Goal: Task Accomplishment & Management: Complete application form

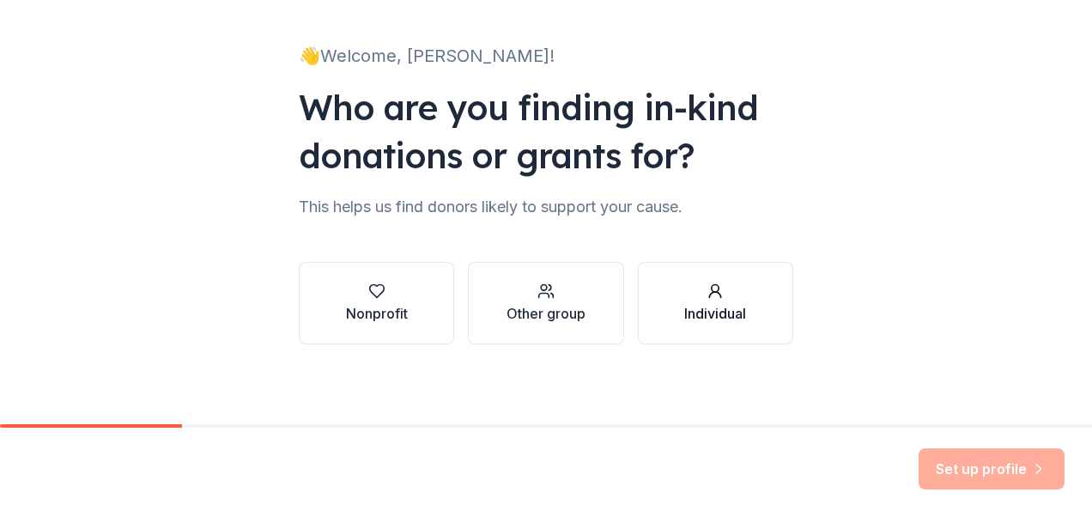
scroll to position [97, 0]
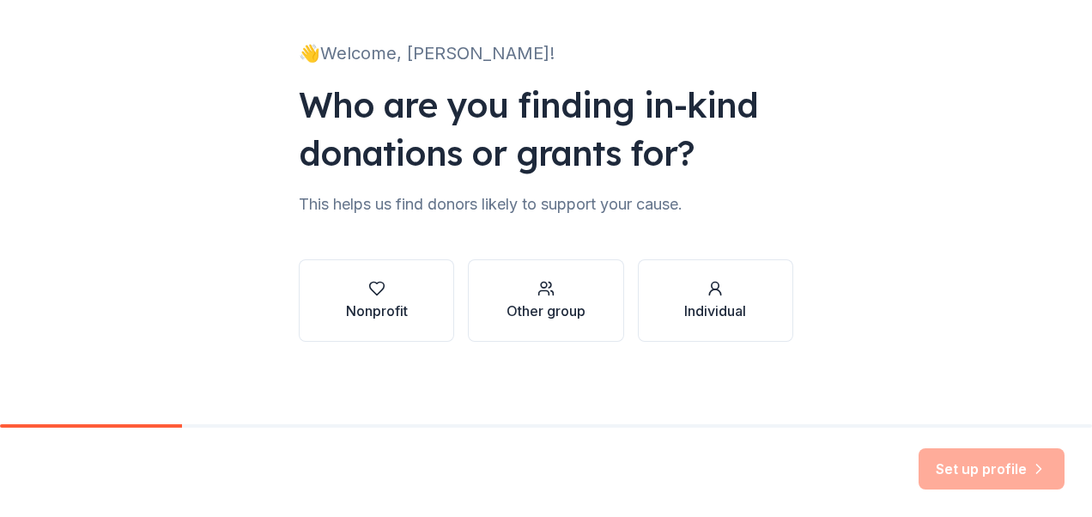
click at [415, 301] on button "Nonprofit" at bounding box center [376, 300] width 155 height 82
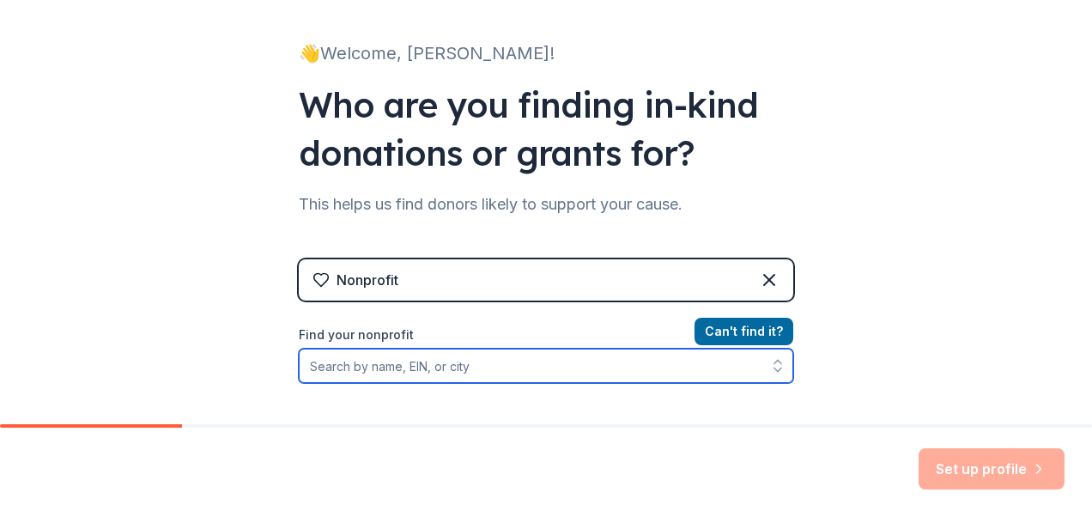
drag, startPoint x: 471, startPoint y: 370, endPoint x: 475, endPoint y: 361, distance: 9.2
click at [472, 366] on input "Find your nonprofit" at bounding box center [546, 365] width 494 height 34
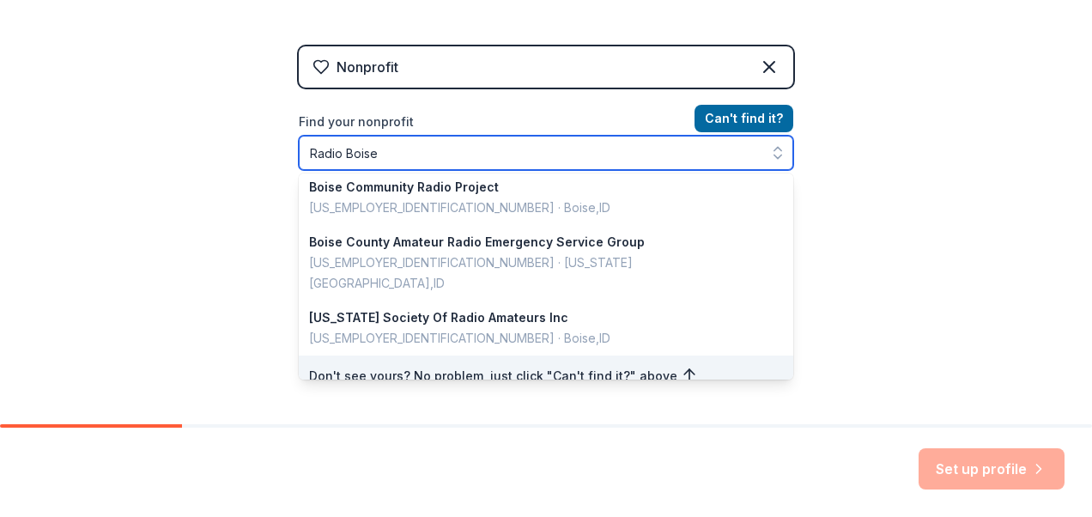
scroll to position [0, 0]
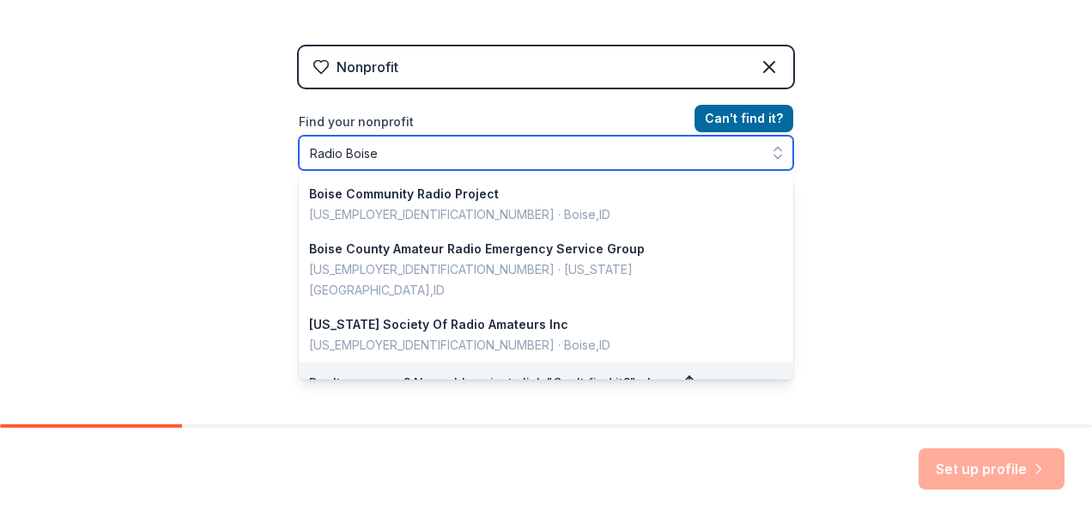
type input "Radio Boise"
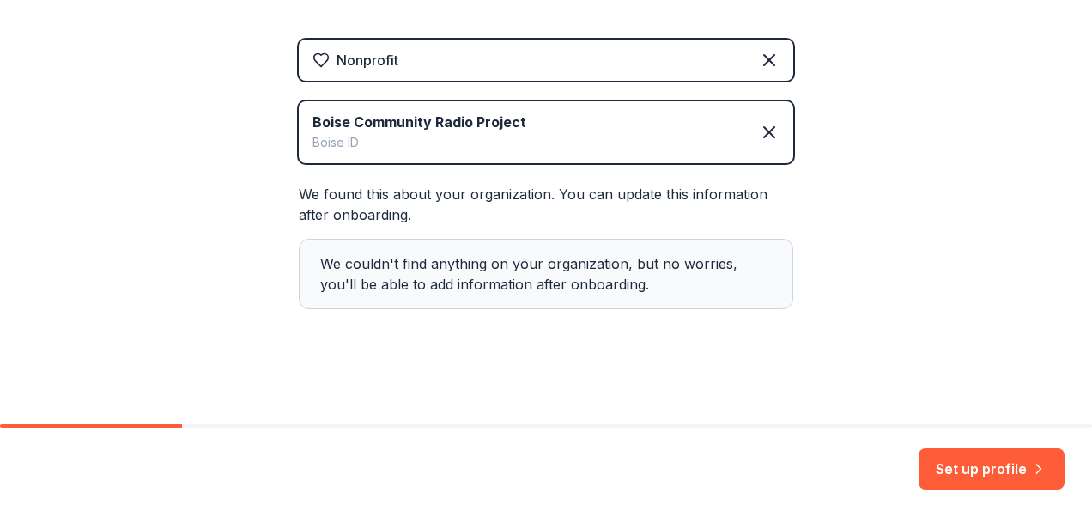
scroll to position [318, 0]
click at [955, 463] on button "Set up profile" at bounding box center [991, 468] width 146 height 41
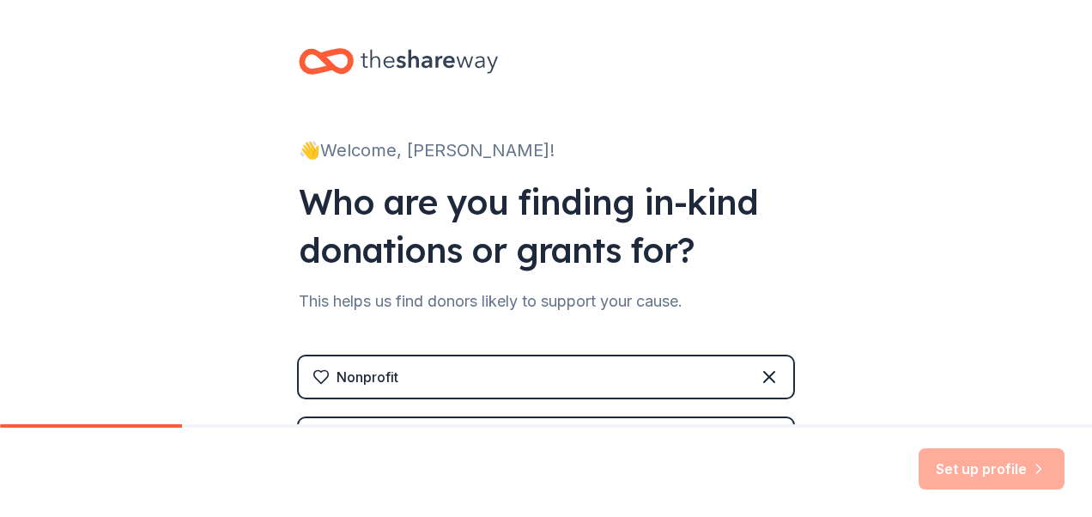
scroll to position [86, 0]
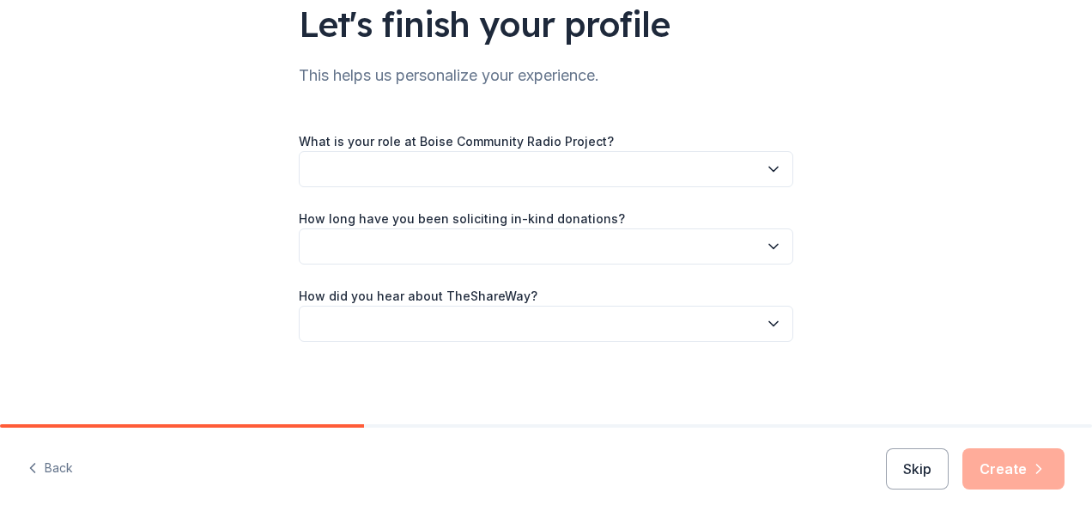
scroll to position [136, 0]
click at [757, 168] on button "button" at bounding box center [546, 169] width 494 height 36
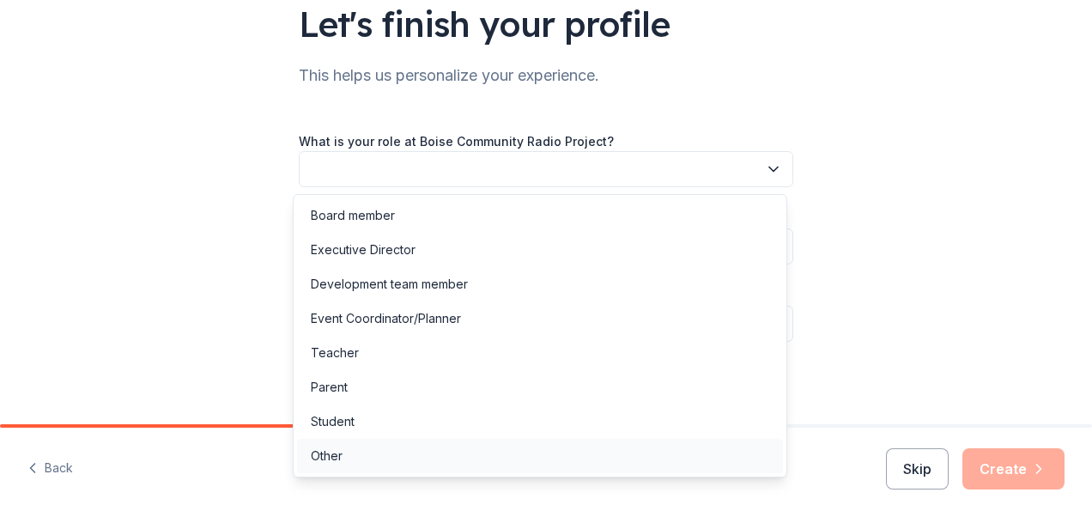
click at [388, 448] on div "Other" at bounding box center [540, 456] width 486 height 34
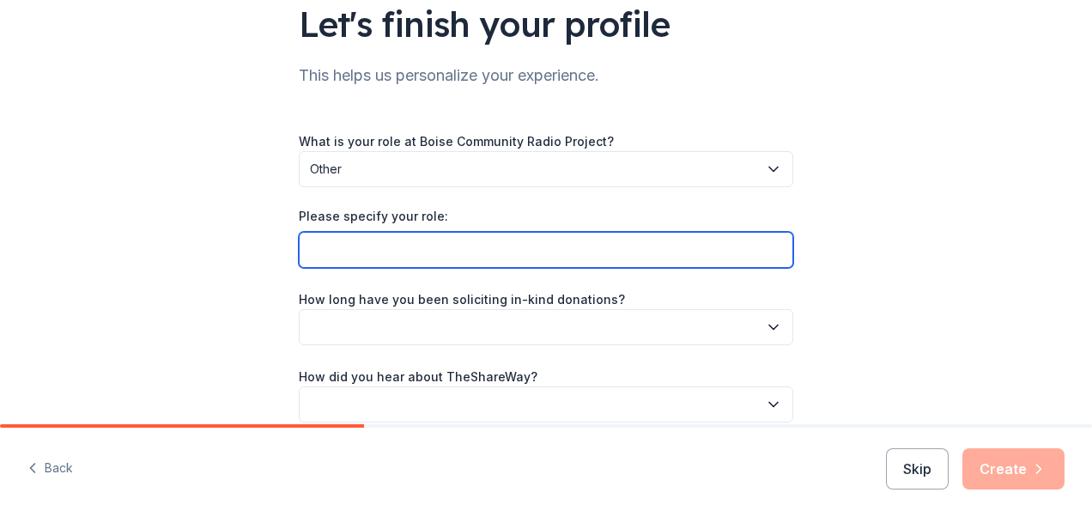
click at [724, 254] on input "Please specify your role:" at bounding box center [546, 250] width 494 height 36
type input "Volunteer"
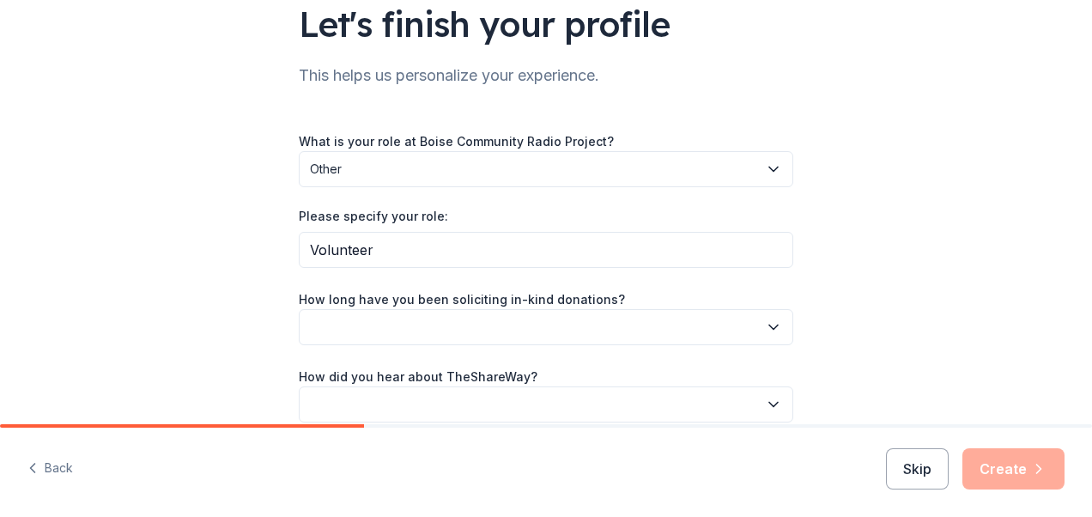
click at [765, 324] on icon "button" at bounding box center [773, 326] width 17 height 17
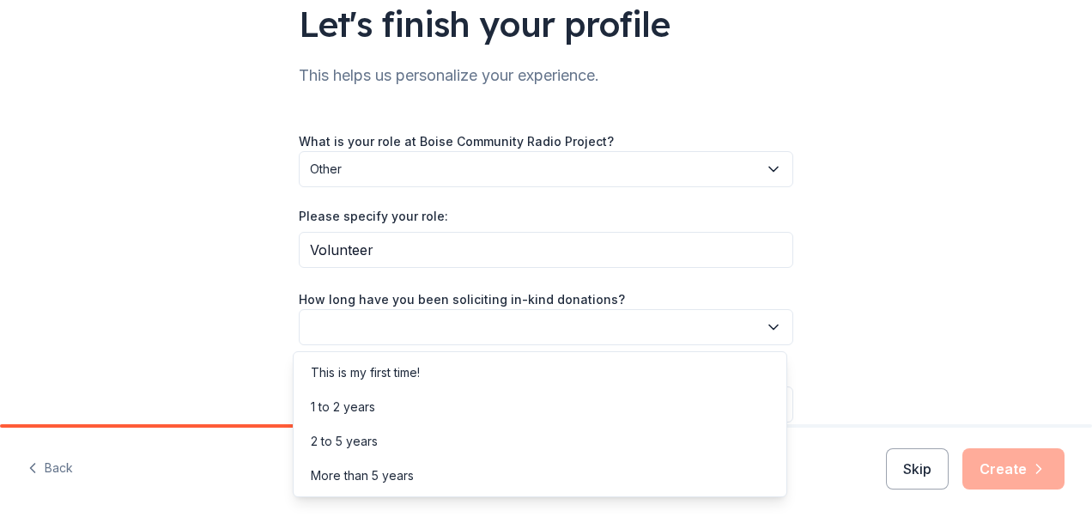
click at [810, 270] on div "Let's finish your profile This helps us personalize your experience. What is yo…" at bounding box center [545, 184] width 549 height 641
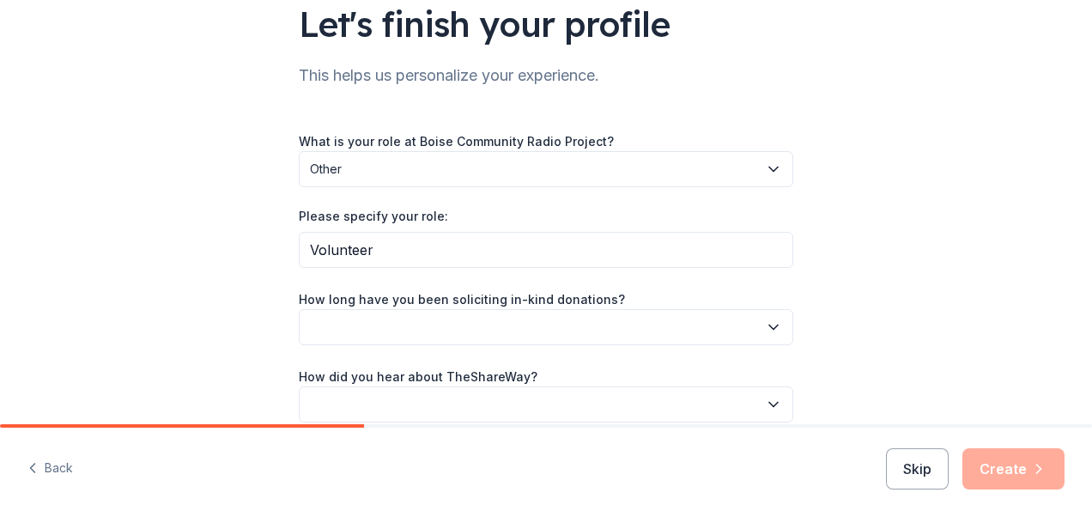
click at [767, 325] on icon "button" at bounding box center [773, 326] width 17 height 17
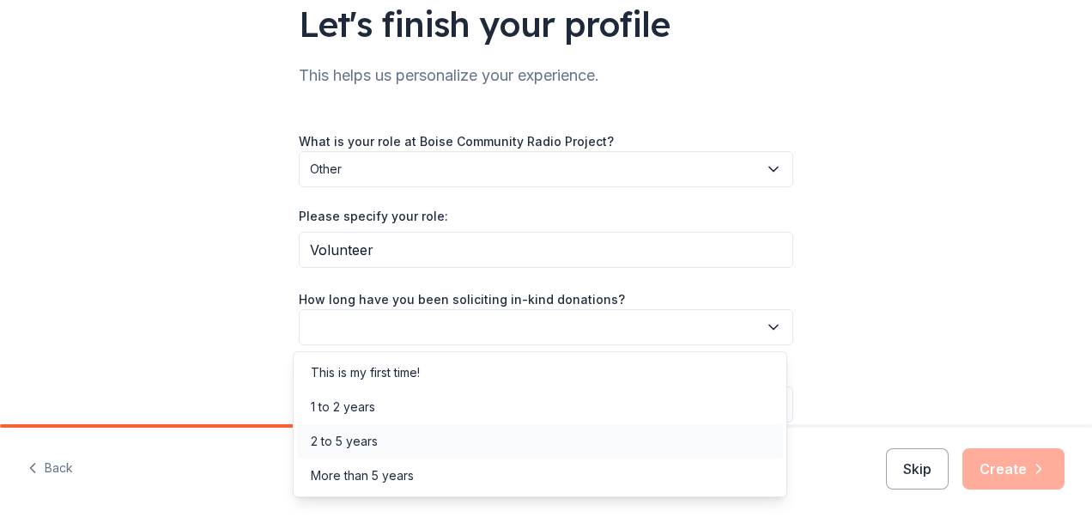
click at [441, 436] on div "2 to 5 years" at bounding box center [540, 441] width 486 height 34
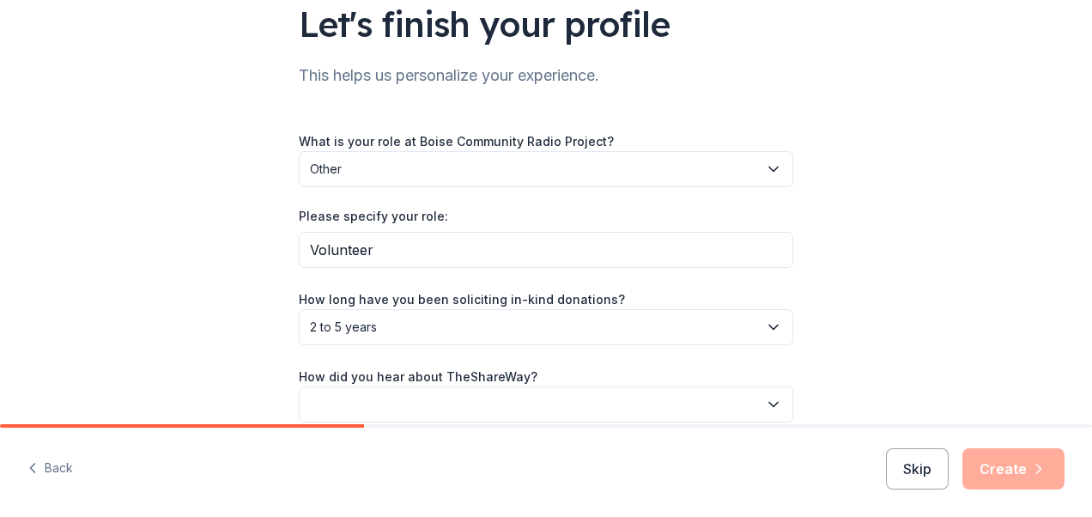
click at [849, 328] on div "Let's finish your profile This helps us personalize your experience. What is yo…" at bounding box center [546, 184] width 1092 height 641
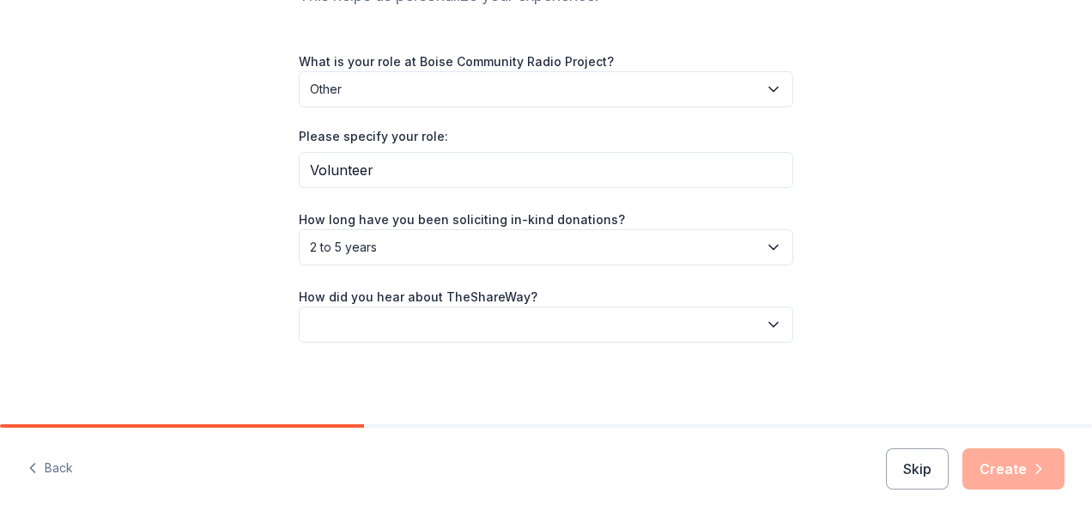
click at [755, 322] on button "button" at bounding box center [546, 324] width 494 height 36
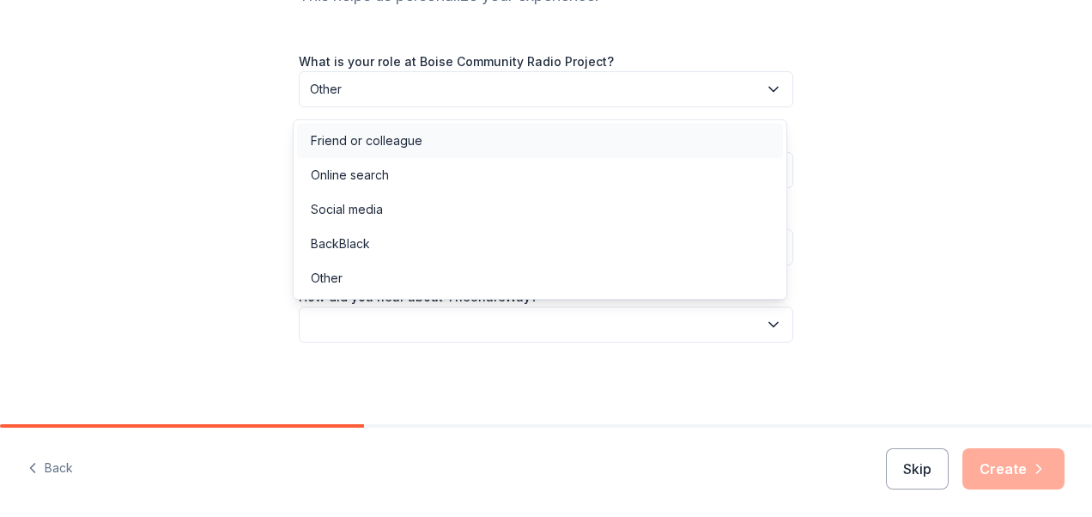
click at [389, 142] on div "Friend or colleague" at bounding box center [367, 140] width 112 height 21
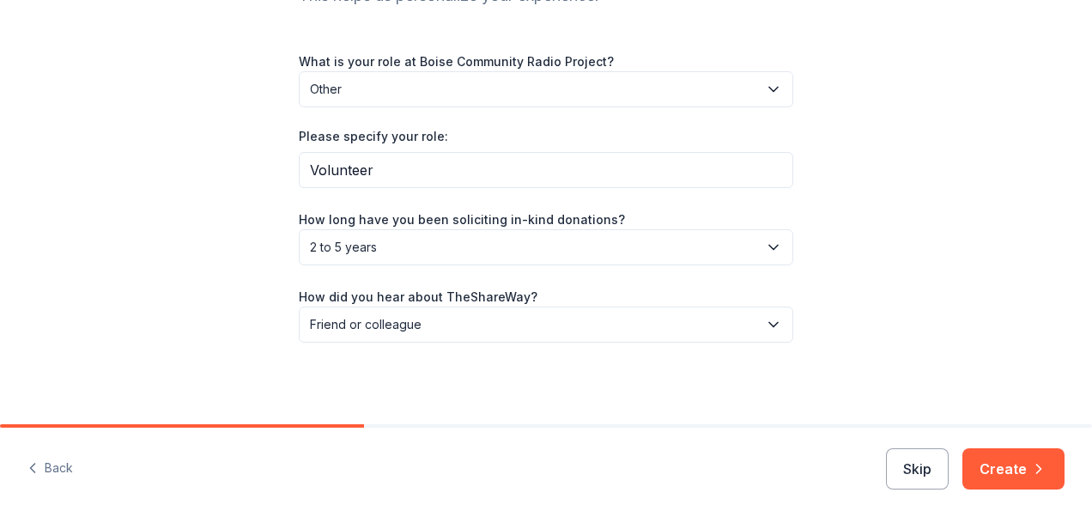
click at [862, 260] on div "Let's finish your profile This helps us personalize your experience. What is yo…" at bounding box center [546, 104] width 1092 height 641
click at [1010, 468] on button "Create" at bounding box center [1013, 468] width 102 height 41
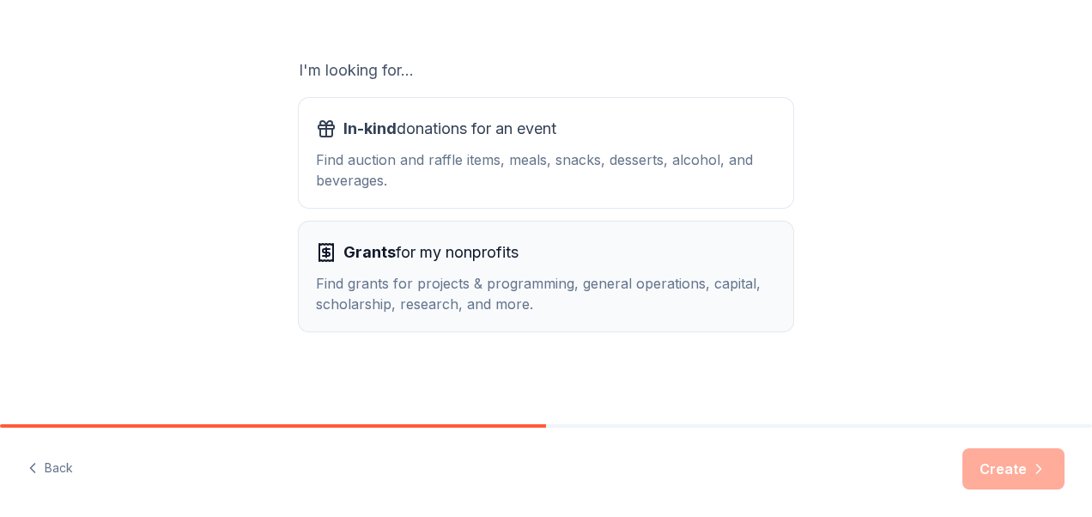
scroll to position [183, 0]
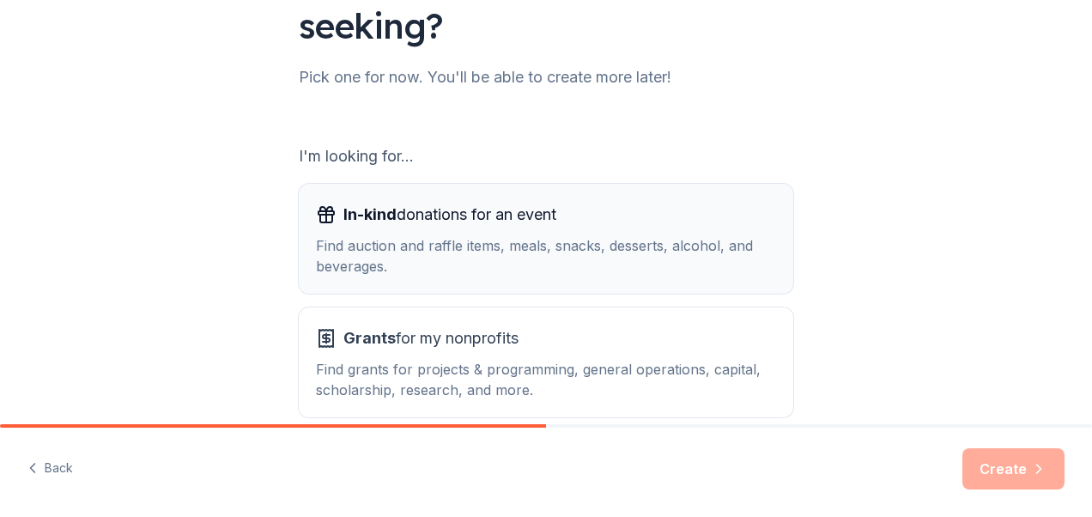
click at [606, 240] on div "Find auction and raffle items, meals, snacks, desserts, alcohol, and beverages." at bounding box center [546, 255] width 460 height 41
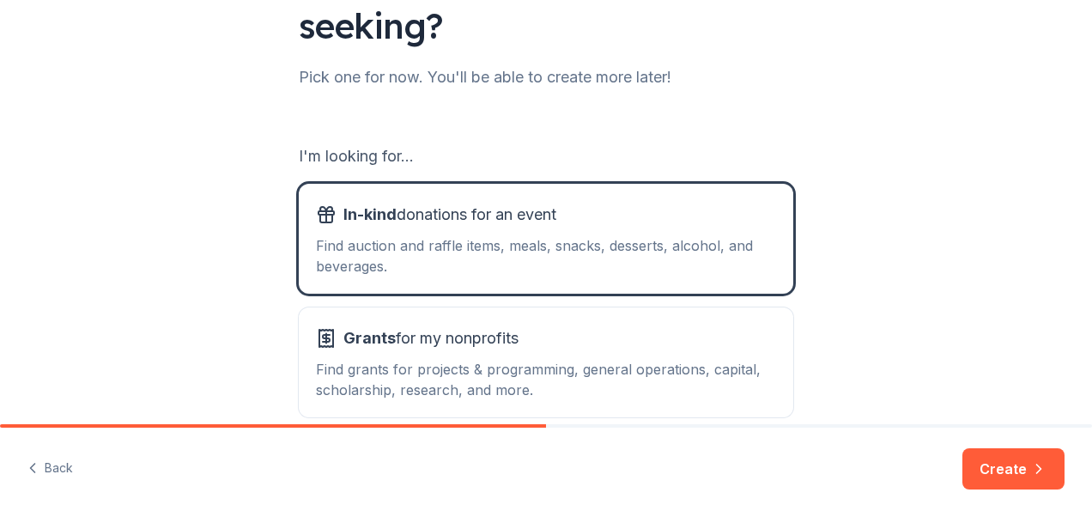
scroll to position [269, 0]
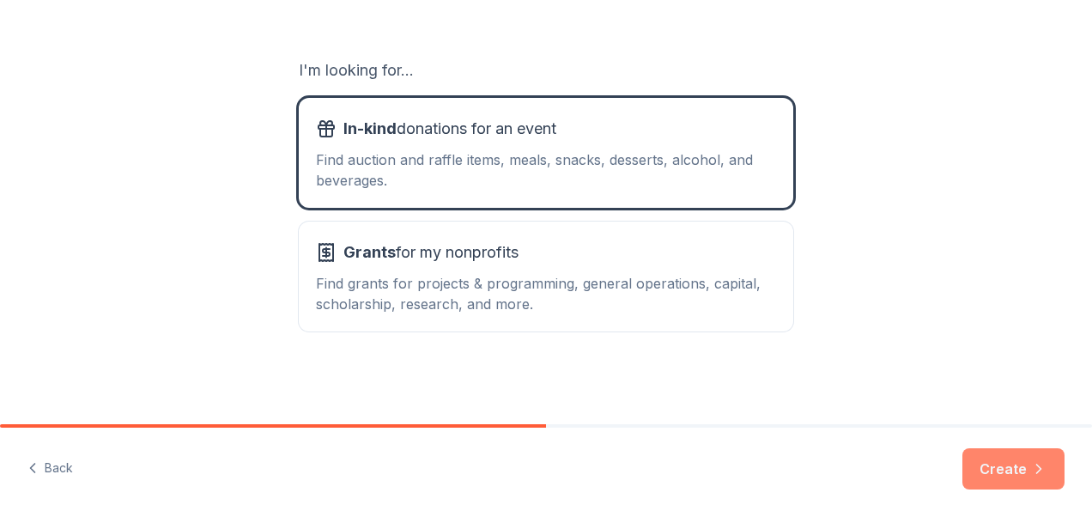
click at [1028, 468] on button "Create" at bounding box center [1013, 468] width 102 height 41
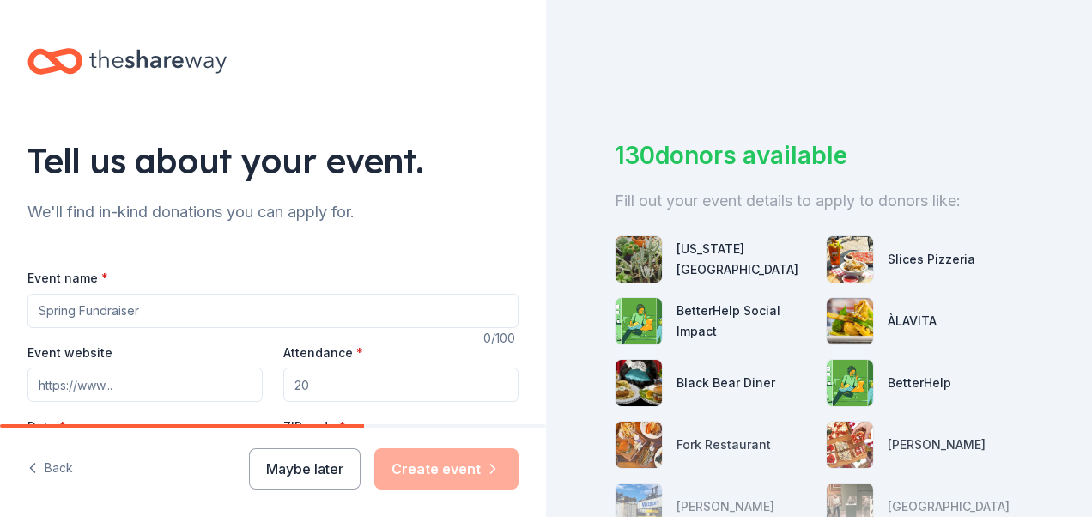
click at [186, 315] on input "Event name *" at bounding box center [272, 311] width 491 height 34
type input "RadioThon for Radio Boise"
type input "https://radioboise.org"
type input "500"
click at [410, 203] on div "We'll find in-kind donations you can apply for." at bounding box center [272, 211] width 491 height 27
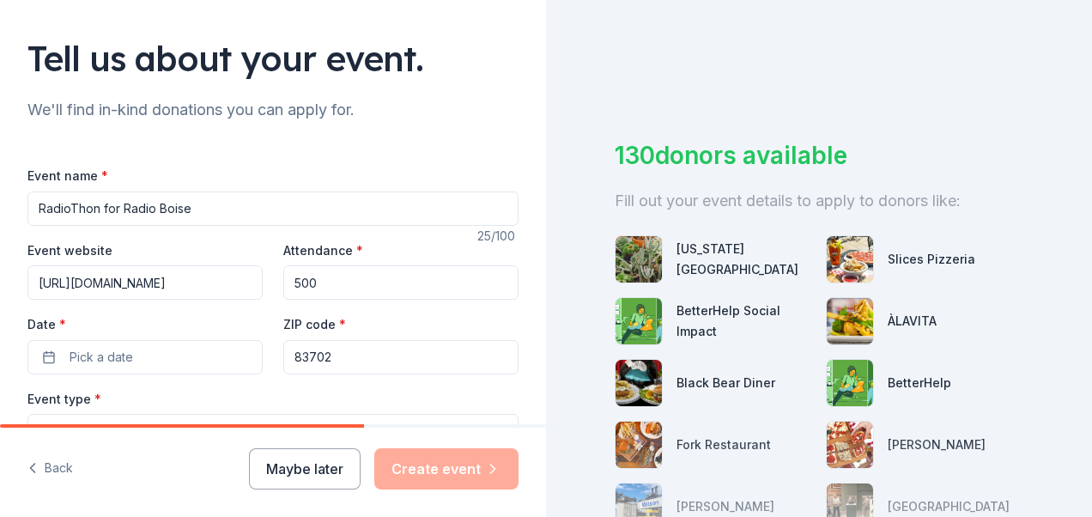
scroll to position [172, 0]
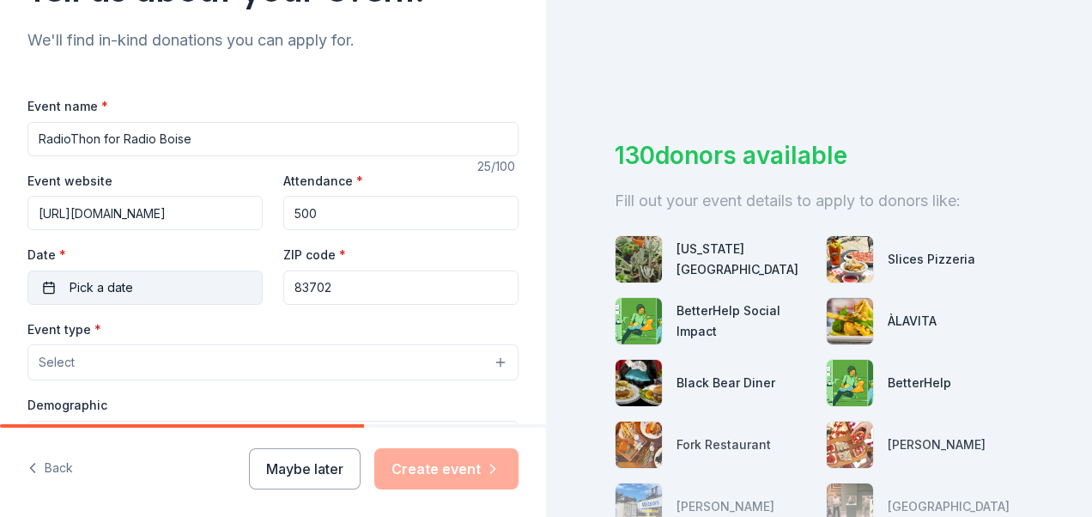
click at [180, 280] on button "Pick a date" at bounding box center [144, 287] width 235 height 34
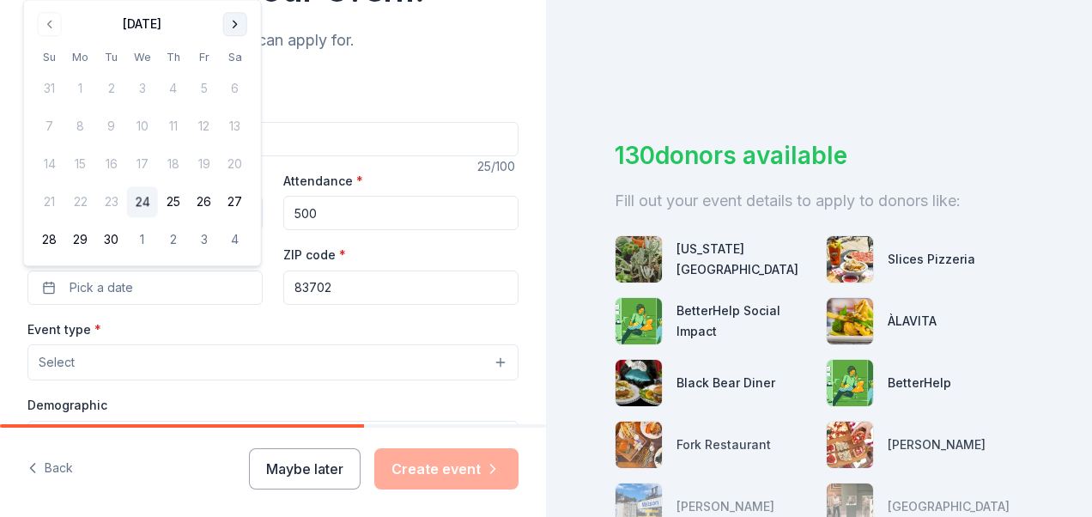
click at [236, 25] on button "Go to next month" at bounding box center [235, 24] width 24 height 24
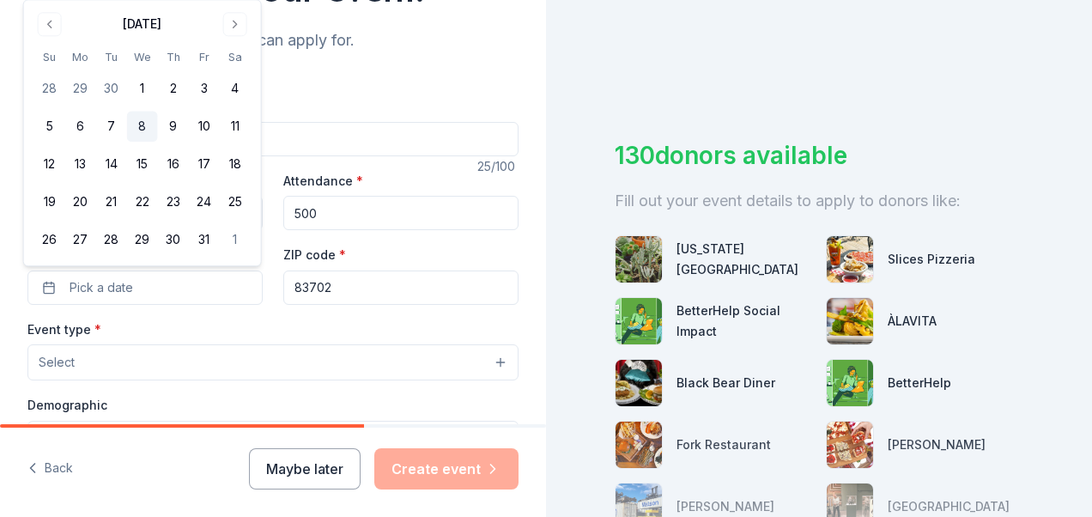
click at [143, 127] on button "8" at bounding box center [142, 127] width 31 height 31
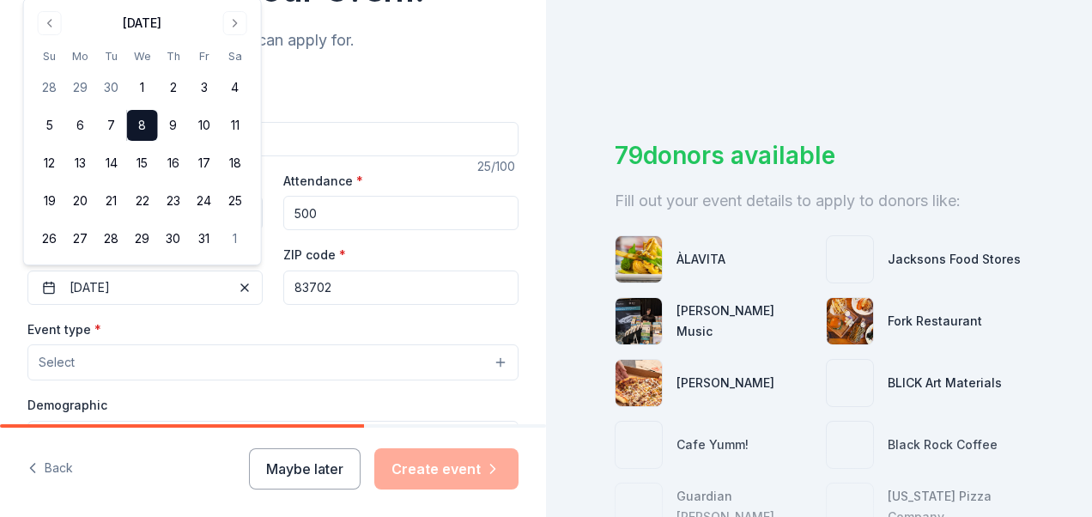
scroll to position [257, 0]
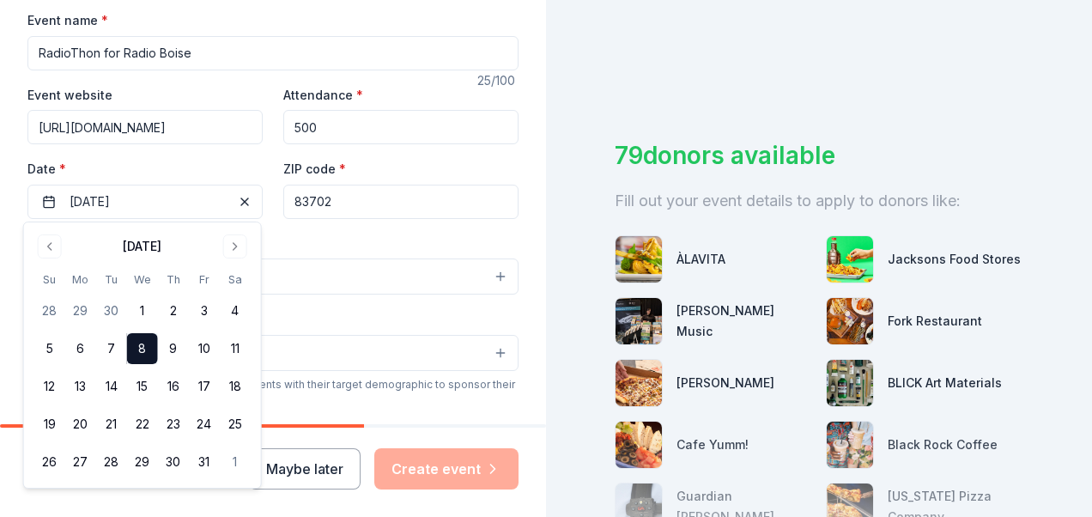
click at [513, 287] on div "Tell us about your event. We'll find in-kind donations you can apply for. Event…" at bounding box center [273, 314] width 546 height 1142
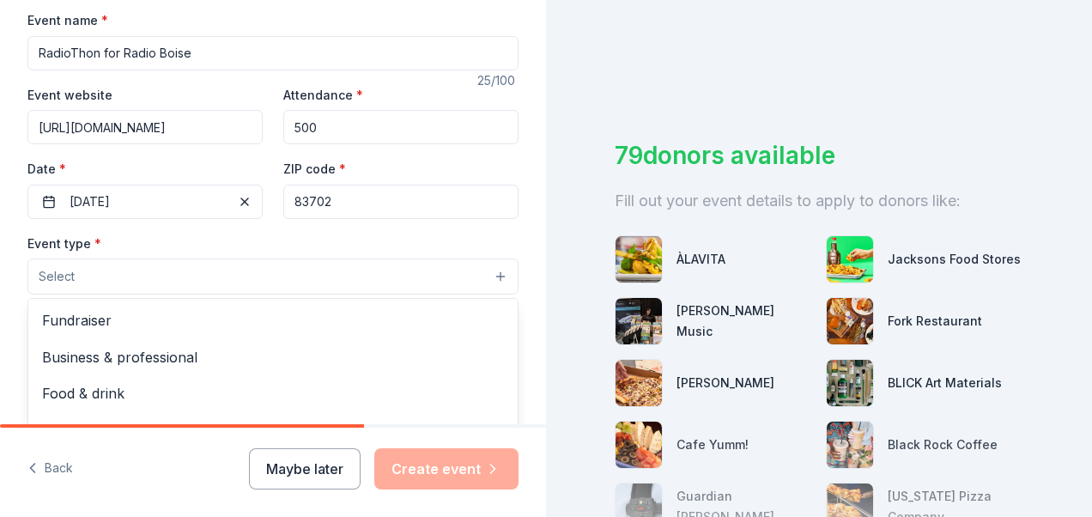
click at [485, 274] on button "Select" at bounding box center [272, 276] width 491 height 36
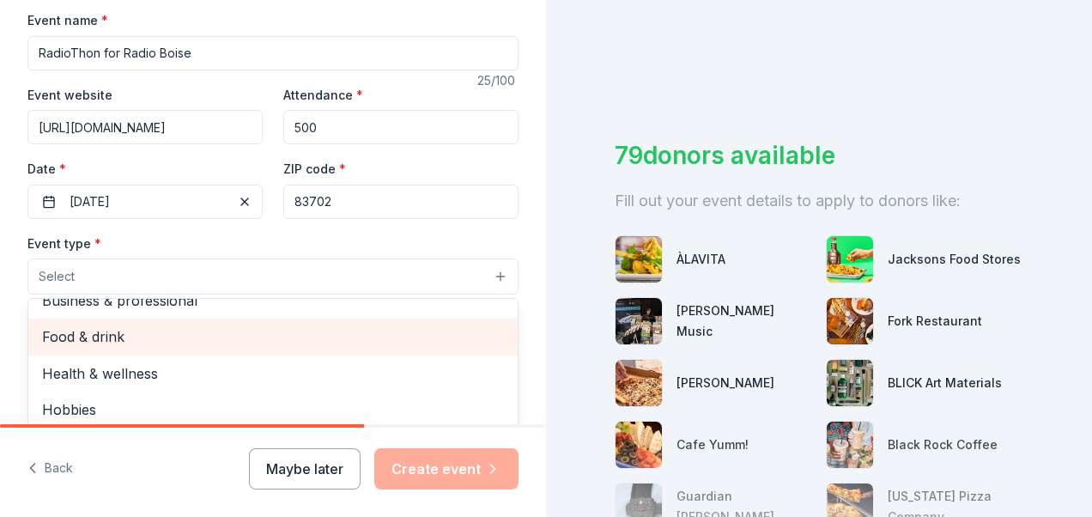
scroll to position [0, 0]
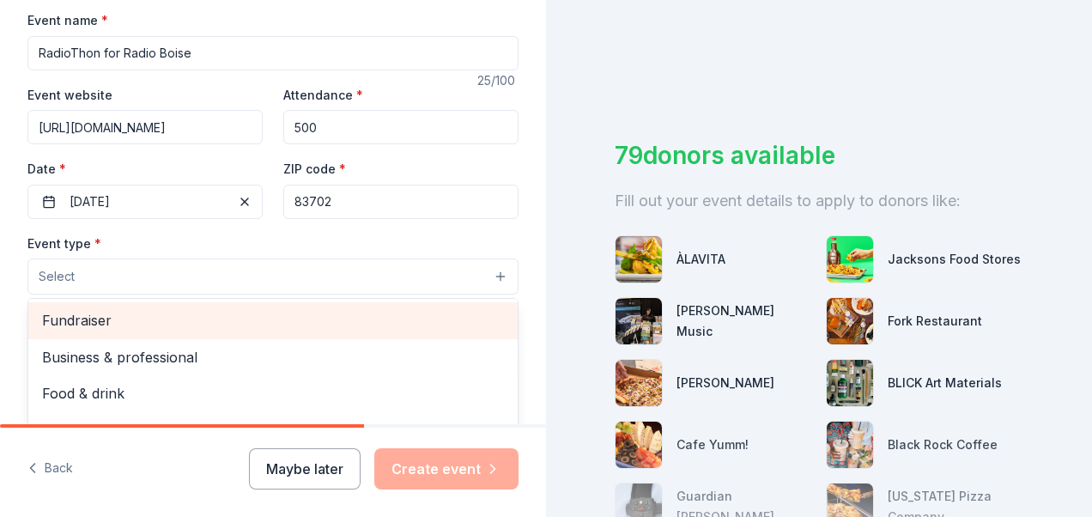
click at [120, 314] on span "Fundraiser" at bounding box center [273, 320] width 462 height 22
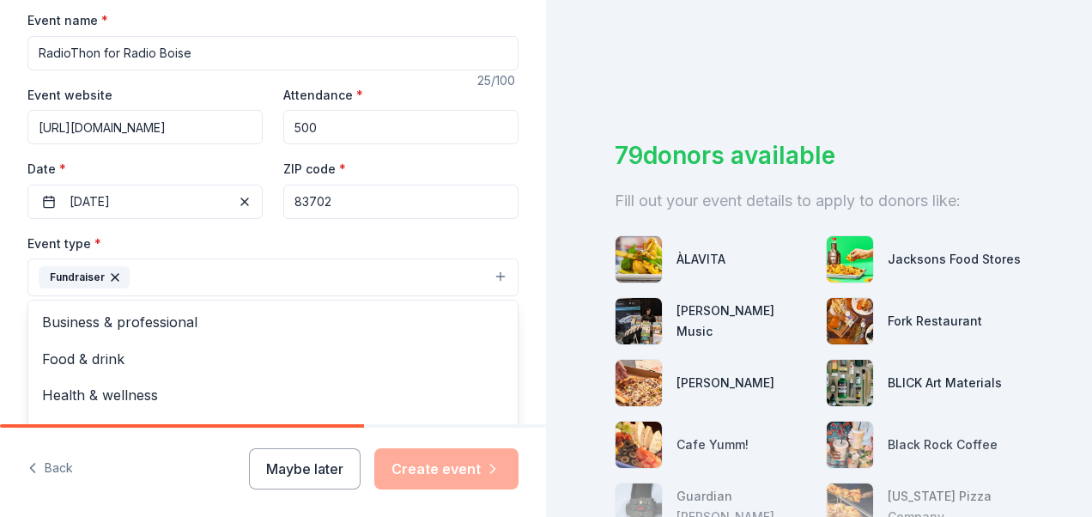
click at [520, 274] on div "Tell us about your event. We'll find in-kind donations you can apply for. Event…" at bounding box center [273, 315] width 546 height 1144
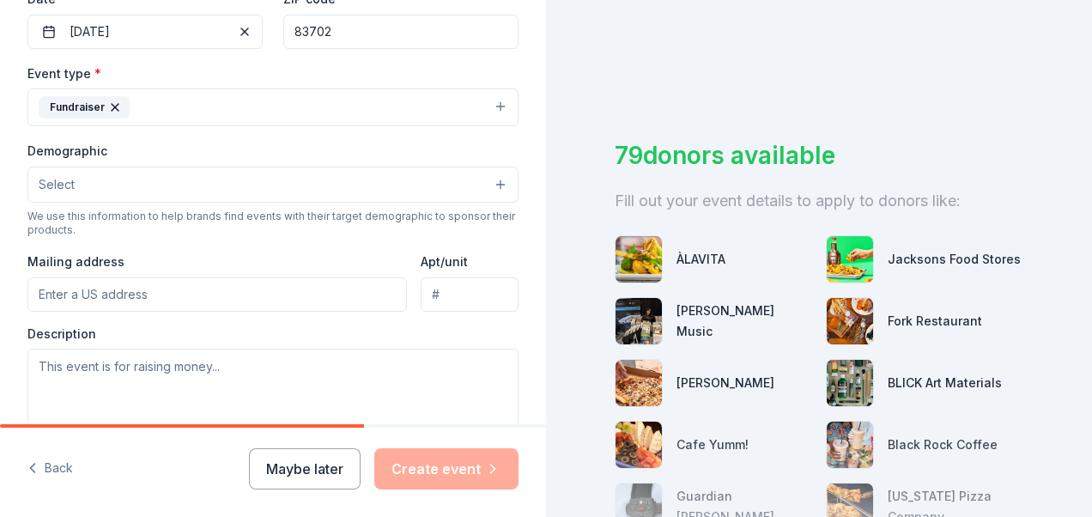
scroll to position [429, 0]
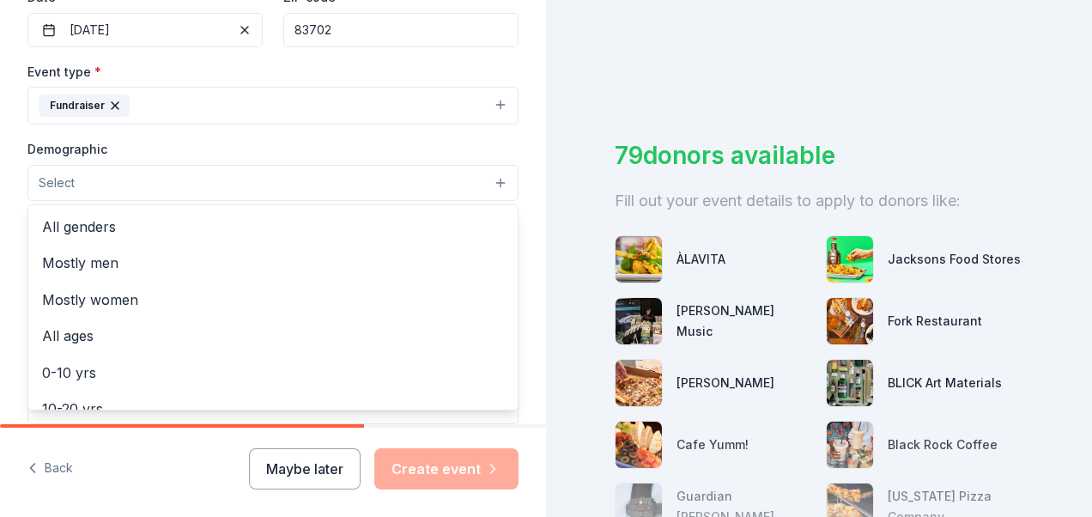
click at [486, 184] on button "Select" at bounding box center [272, 183] width 491 height 36
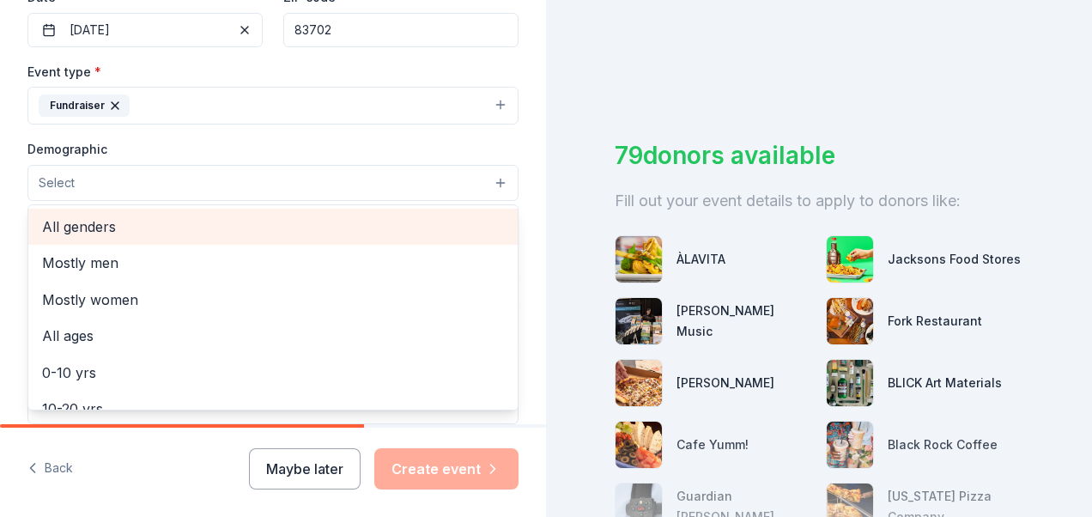
click at [169, 219] on span "All genders" at bounding box center [273, 226] width 462 height 22
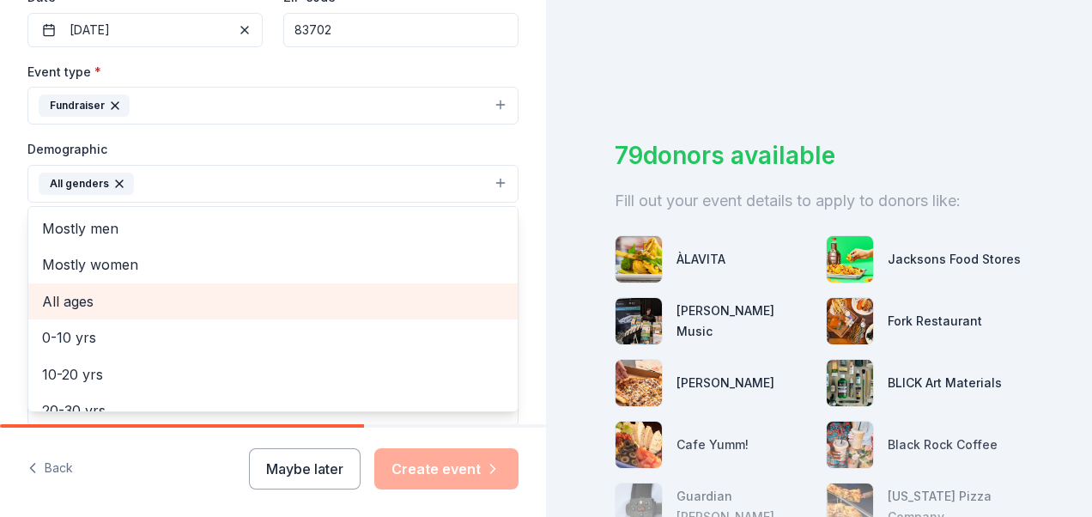
click at [105, 300] on span "All ages" at bounding box center [273, 301] width 462 height 22
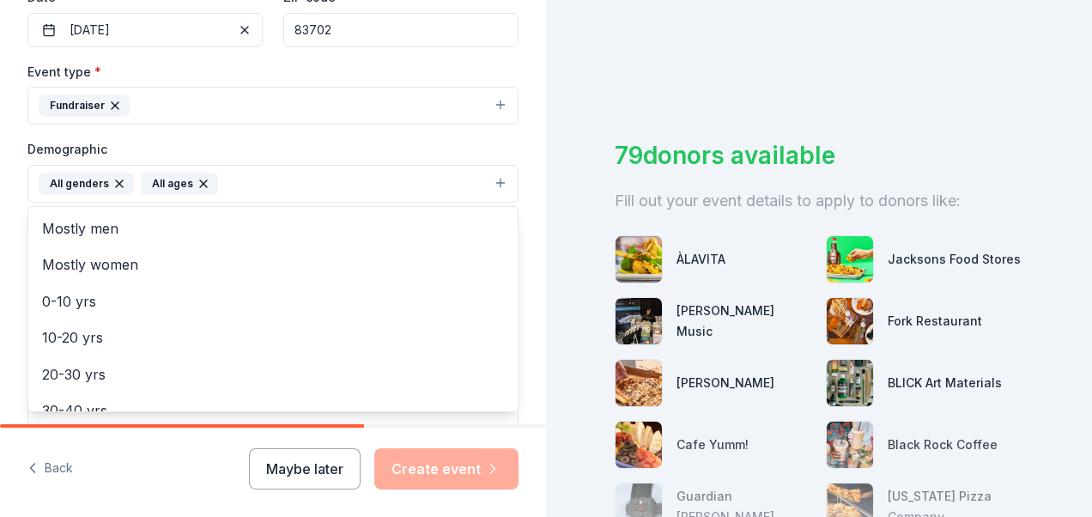
click at [518, 220] on div "Tell us about your event. We'll find in-kind donations you can apply for. Event…" at bounding box center [273, 144] width 546 height 1146
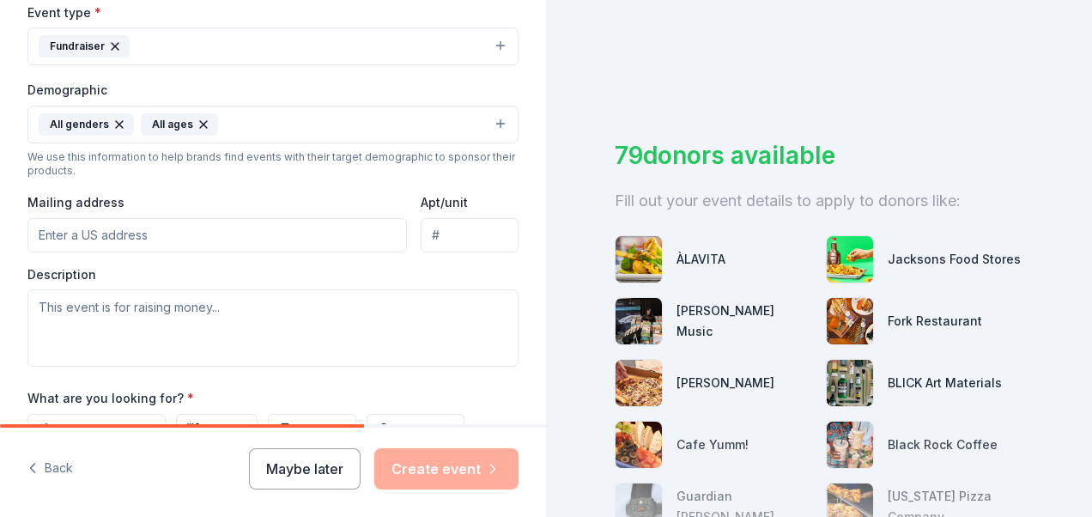
scroll to position [515, 0]
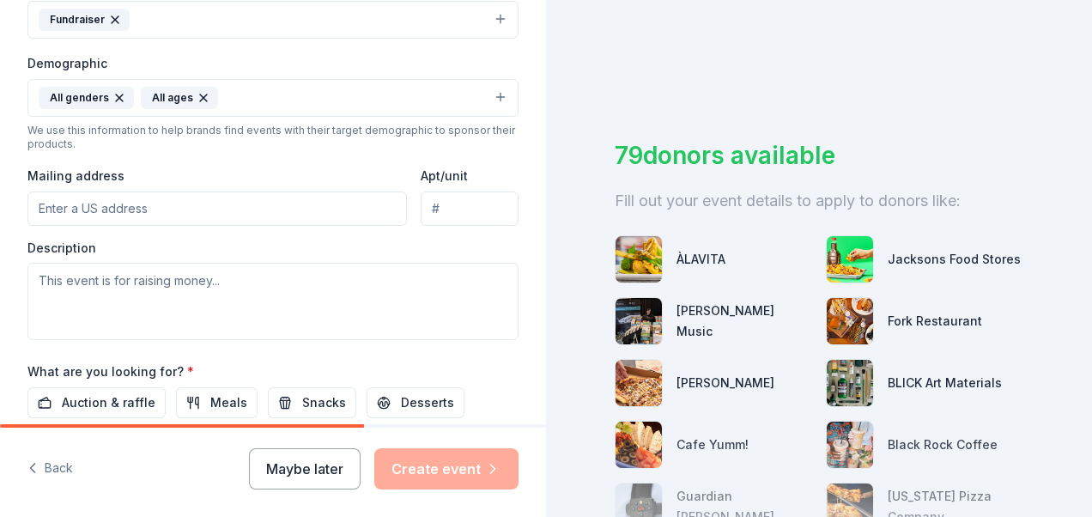
click at [185, 204] on input "Mailing address" at bounding box center [216, 208] width 379 height 34
click at [146, 198] on input "Mailing address" at bounding box center [216, 208] width 379 height 34
paste input "1020 W Main St Suite 50"
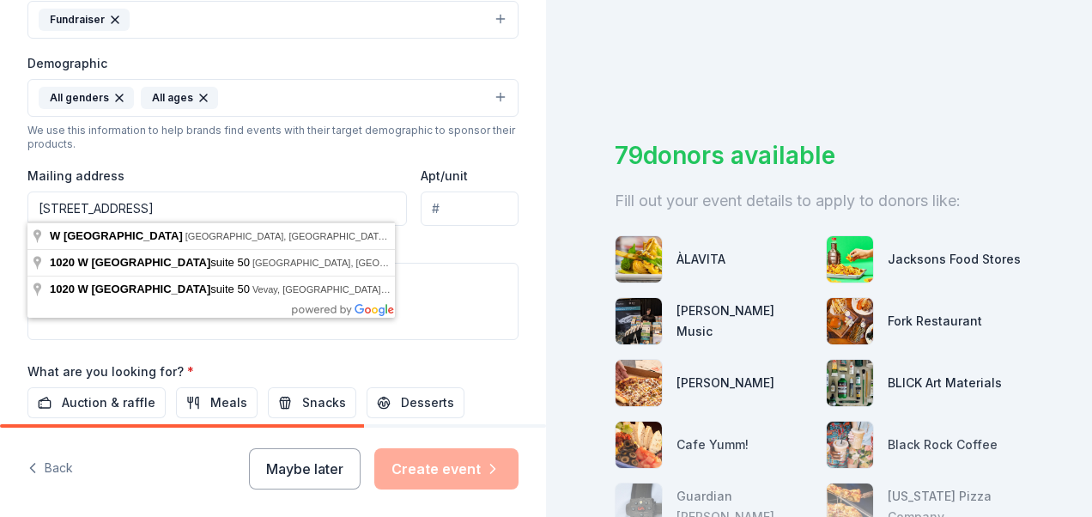
type input "1020 W Main St Suite 50"
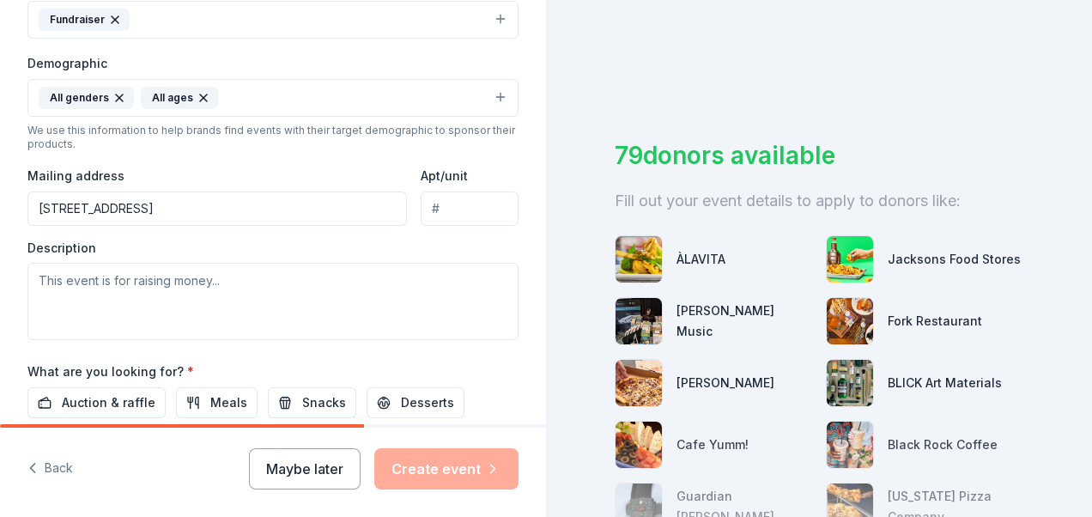
click at [486, 233] on div "Event type * Fundraiser Demographic All genders All ages We use this informatio…" at bounding box center [272, 157] width 491 height 365
click at [453, 203] on input "Apt/unit" at bounding box center [470, 208] width 98 height 34
type input "50"
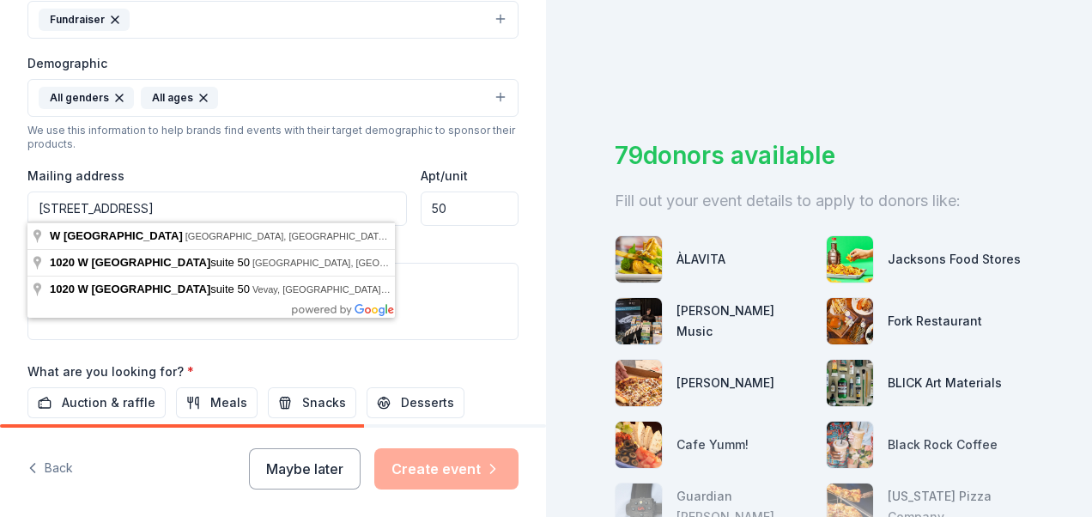
drag, startPoint x: 190, startPoint y: 205, endPoint x: 130, endPoint y: 207, distance: 60.1
click at [130, 207] on input "1020 W Main St Suite 50" at bounding box center [216, 208] width 379 height 34
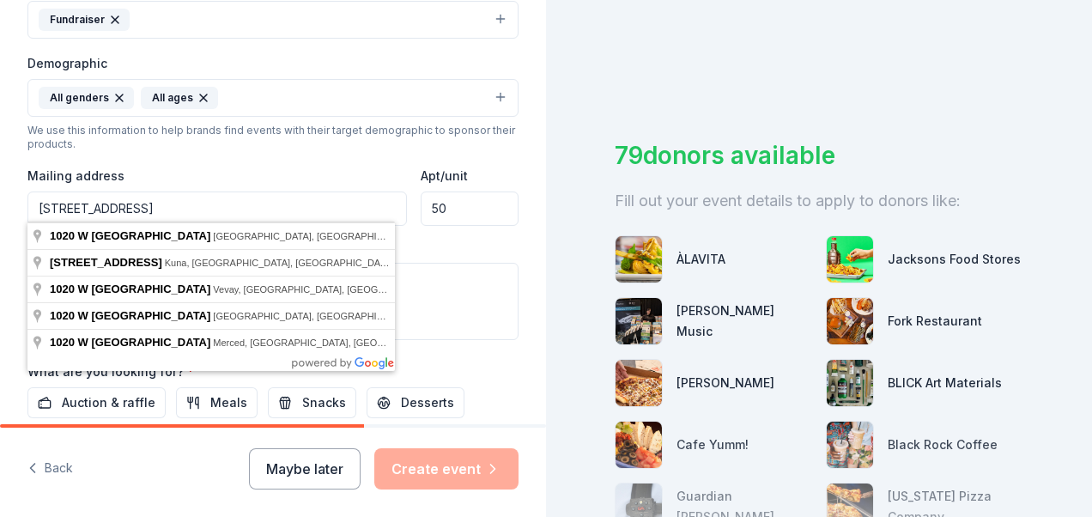
click at [288, 165] on div "Mailing address 1020 W Main St" at bounding box center [216, 195] width 379 height 61
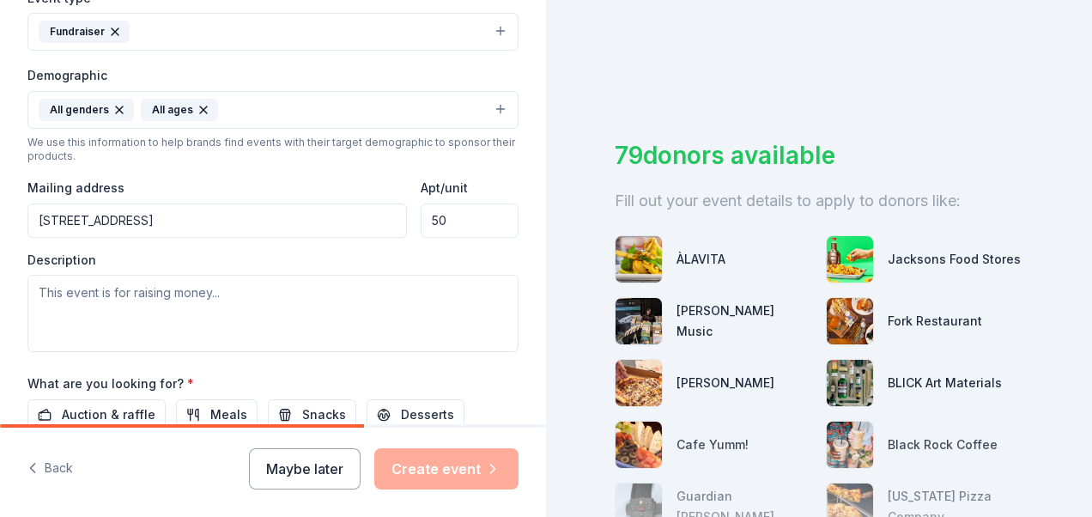
scroll to position [429, 0]
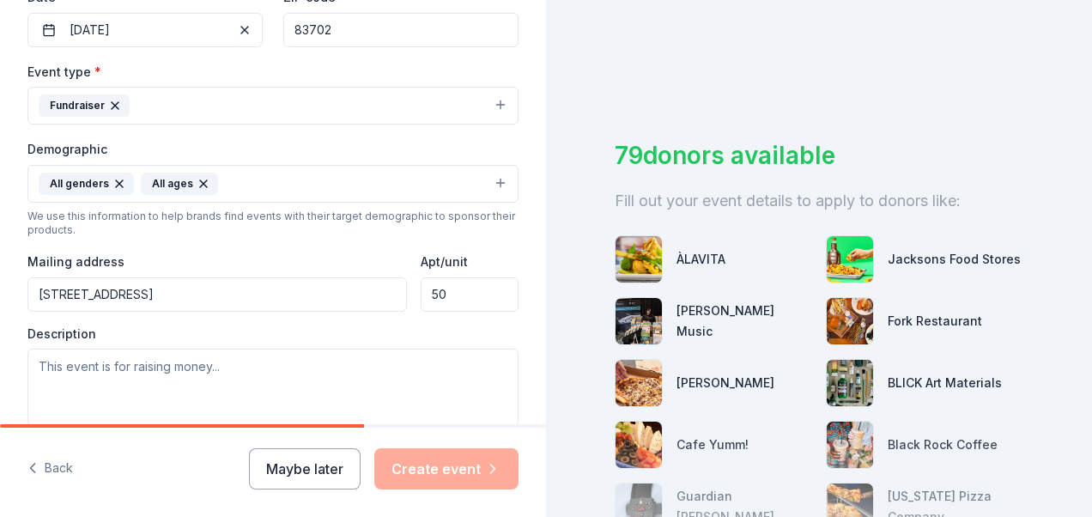
click at [238, 294] on input "1020 W Main St" at bounding box center [216, 294] width 379 height 34
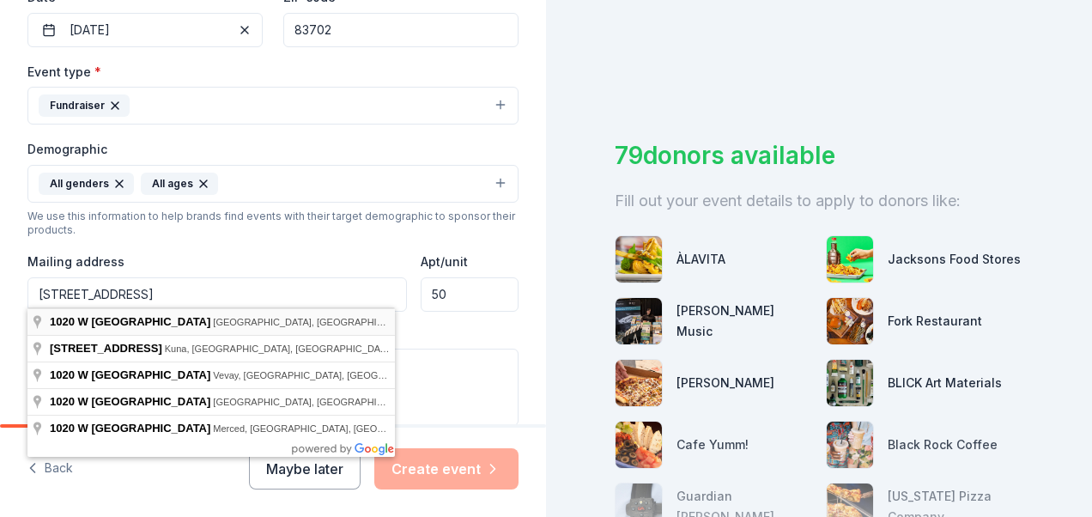
type input "1020 West Main Street, Boise, ID, 83702"
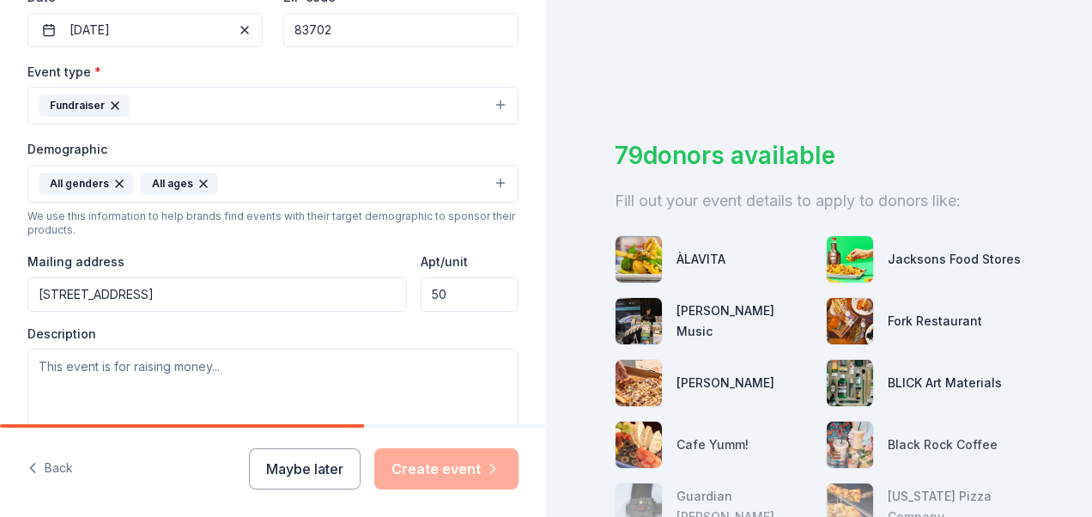
click at [256, 251] on div "Mailing address 1020 West Main Street, Boise, ID, 83702" at bounding box center [216, 281] width 379 height 61
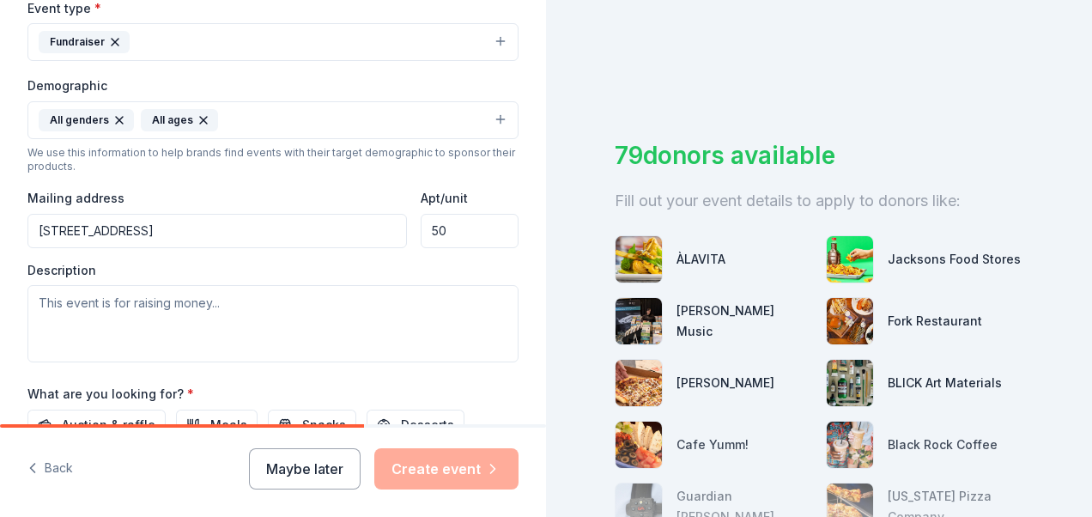
scroll to position [515, 0]
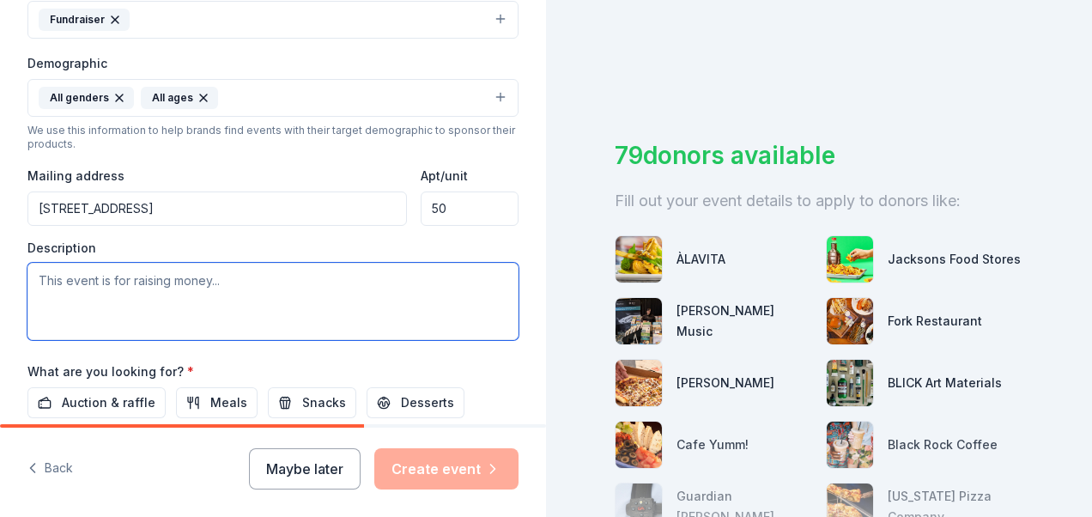
click at [180, 282] on textarea at bounding box center [272, 301] width 491 height 77
click at [64, 270] on textarea at bounding box center [272, 301] width 491 height 77
paste textarea "Radio Boise is a community radio station. Our volunteer programmers strive to p…"
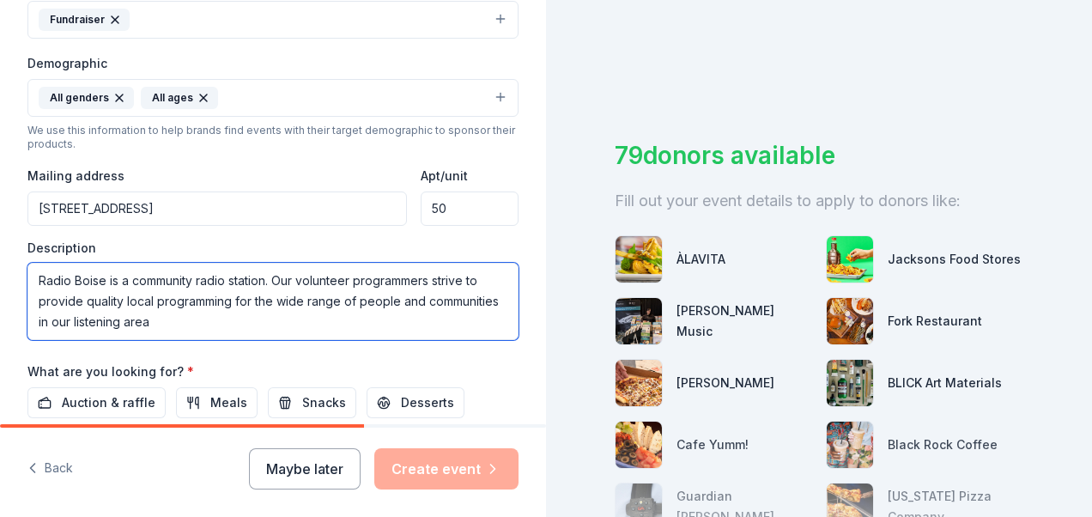
click at [34, 271] on textarea "Radio Boise is a community radio station. Our volunteer programmers strive to p…" at bounding box center [272, 301] width 491 height 77
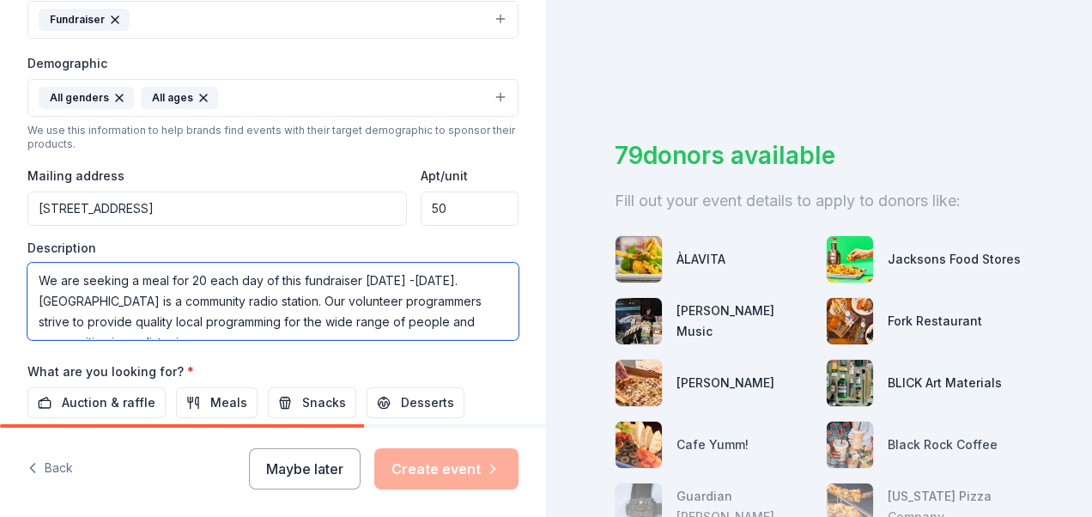
click at [208, 274] on textarea "We are seeking a meal for 20 each day of this fundraiser October 8 -22, 2025. R…" at bounding box center [272, 301] width 491 height 77
click at [168, 276] on textarea "We are seeking a meal for 20 volunteers each day of this fundraiser October 8 -…" at bounding box center [272, 301] width 491 height 77
click at [168, 275] on textarea "We are seeking a meal for 20 volunteers each day of this fundraiser October 8 -…" at bounding box center [272, 301] width 491 height 77
click at [419, 295] on textarea "We are seeking meals/snacks for 20 volunteers each day of this fundraiser Octob…" at bounding box center [272, 301] width 491 height 77
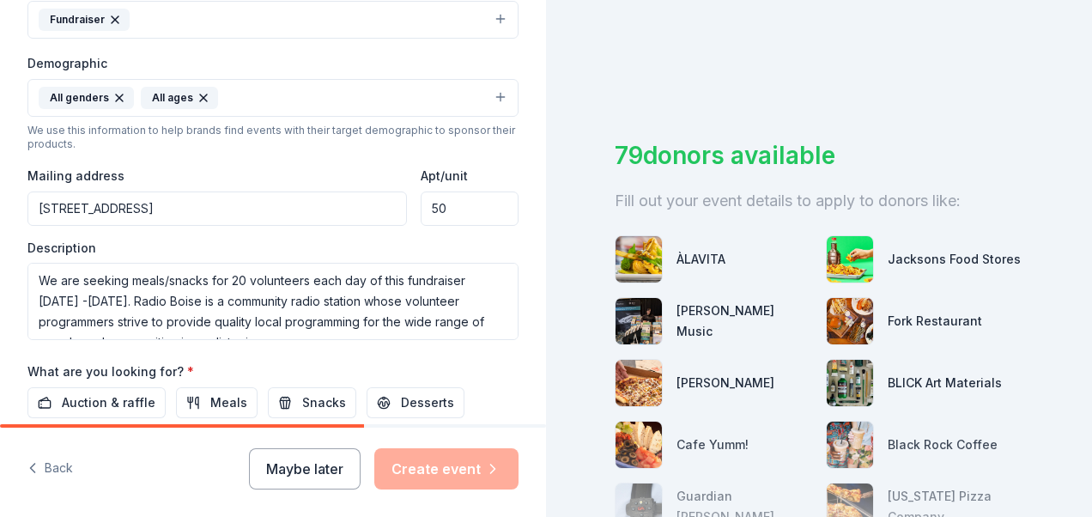
click at [508, 369] on div "Tell us about your event. We'll find in-kind donations you can apply for. Event…" at bounding box center [273, 58] width 546 height 1146
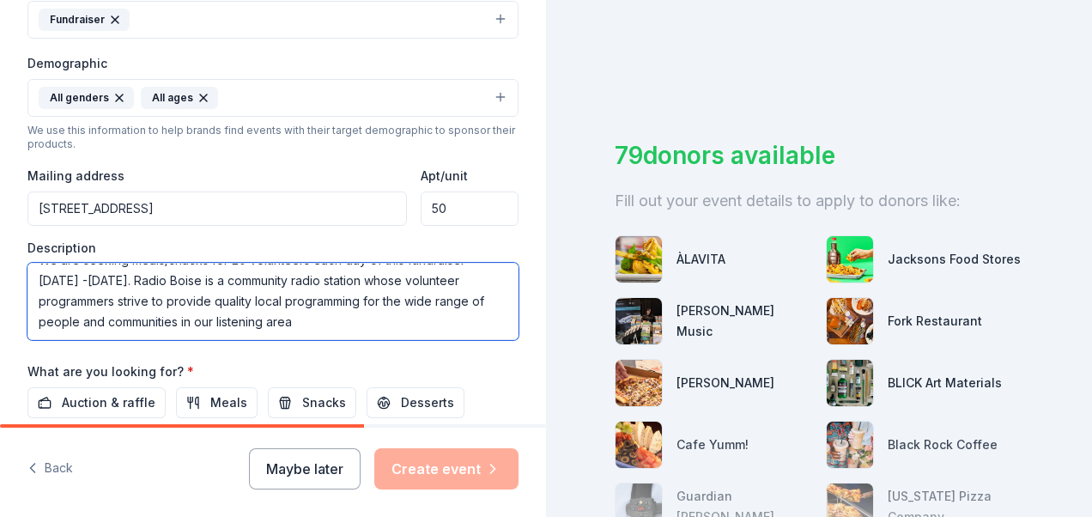
click at [421, 318] on textarea "We are seeking meals/snacks for 20 volunteers each day of this fundraiser Octob…" at bounding box center [272, 301] width 491 height 77
type textarea "We are seeking meals/snacks for 20 volunteers each day of this fundraiser Octob…"
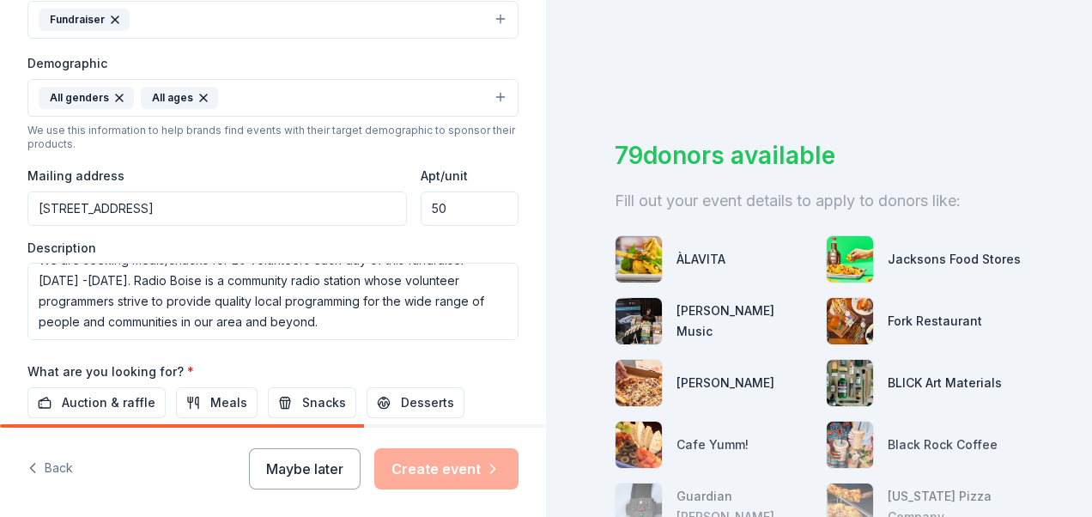
click at [518, 318] on div "Tell us about your event. We'll find in-kind donations you can apply for. Event…" at bounding box center [273, 58] width 546 height 1146
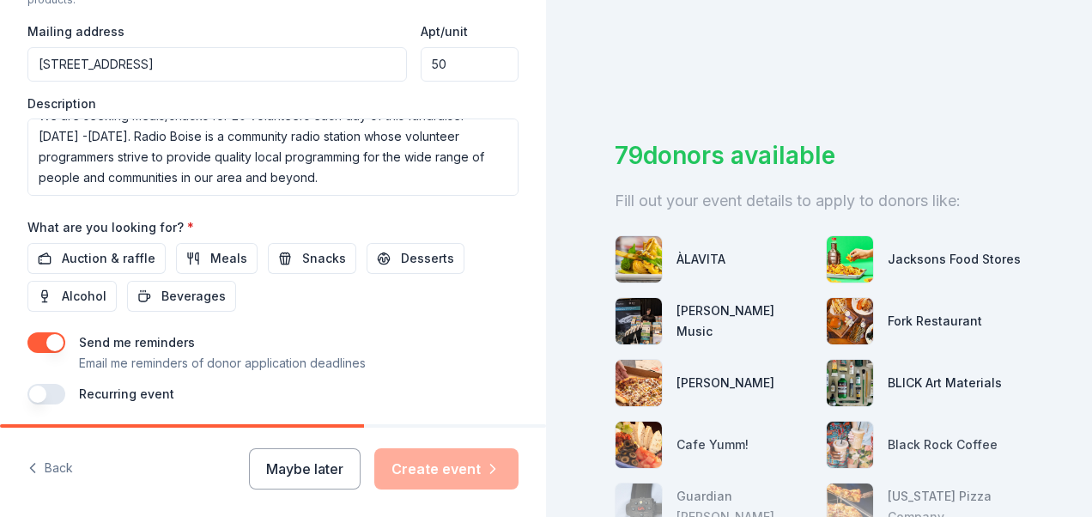
scroll to position [687, 0]
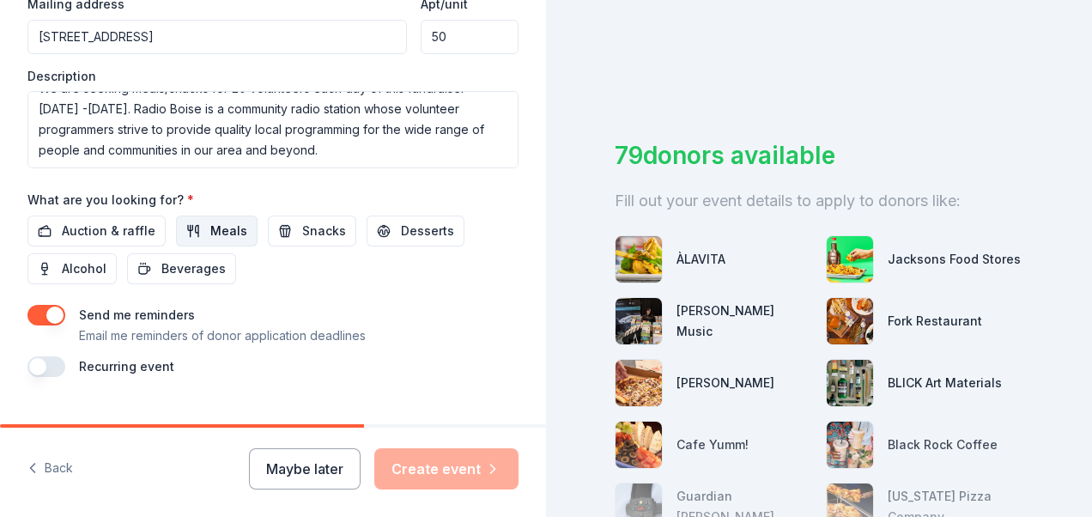
click at [221, 229] on span "Meals" at bounding box center [228, 231] width 37 height 21
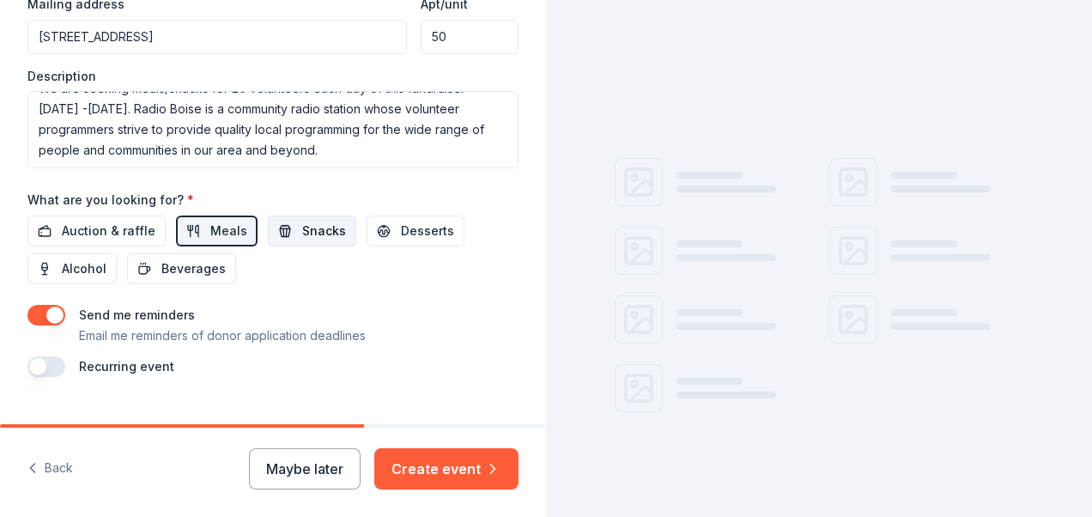
click at [292, 222] on button "Snacks" at bounding box center [312, 230] width 88 height 31
click at [405, 232] on span "Desserts" at bounding box center [427, 231] width 53 height 21
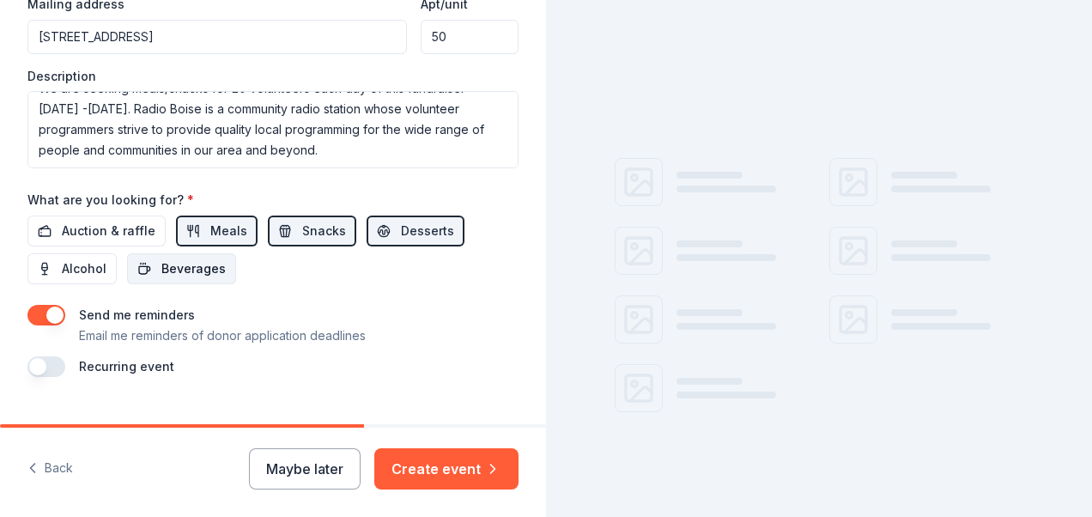
click at [221, 267] on button "Beverages" at bounding box center [181, 268] width 109 height 31
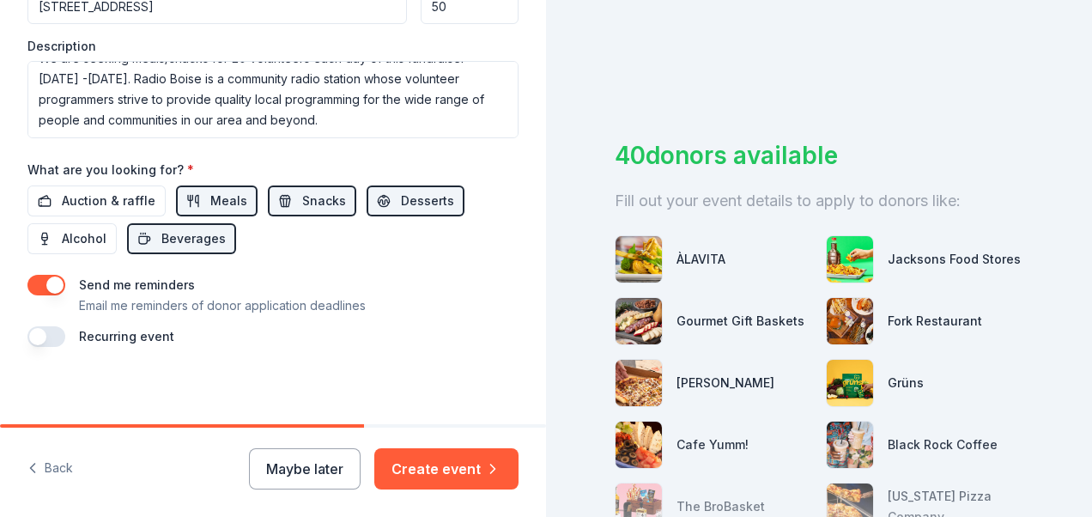
click at [37, 330] on button "button" at bounding box center [46, 336] width 38 height 21
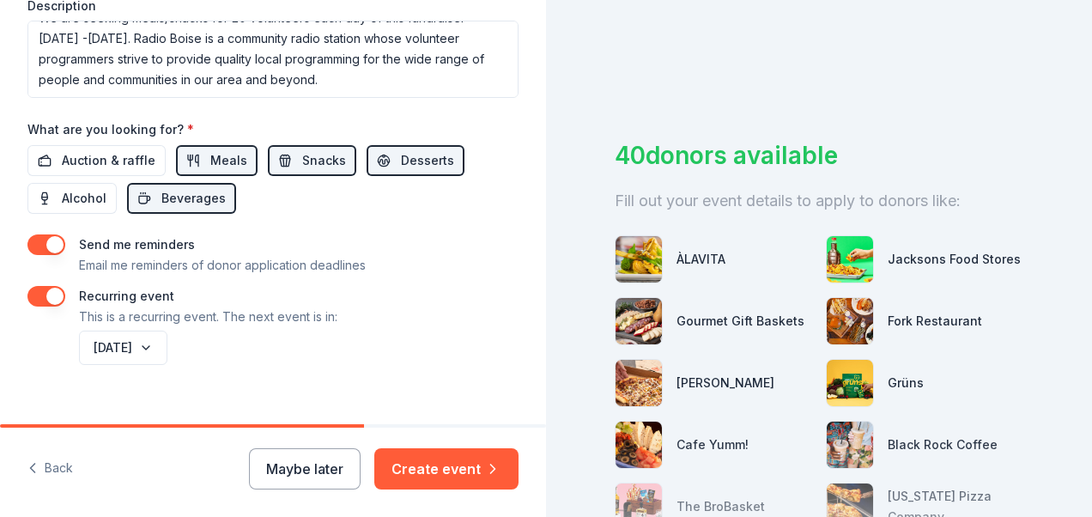
scroll to position [779, 0]
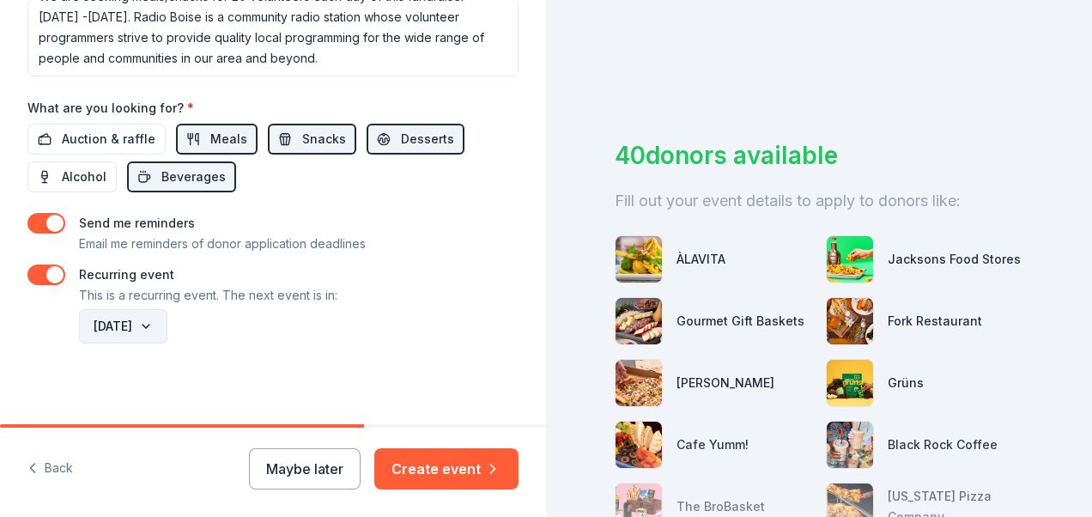
click at [167, 324] on button "October 2026" at bounding box center [123, 326] width 88 height 34
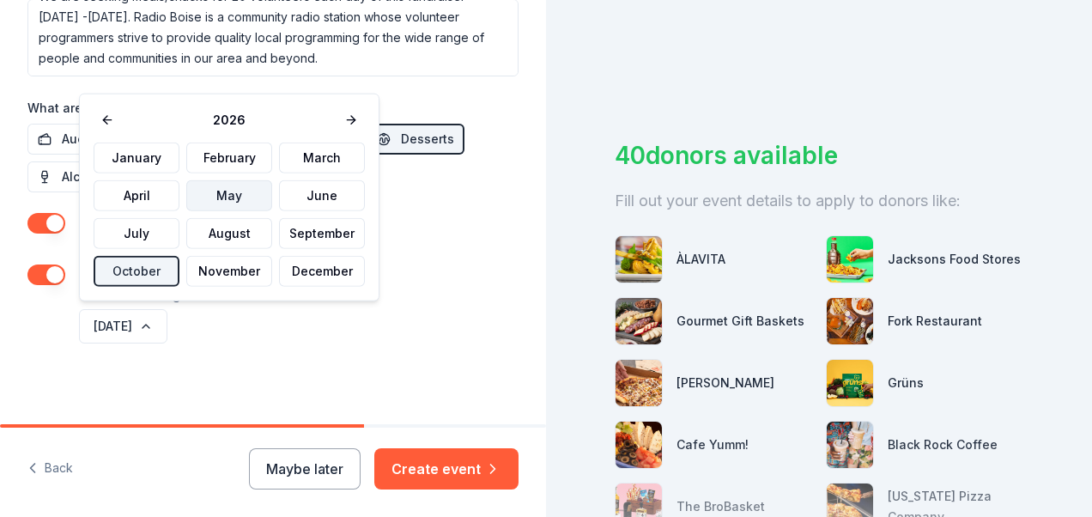
click at [254, 192] on button "May" at bounding box center [229, 195] width 86 height 31
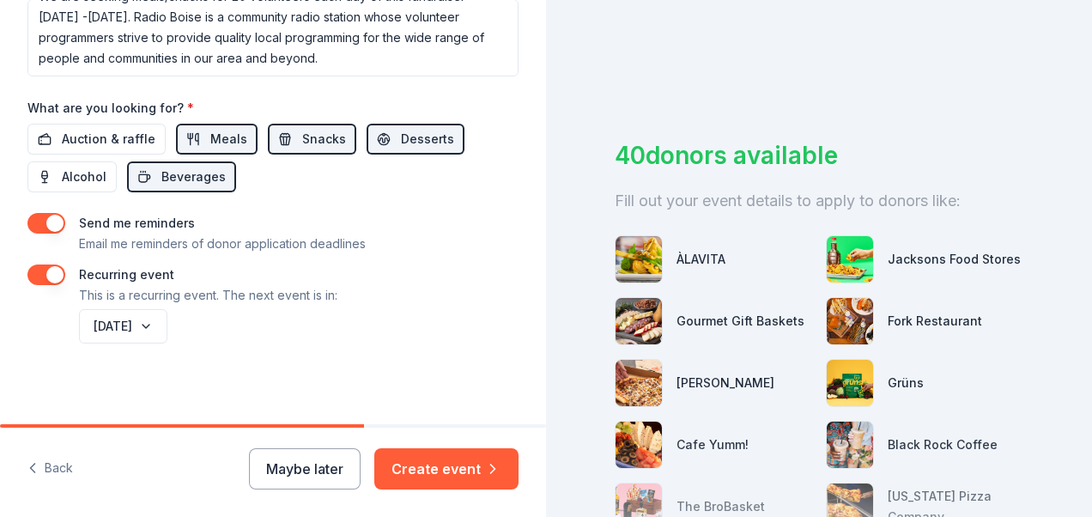
click at [55, 269] on button "button" at bounding box center [46, 274] width 38 height 21
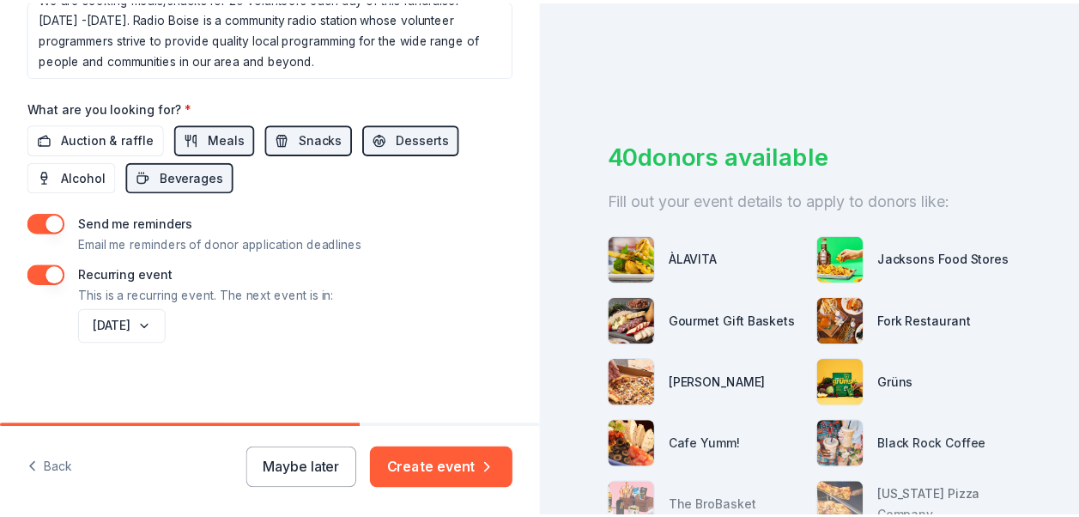
scroll to position [717, 0]
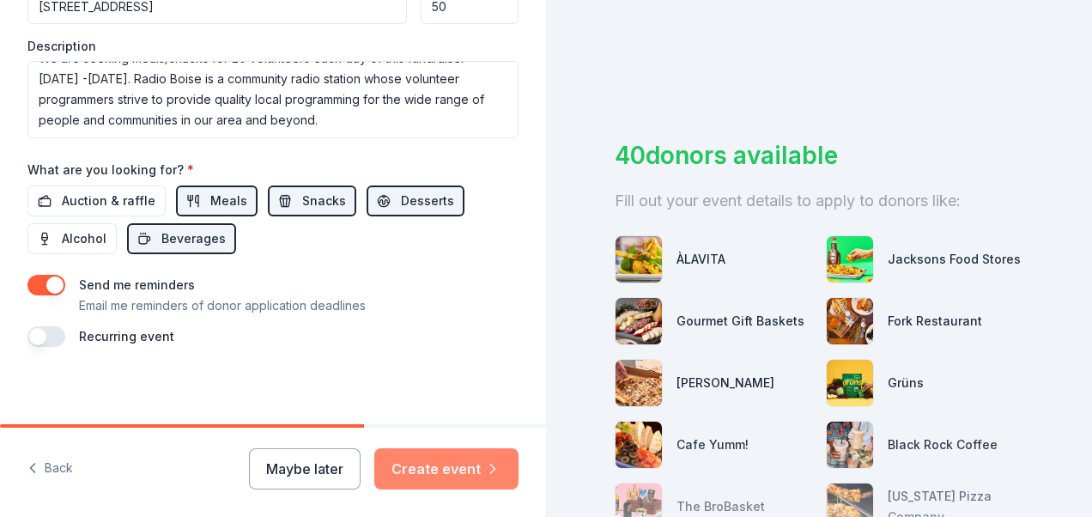
click at [451, 472] on button "Create event" at bounding box center [446, 468] width 144 height 41
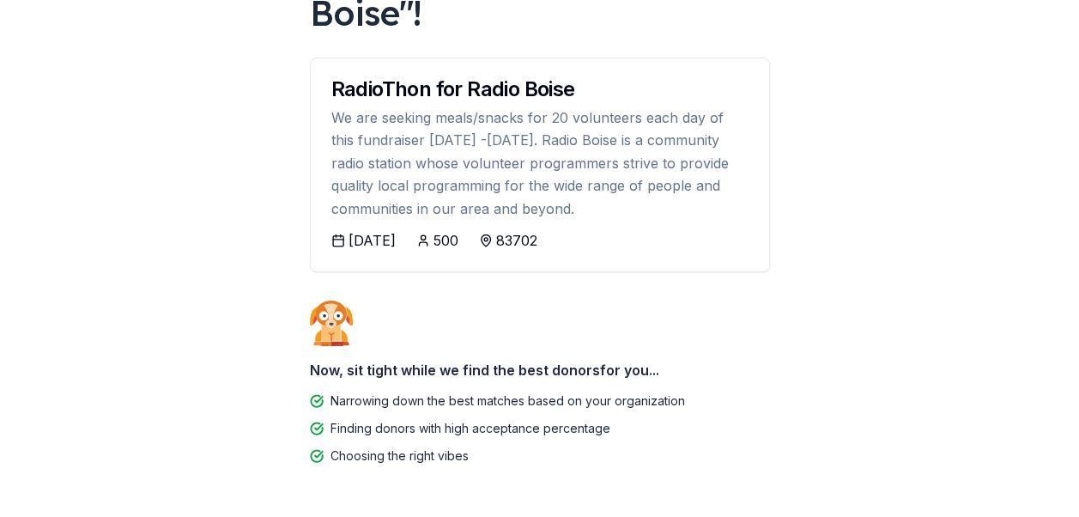
scroll to position [257, 0]
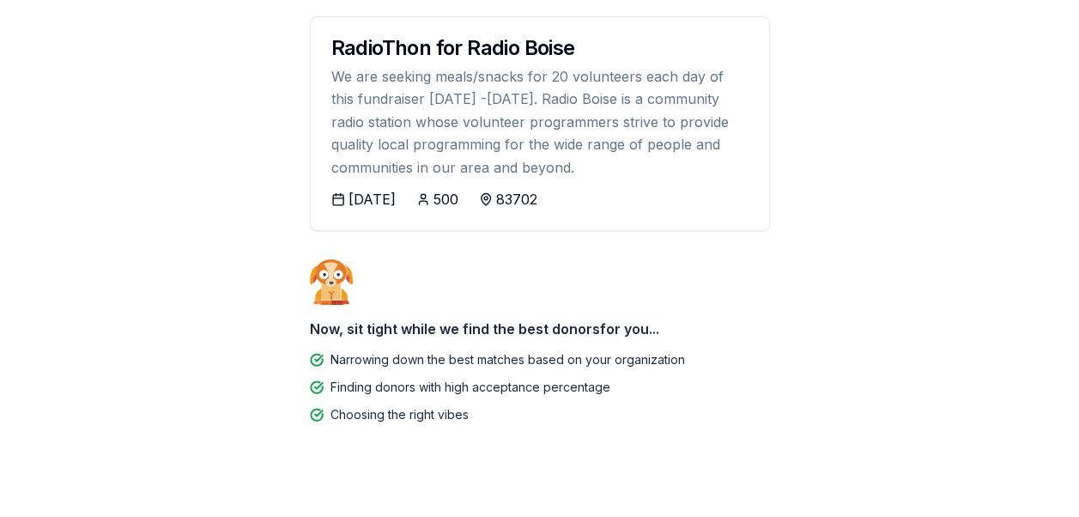
click at [396, 195] on div "10/07/2025" at bounding box center [371, 199] width 47 height 21
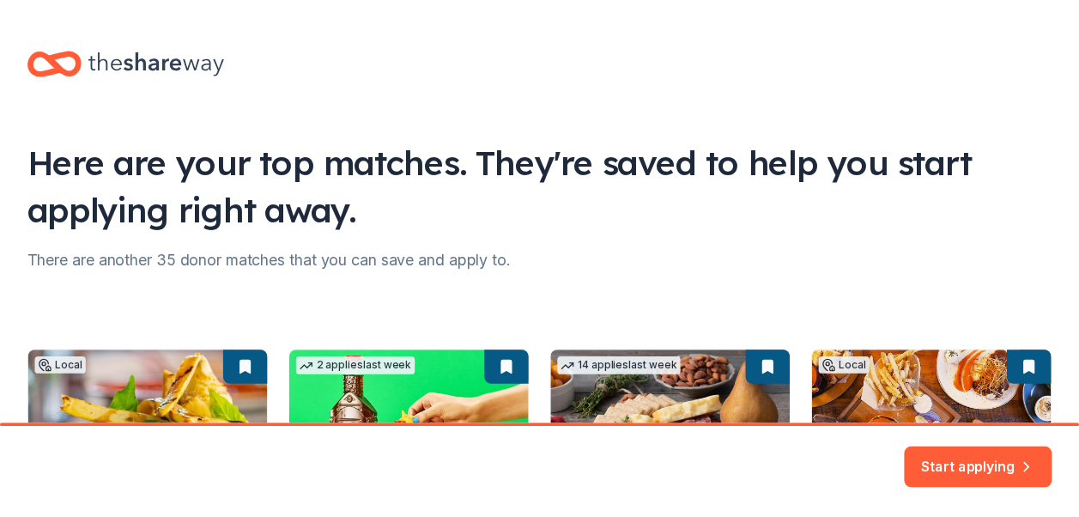
scroll to position [204, 0]
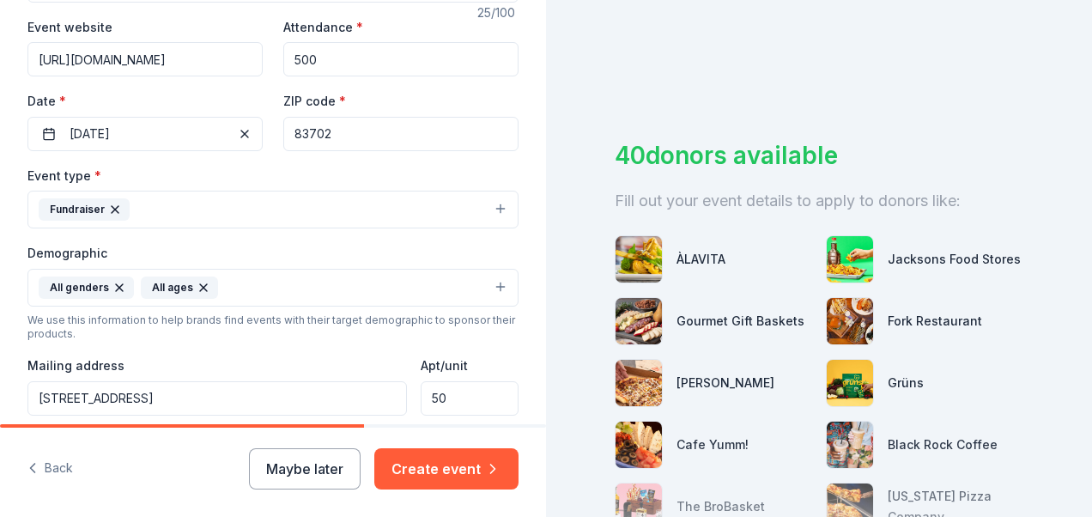
scroll to position [343, 0]
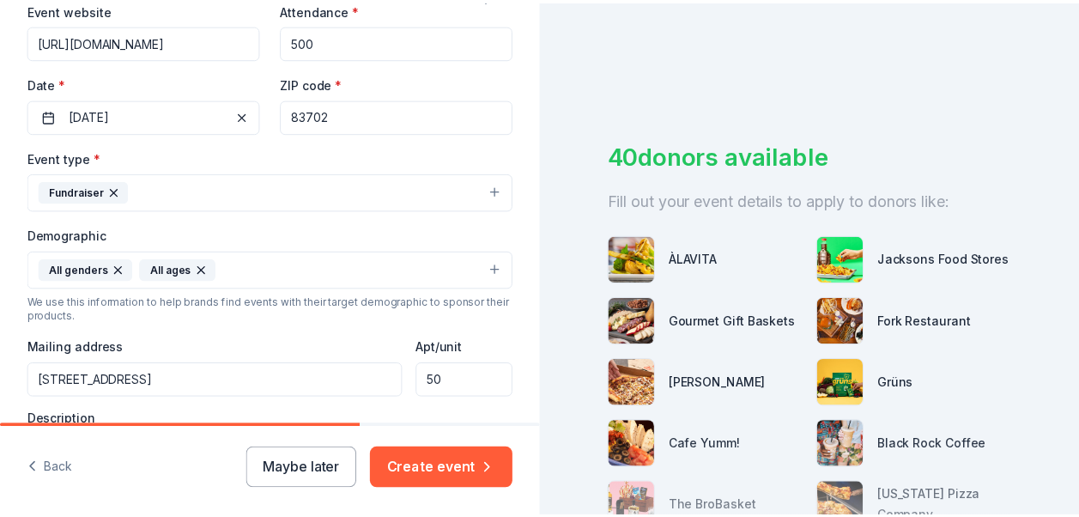
scroll to position [204, 0]
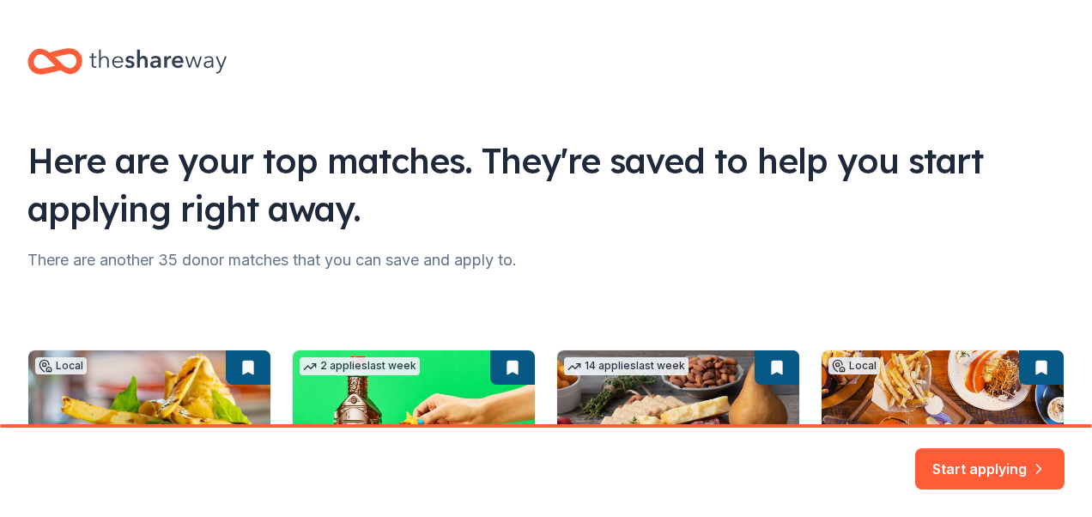
click at [666, 237] on div "Here are your top matches. They're saved to help you start applying right away.…" at bounding box center [546, 502] width 1092 height 1005
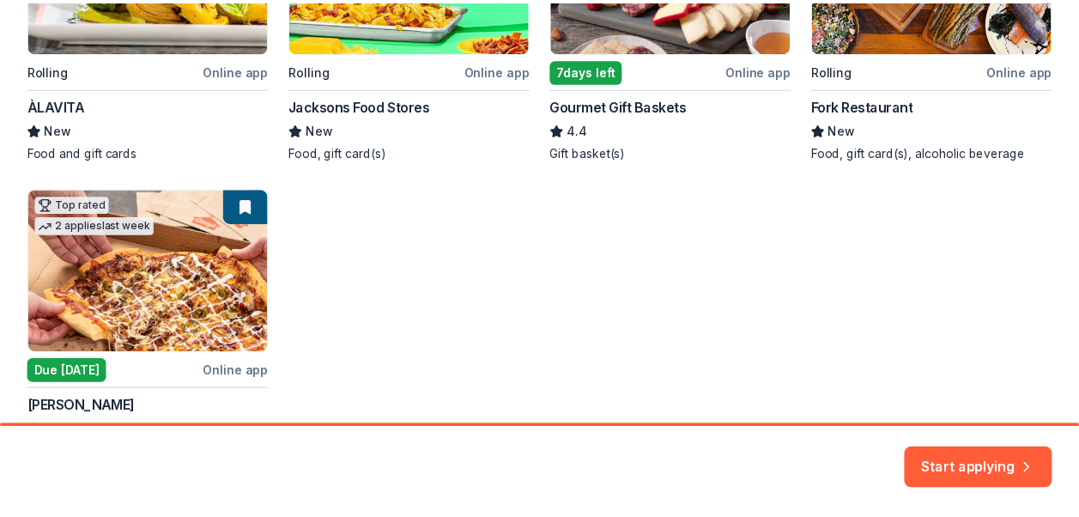
scroll to position [580, 0]
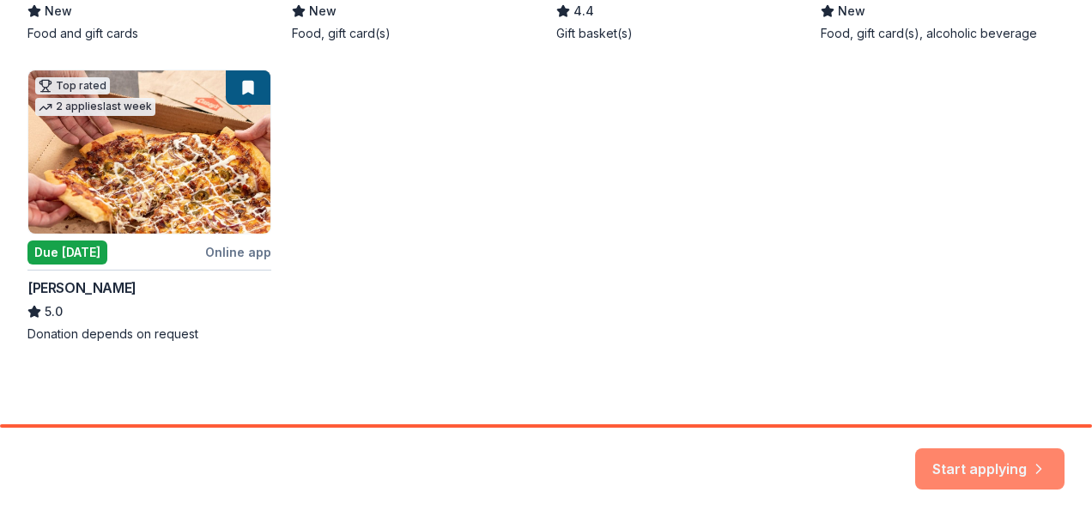
click at [983, 453] on button "Start applying" at bounding box center [989, 458] width 149 height 41
click at [99, 210] on div "Local Rolling Online app ÀLAVITA New Food and gift cards 2 applies last week Ro…" at bounding box center [545, 55] width 1037 height 573
click at [167, 122] on div "Local Rolling Online app ÀLAVITA New Food and gift cards 2 applies last week Ro…" at bounding box center [545, 55] width 1037 height 573
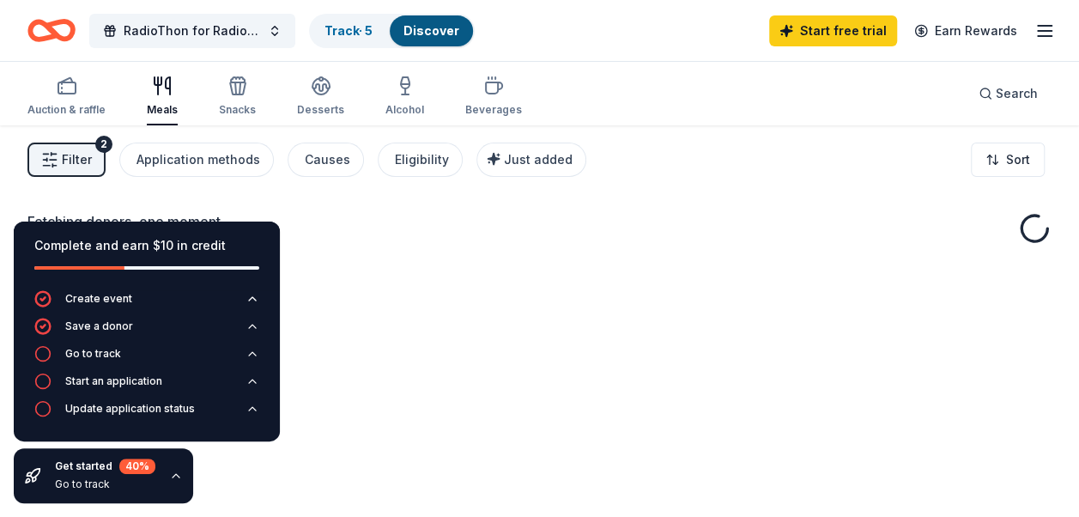
click at [358, 289] on div "Fetching donors, one moment..." at bounding box center [539, 383] width 1079 height 517
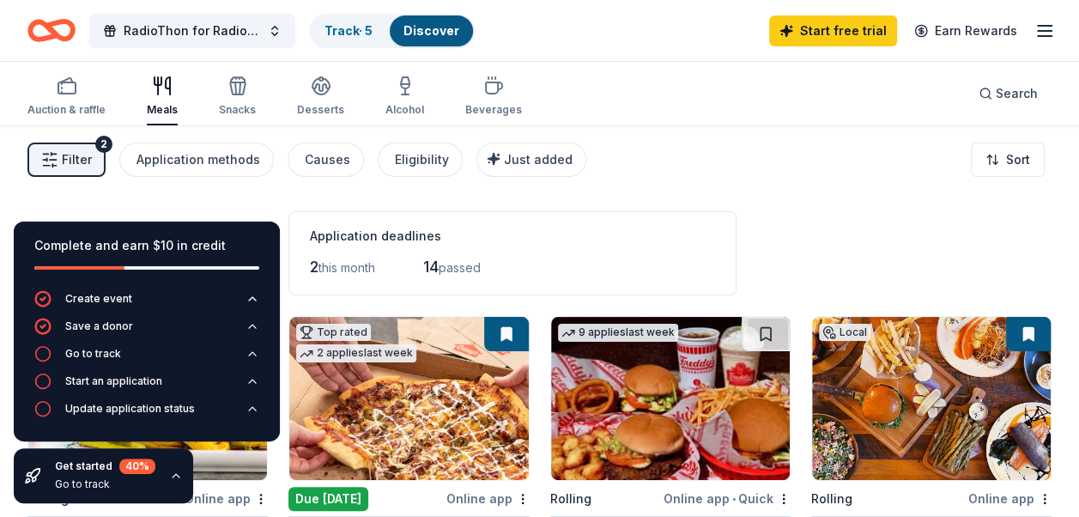
click at [908, 227] on div "34 results in Boise, ID Application deadlines 2 this month 14 passed" at bounding box center [539, 253] width 1024 height 84
click at [205, 210] on div "Complete and earn $10 in credit Create event Save a donor Go to track Start an …" at bounding box center [147, 362] width 294 height 309
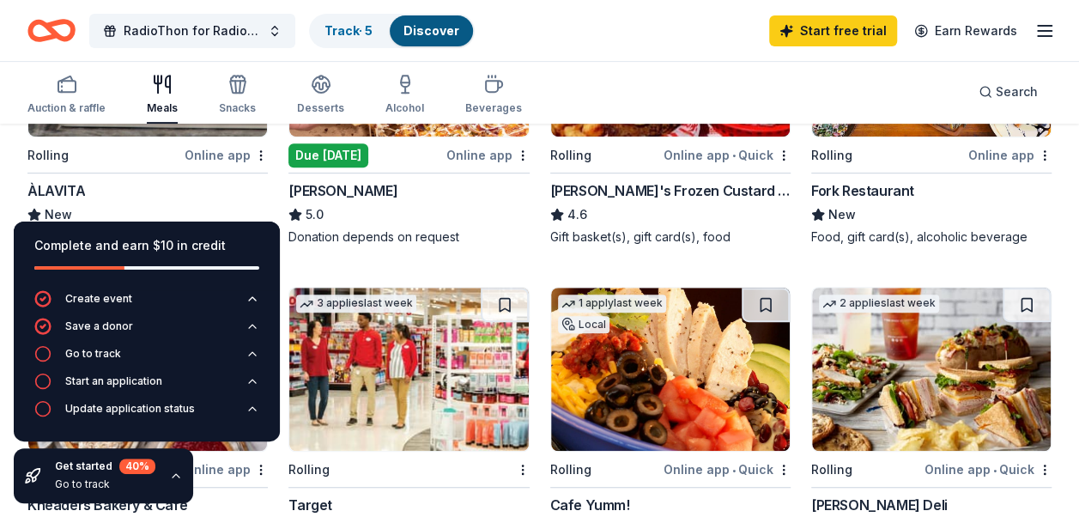
scroll to position [257, 0]
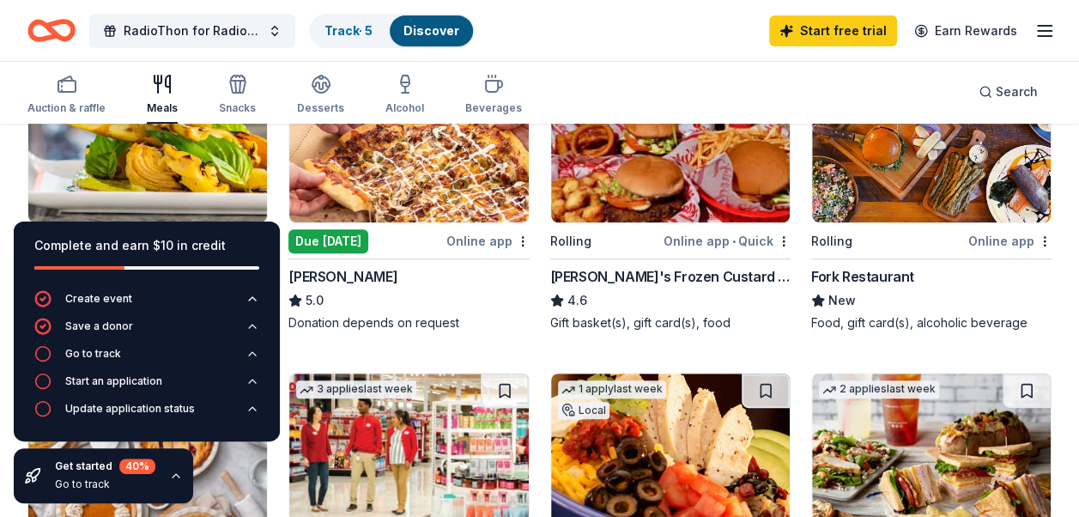
click at [336, 241] on div "Due [DATE]" at bounding box center [328, 241] width 80 height 24
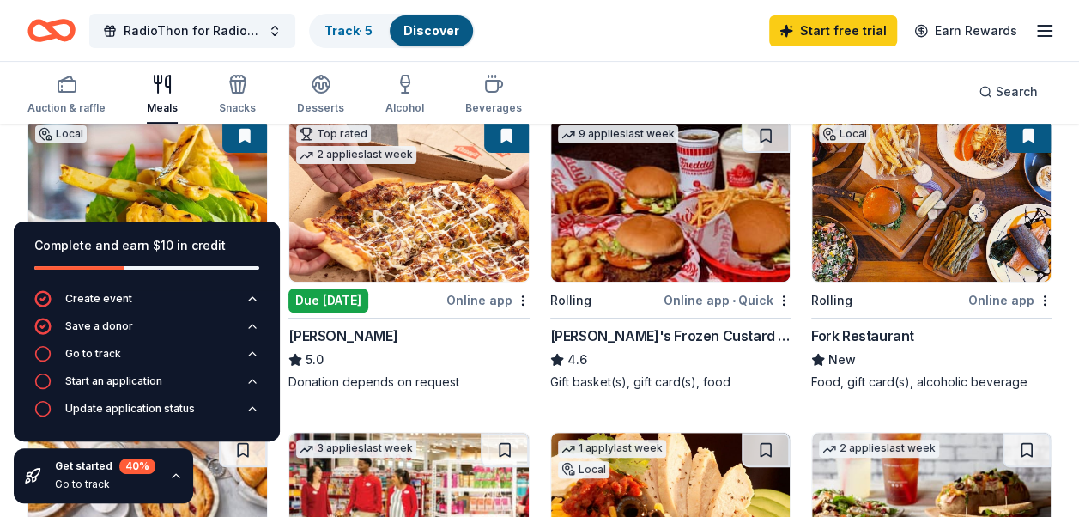
scroll to position [172, 0]
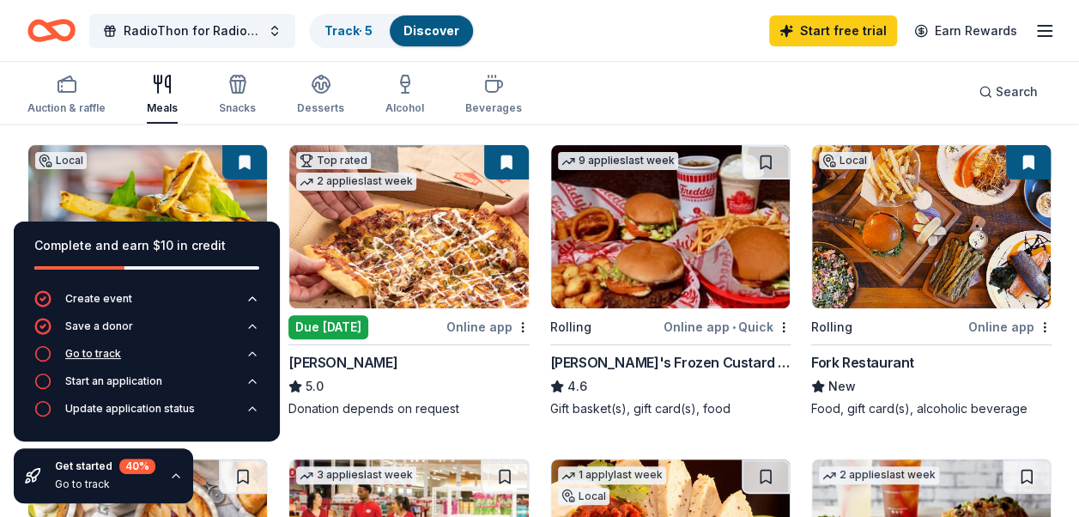
click at [91, 354] on div "Go to track" at bounding box center [93, 354] width 56 height 14
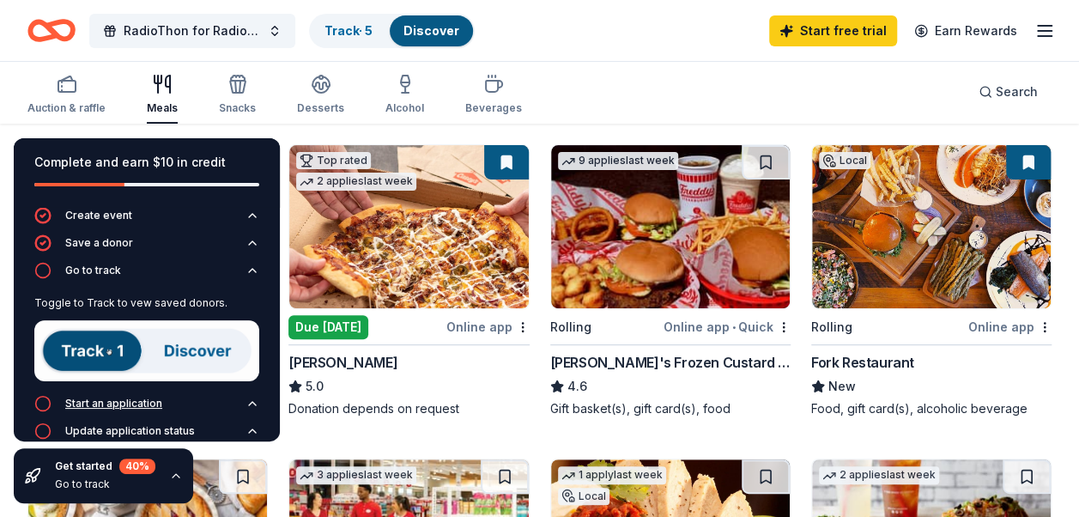
click at [109, 397] on div "Start an application" at bounding box center [113, 404] width 97 height 14
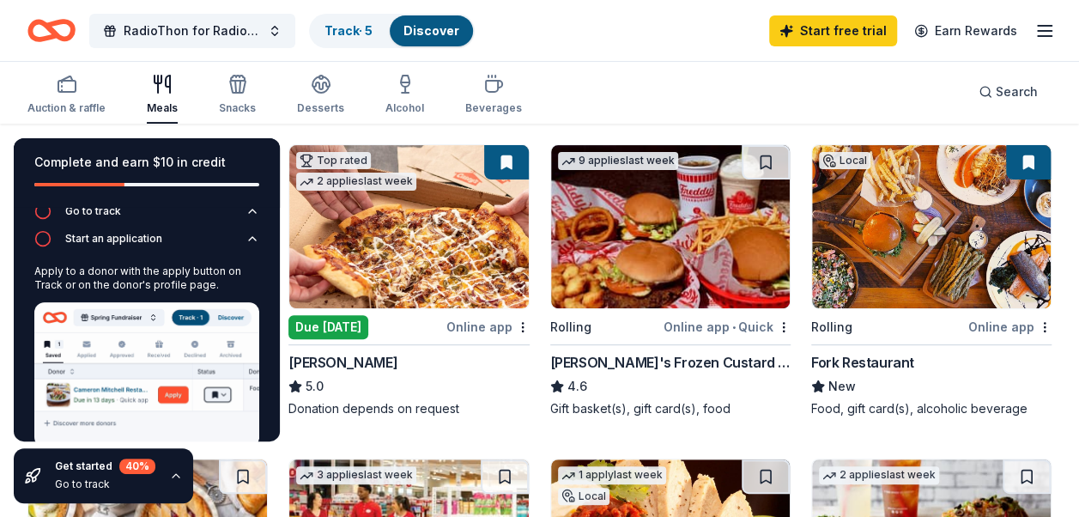
scroll to position [112, 0]
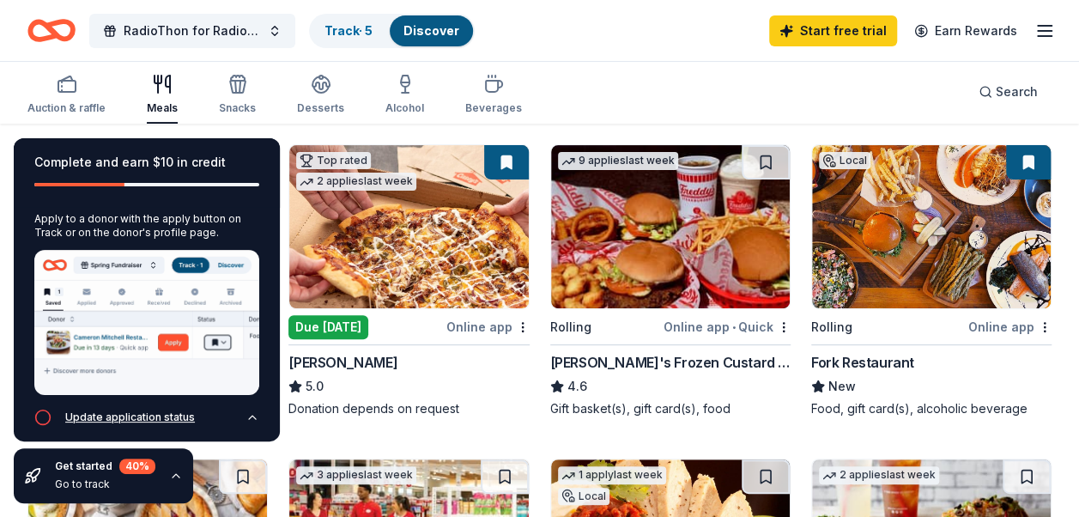
click at [134, 410] on div "Update application status" at bounding box center [130, 417] width 130 height 14
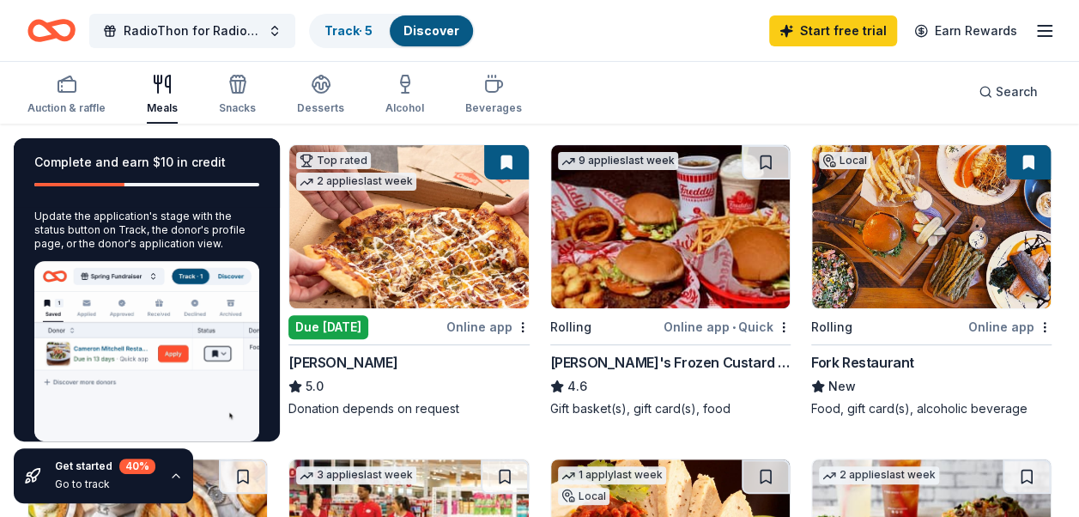
scroll to position [158, 0]
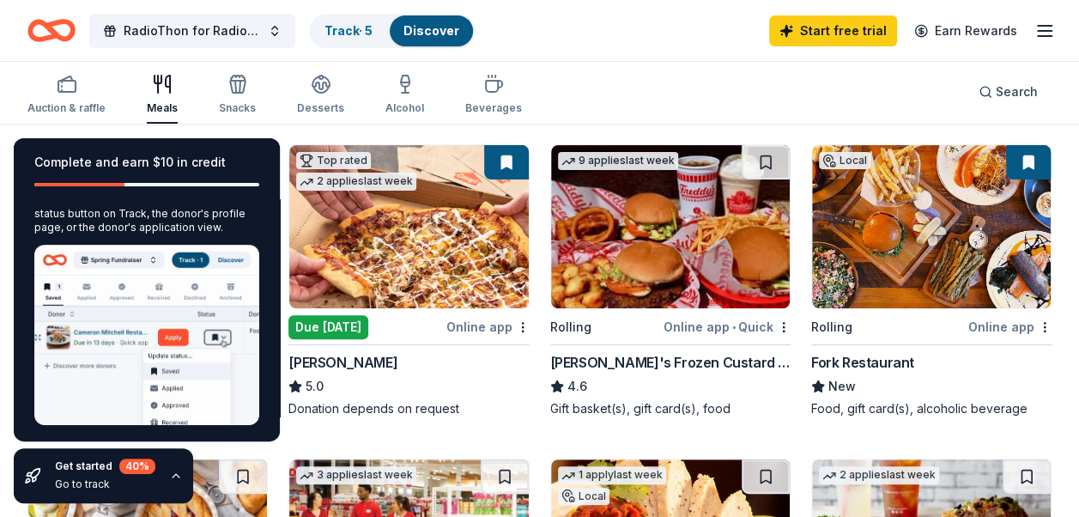
click at [240, 159] on div "Complete and earn $10 in credit" at bounding box center [146, 162] width 225 height 21
click at [175, 473] on icon "button" at bounding box center [176, 476] width 14 height 14
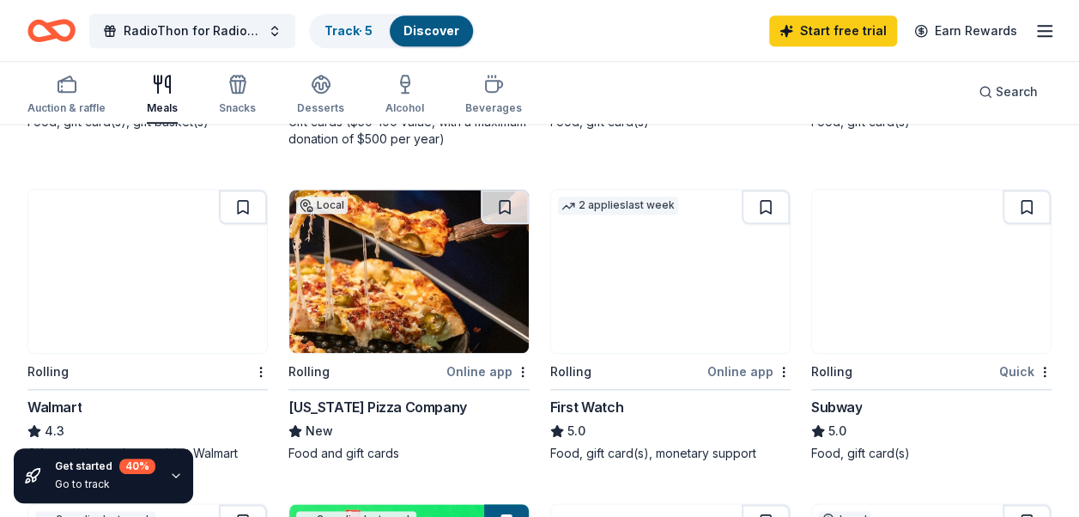
scroll to position [858, 0]
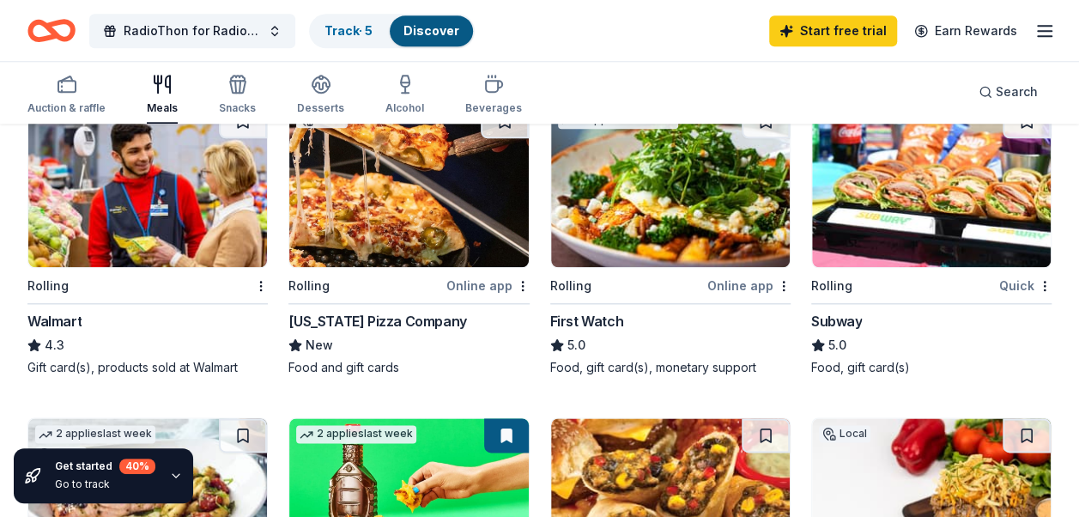
click at [352, 318] on div "Idaho Pizza Company" at bounding box center [377, 321] width 178 height 21
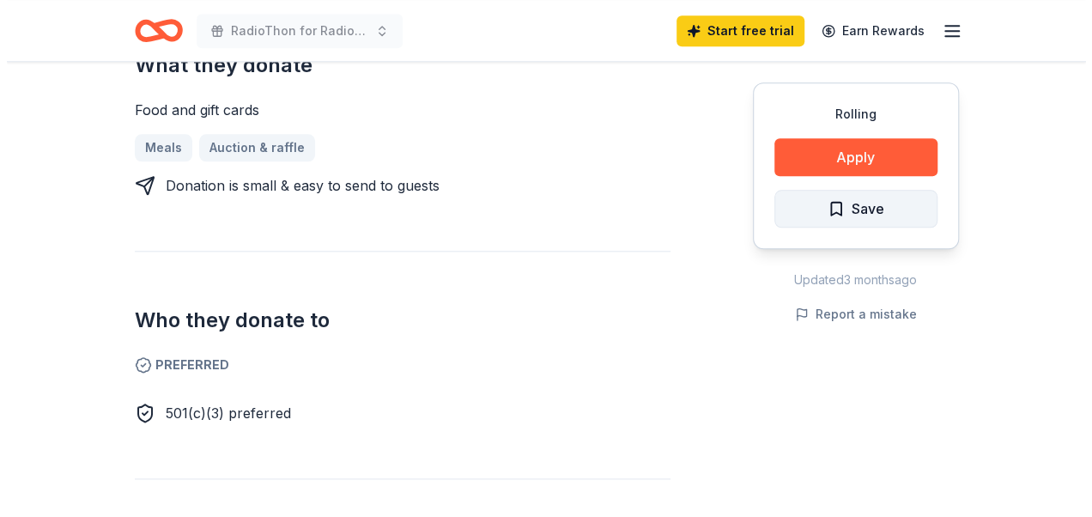
scroll to position [772, 0]
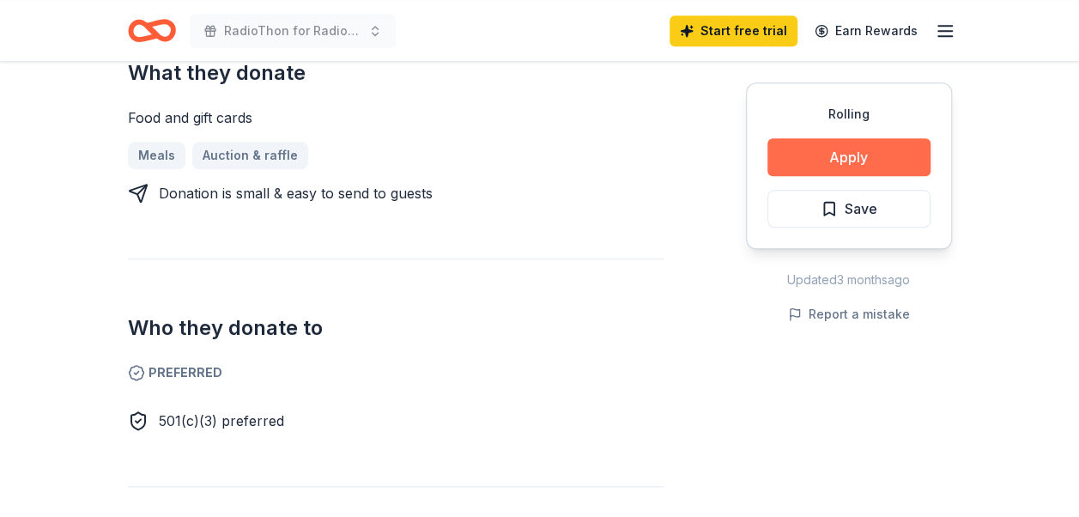
click at [875, 144] on button "Apply" at bounding box center [848, 157] width 163 height 38
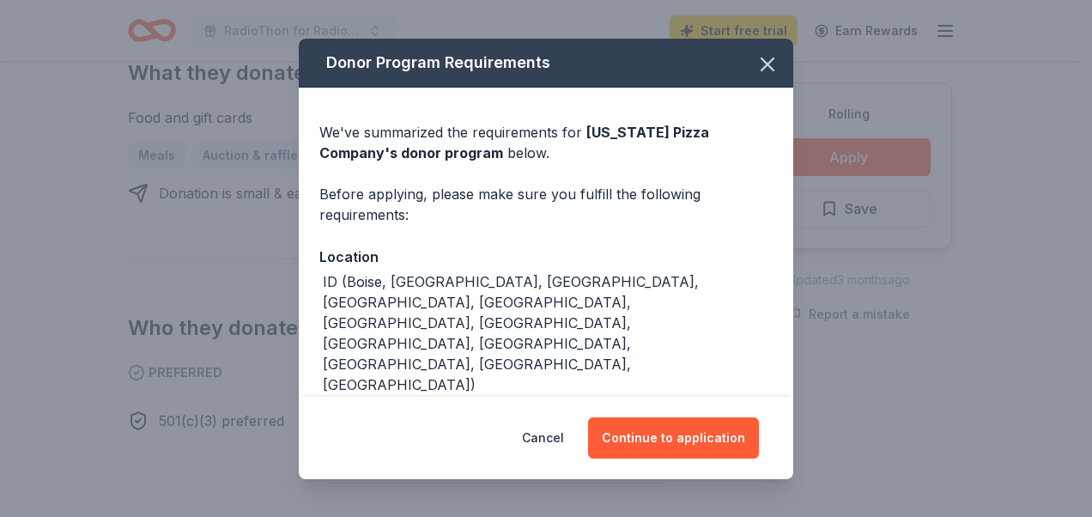
scroll to position [74, 0]
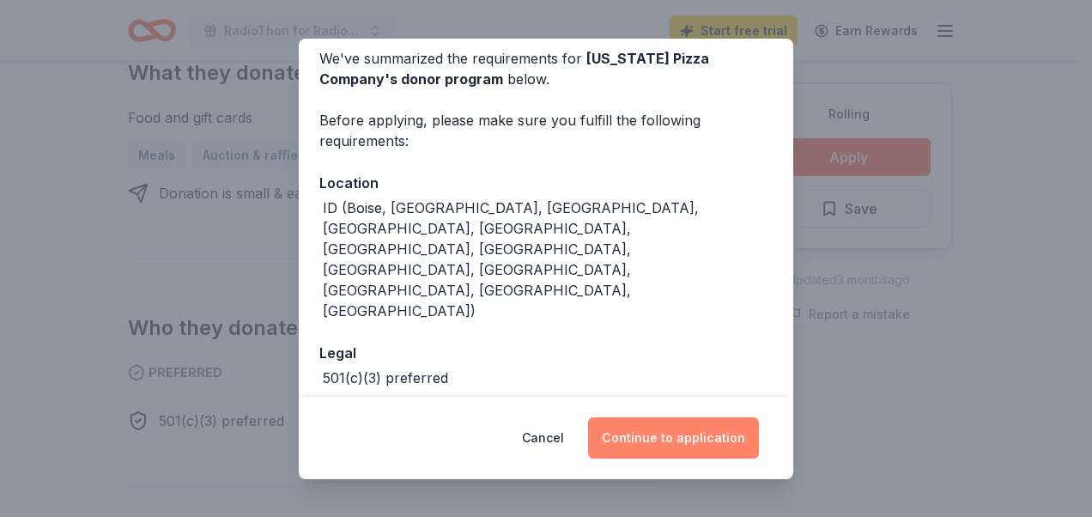
click at [712, 431] on button "Continue to application" at bounding box center [673, 437] width 171 height 41
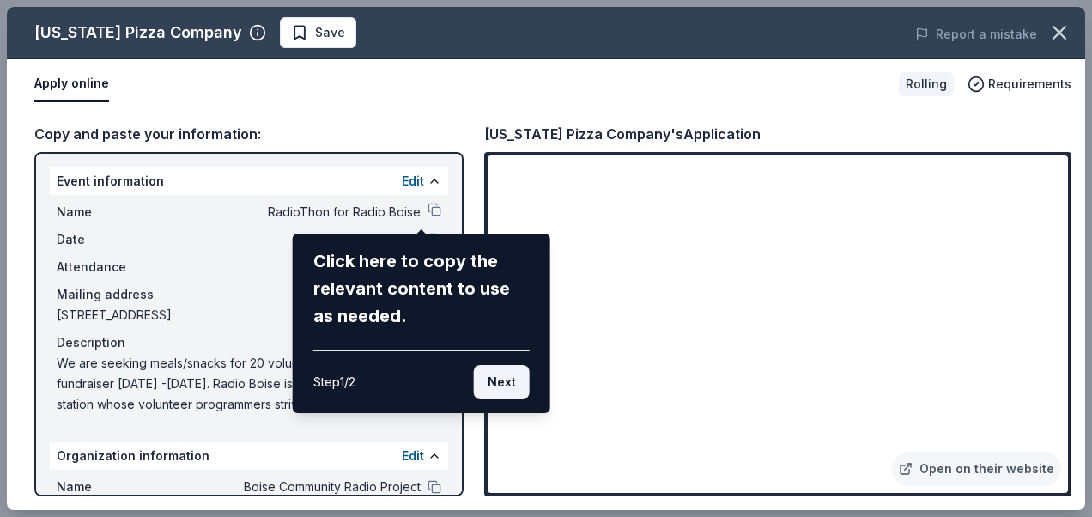
click at [494, 379] on button "Next" at bounding box center [502, 382] width 56 height 34
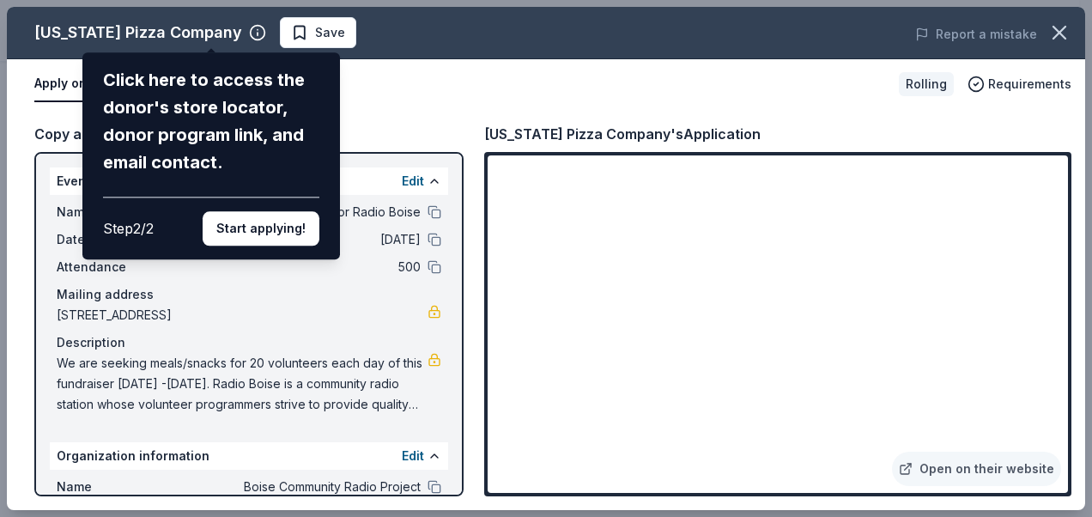
click at [446, 98] on div "[US_STATE] Pizza Company Click here to access the donor's store locator, donor …" at bounding box center [546, 258] width 1078 height 503
click at [264, 229] on button "Start applying!" at bounding box center [261, 228] width 117 height 34
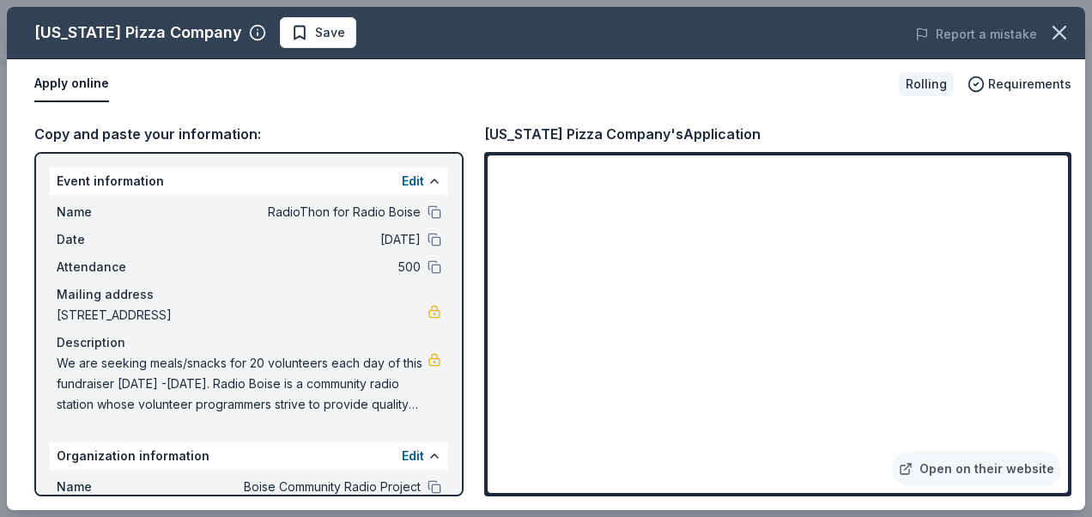
click at [445, 117] on div "Idaho Pizza Company Save Report a mistake Apply online Rolling Requirements Cop…" at bounding box center [546, 258] width 1078 height 503
click at [427, 211] on button at bounding box center [434, 212] width 14 height 14
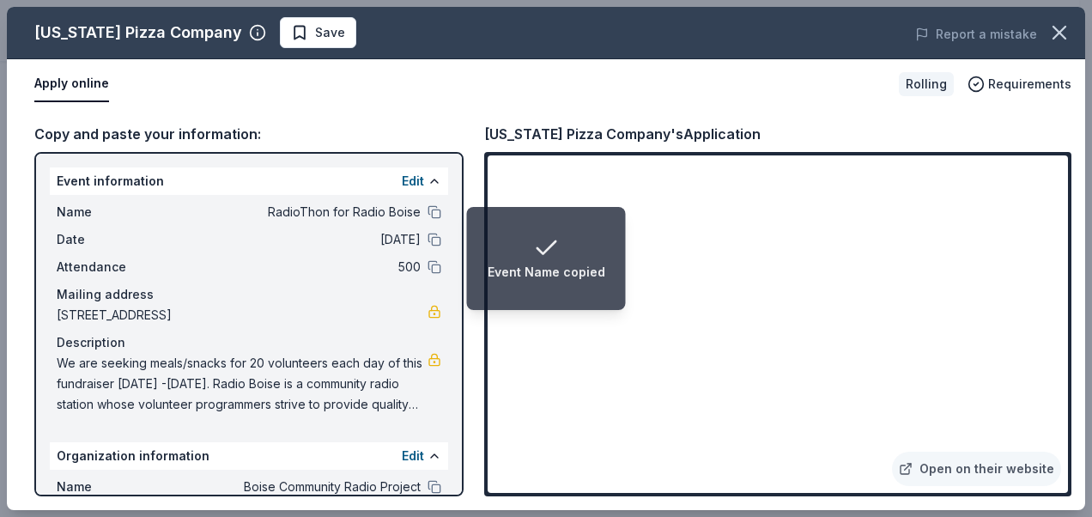
click at [379, 363] on span "We are seeking meals/snacks for 20 volunteers each day of this fundraiser Octob…" at bounding box center [242, 384] width 371 height 62
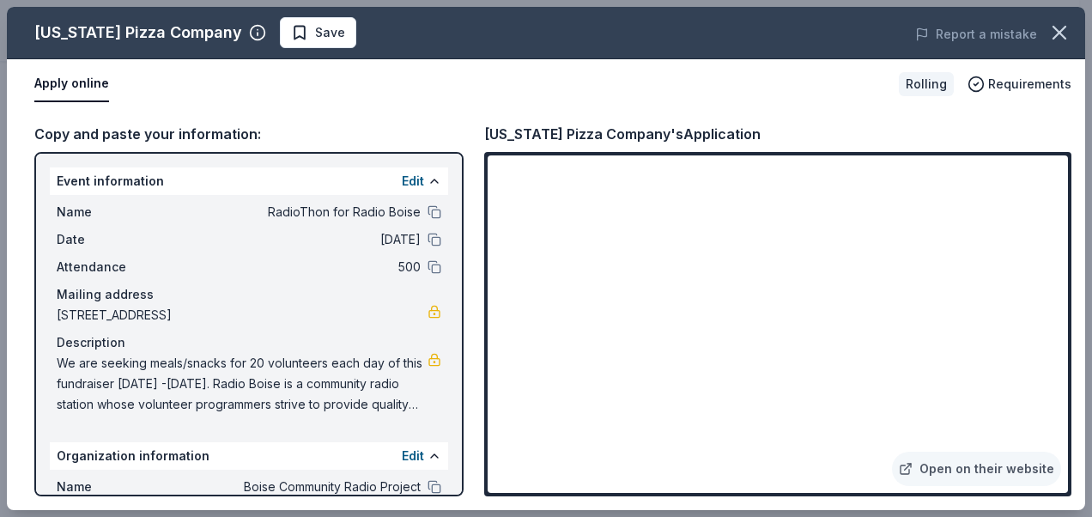
click at [367, 370] on span "We are seeking meals/snacks for 20 volunteers each day of this fundraiser Octob…" at bounding box center [242, 384] width 371 height 62
drag, startPoint x: 58, startPoint y: 359, endPoint x: 319, endPoint y: 374, distance: 262.2
click at [319, 374] on span "We are seeking meals/snacks for 20 volunteers each day of this fundraiser Octob…" at bounding box center [242, 384] width 371 height 62
click at [318, 375] on span "We are seeking meals/snacks for 20 volunteers each day of this fundraiser Octob…" at bounding box center [242, 384] width 371 height 62
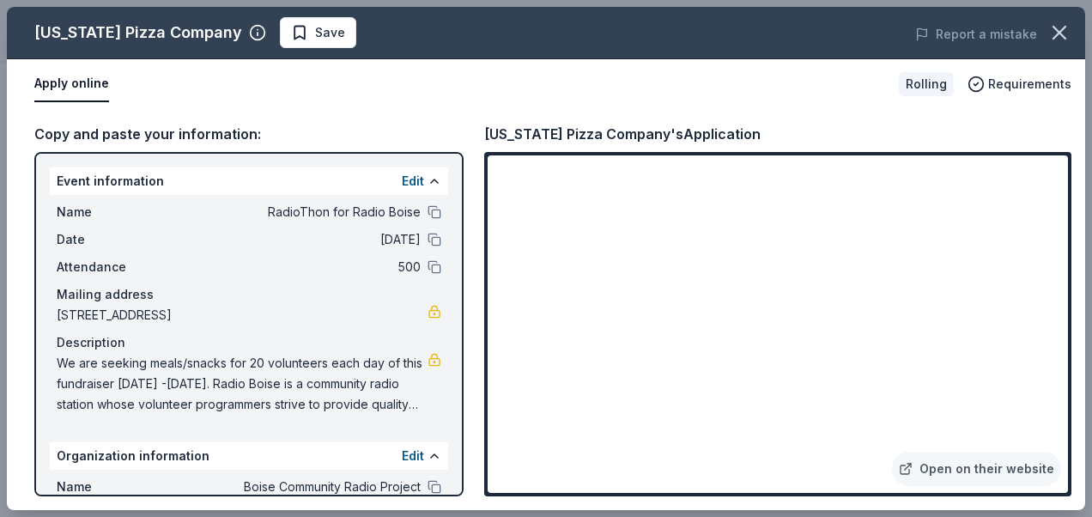
click at [318, 375] on span "We are seeking meals/snacks for 20 volunteers each day of this fundraiser Octob…" at bounding box center [242, 384] width 371 height 62
click at [426, 81] on div "Apply online" at bounding box center [459, 84] width 851 height 36
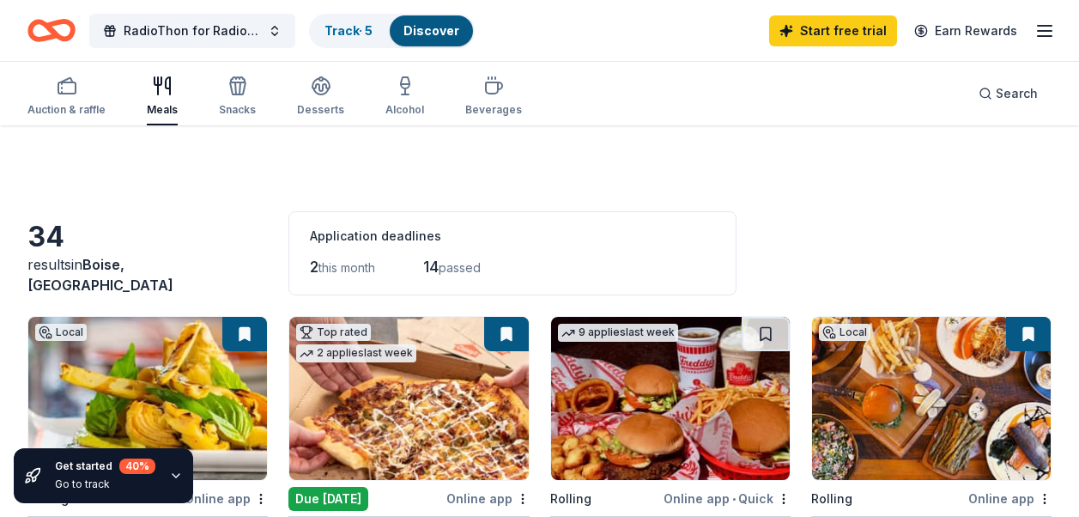
scroll to position [858, 0]
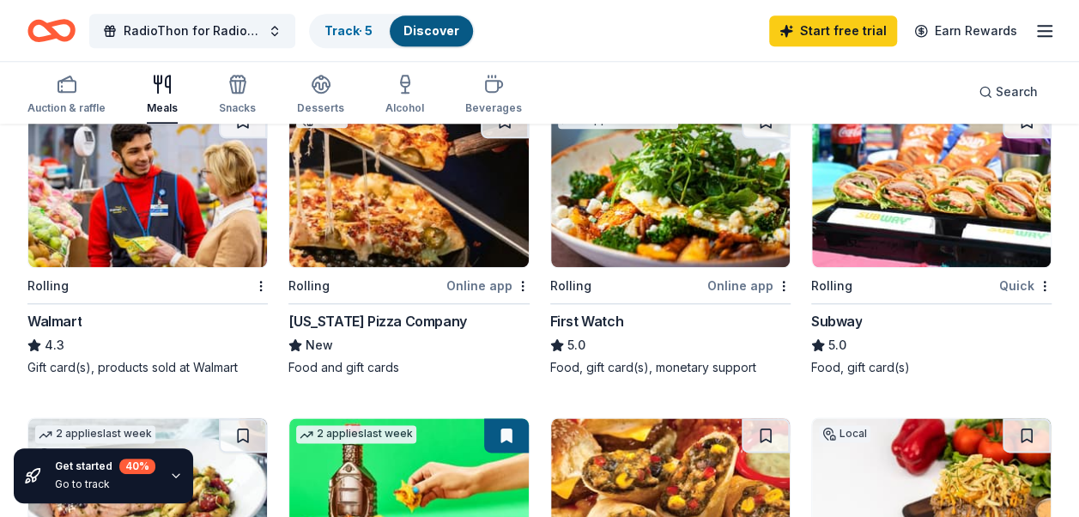
click at [543, 306] on div "Local Rolling Online app ÀLAVITA New Food and gift cards Top rated 2 applies la…" at bounding box center [539, 248] width 1024 height 1581
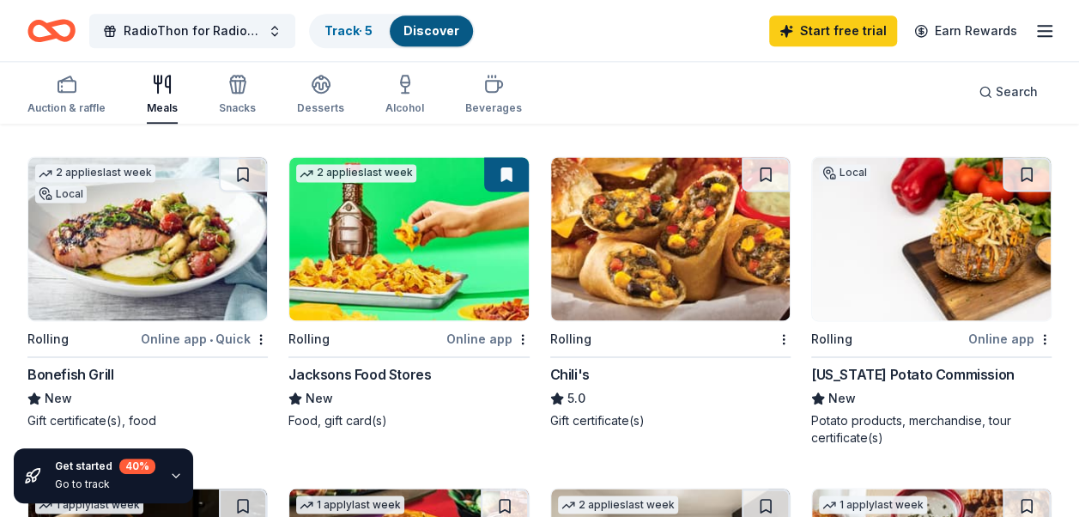
scroll to position [1116, 0]
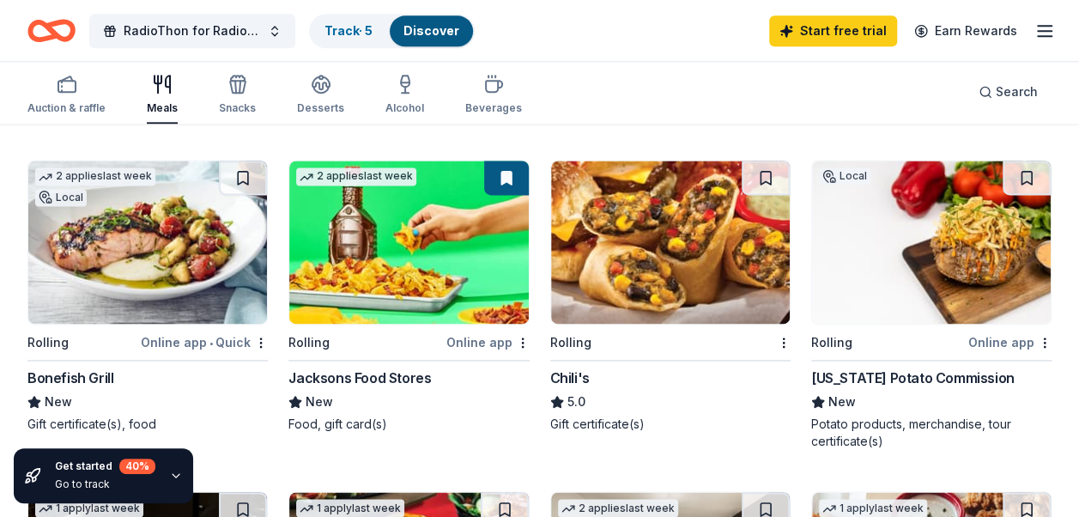
click at [578, 373] on div "Chili's" at bounding box center [569, 377] width 39 height 21
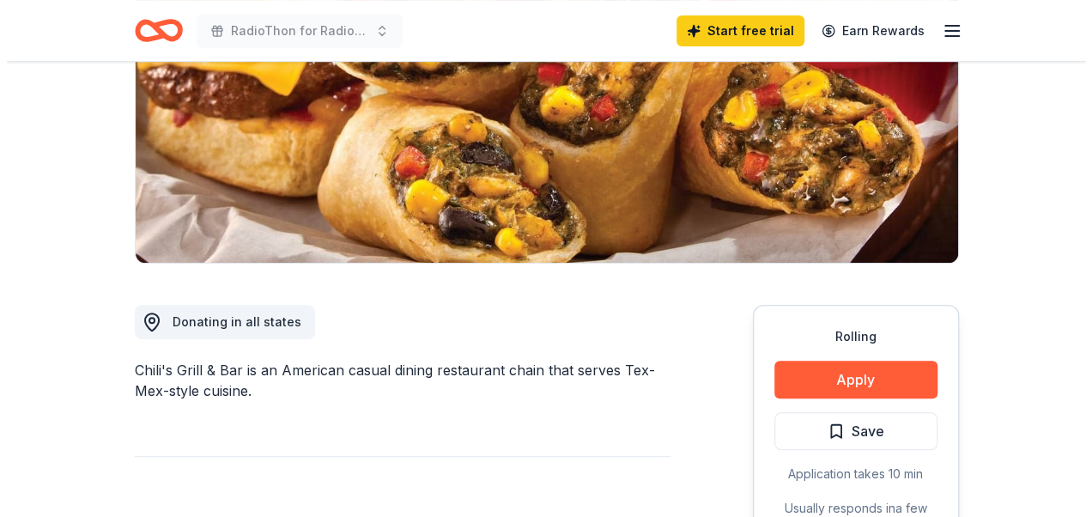
scroll to position [343, 0]
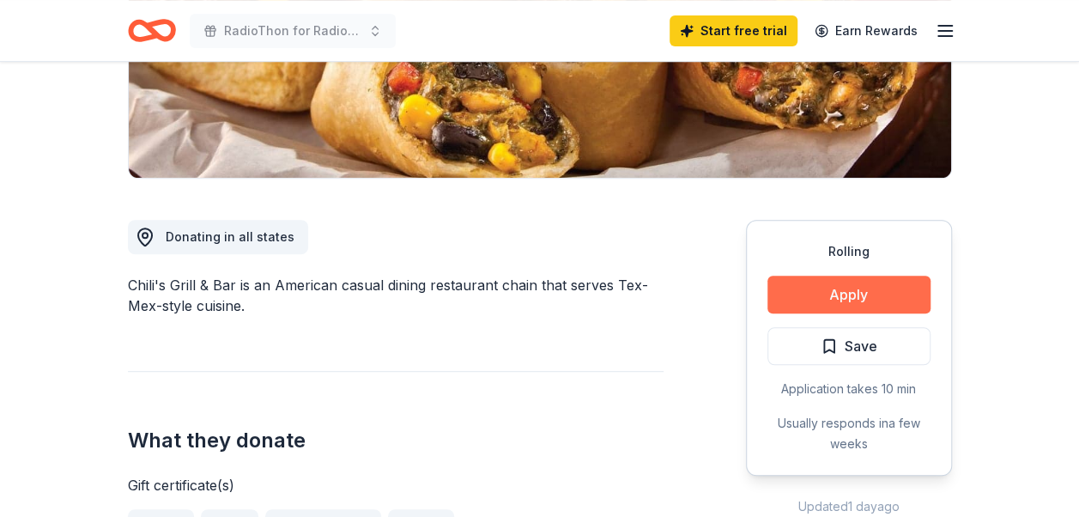
click at [858, 288] on button "Apply" at bounding box center [848, 295] width 163 height 38
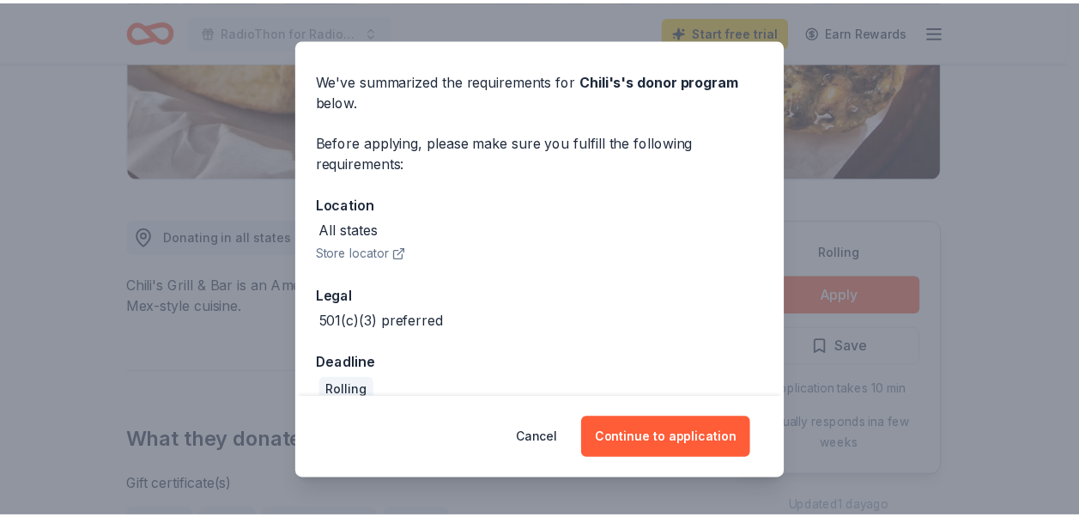
scroll to position [77, 0]
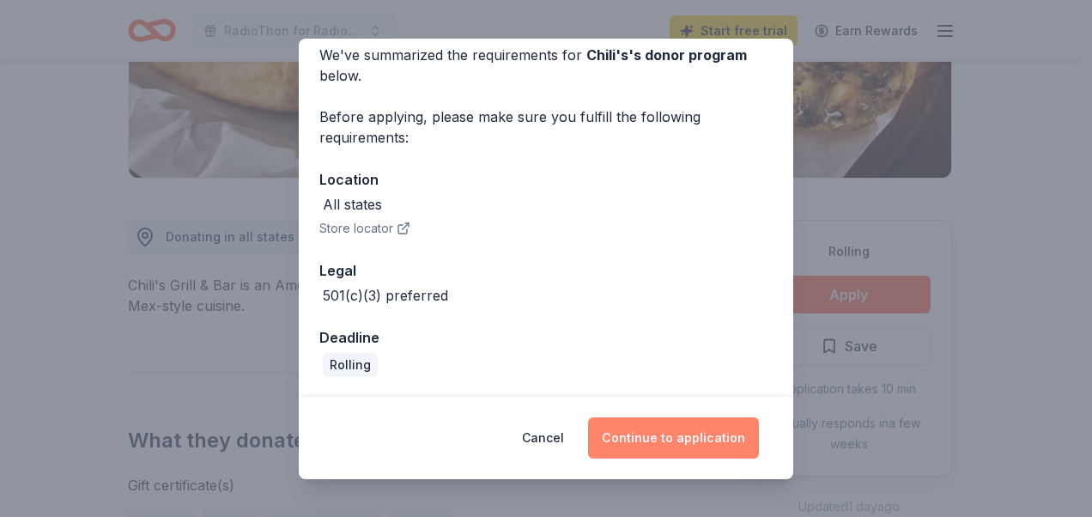
click at [661, 433] on button "Continue to application" at bounding box center [673, 437] width 171 height 41
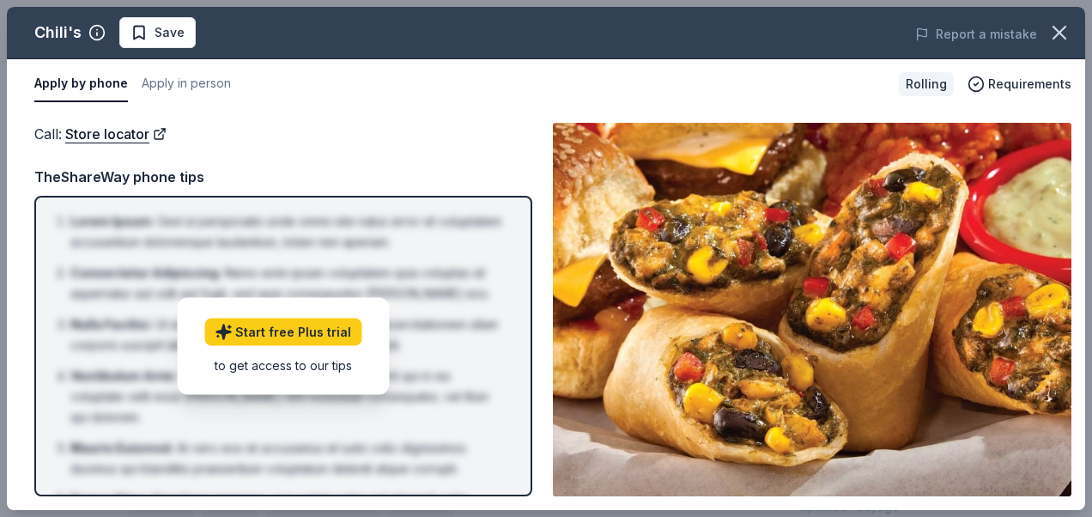
click at [529, 133] on div "Call : Store locator" at bounding box center [283, 134] width 498 height 22
click at [476, 133] on div "Call : Store locator" at bounding box center [283, 134] width 498 height 22
click at [513, 126] on div "Call : Store locator" at bounding box center [283, 134] width 498 height 22
click at [560, 100] on div "Apply by phone Apply in person" at bounding box center [459, 84] width 851 height 36
click at [290, 144] on div "Call : Store locator" at bounding box center [283, 134] width 498 height 22
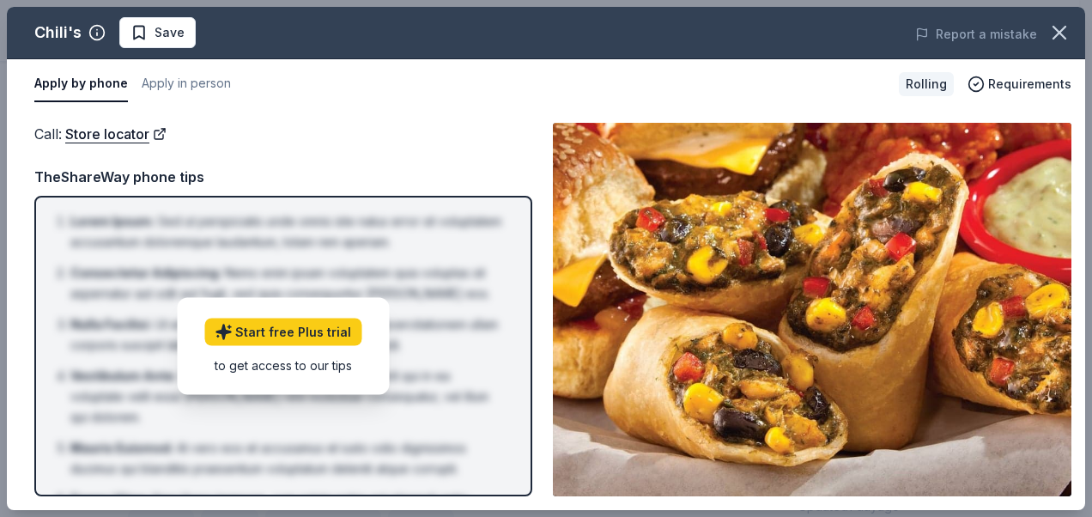
click at [494, 159] on div "Call : Store locator TheShareWay phone tips Lorem Ipsum : Sed ut perspiciatis u…" at bounding box center [283, 309] width 498 height 373
click at [791, 249] on img at bounding box center [812, 309] width 518 height 373
click at [1059, 29] on icon "button" at bounding box center [1059, 33] width 24 height 24
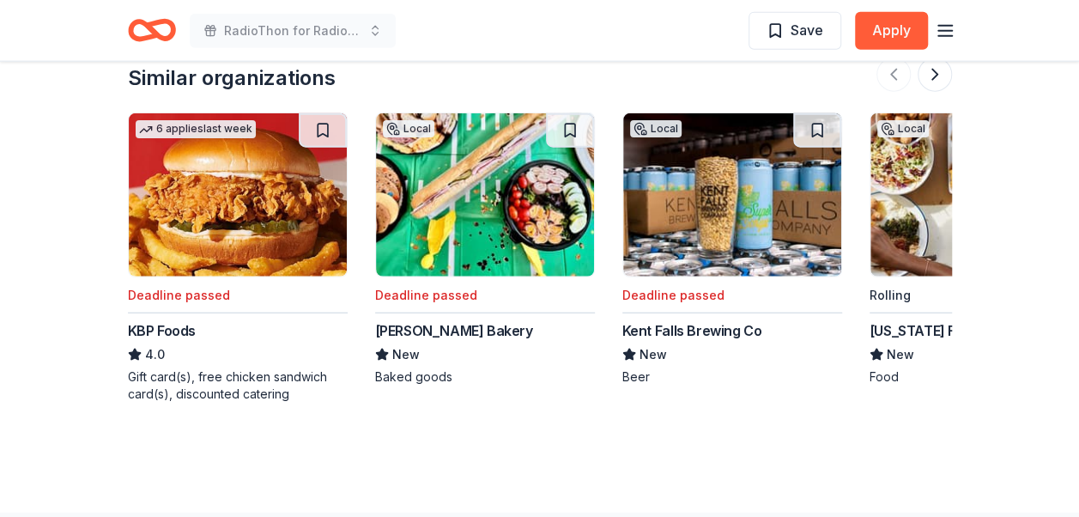
scroll to position [1974, 0]
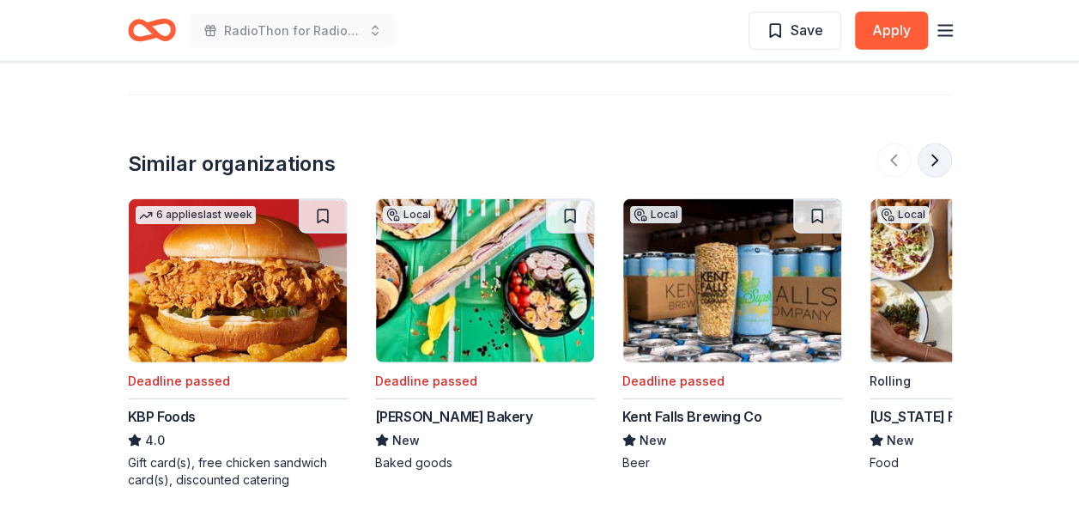
click at [929, 167] on button at bounding box center [935, 160] width 34 height 34
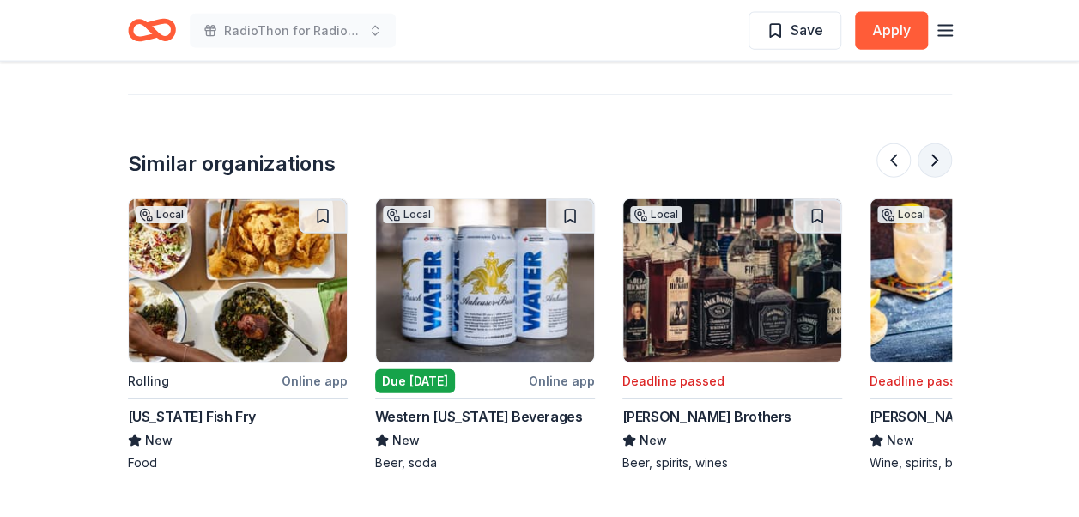
click at [929, 167] on button at bounding box center [935, 160] width 34 height 34
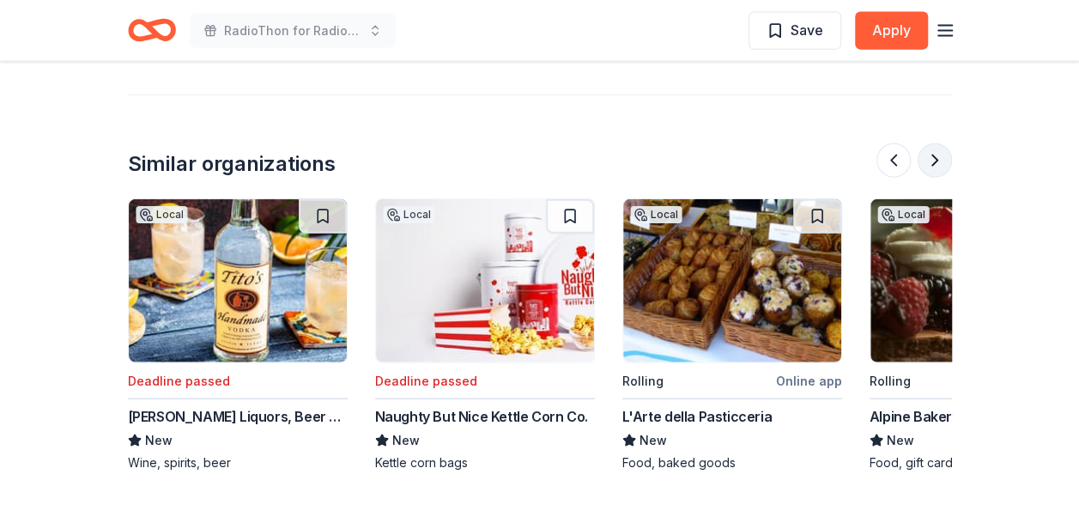
click at [929, 167] on button at bounding box center [935, 160] width 34 height 34
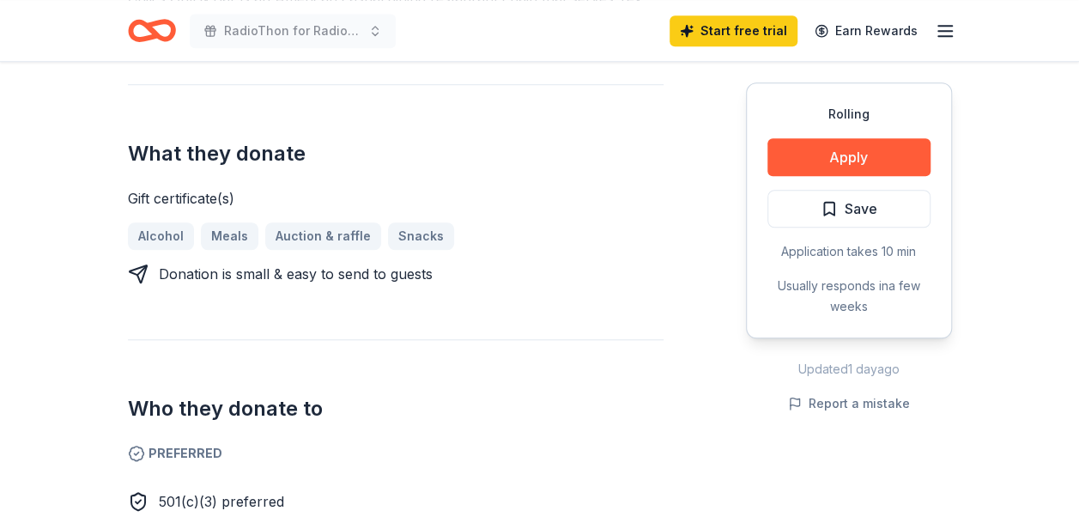
scroll to position [257, 0]
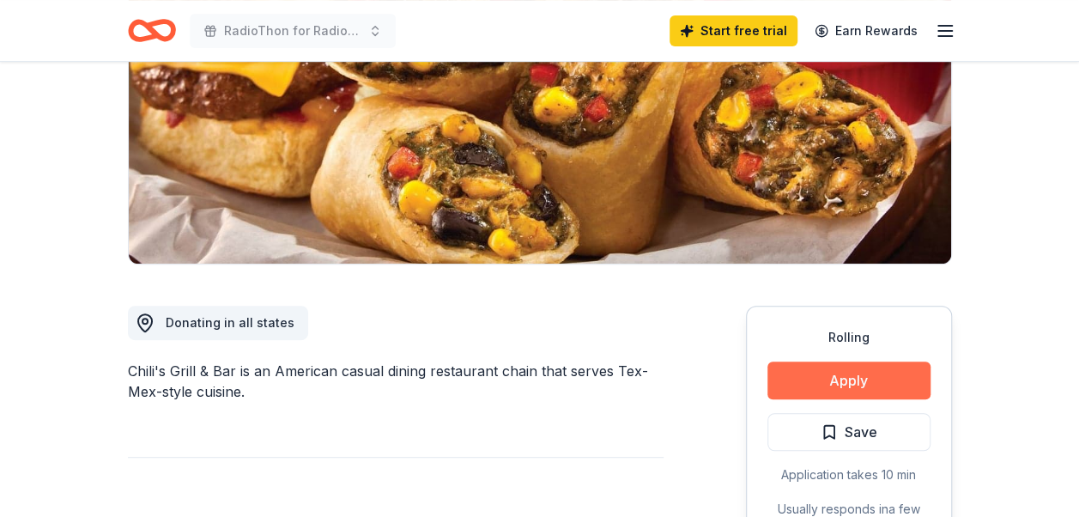
click at [882, 380] on button "Apply" at bounding box center [848, 380] width 163 height 38
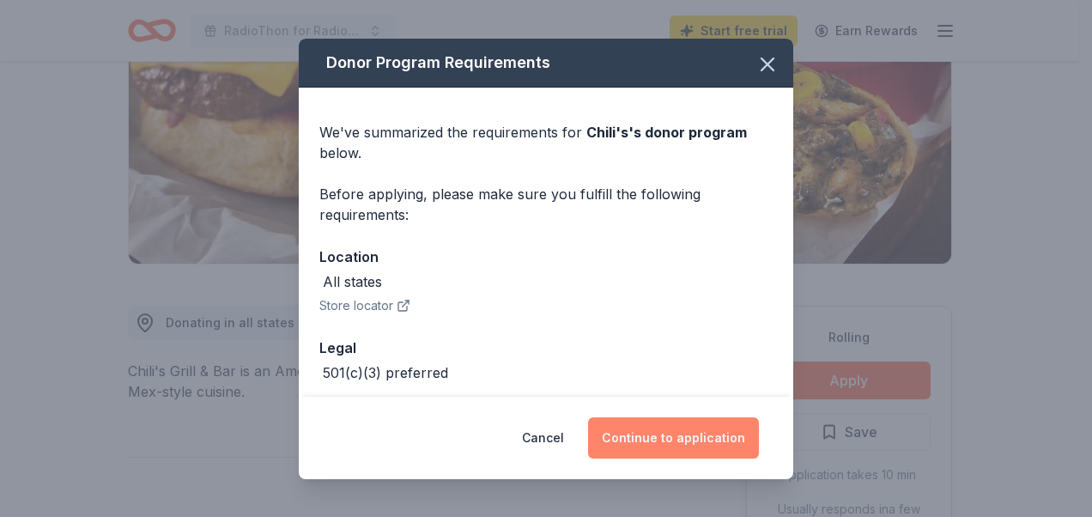
click at [682, 440] on button "Continue to application" at bounding box center [673, 437] width 171 height 41
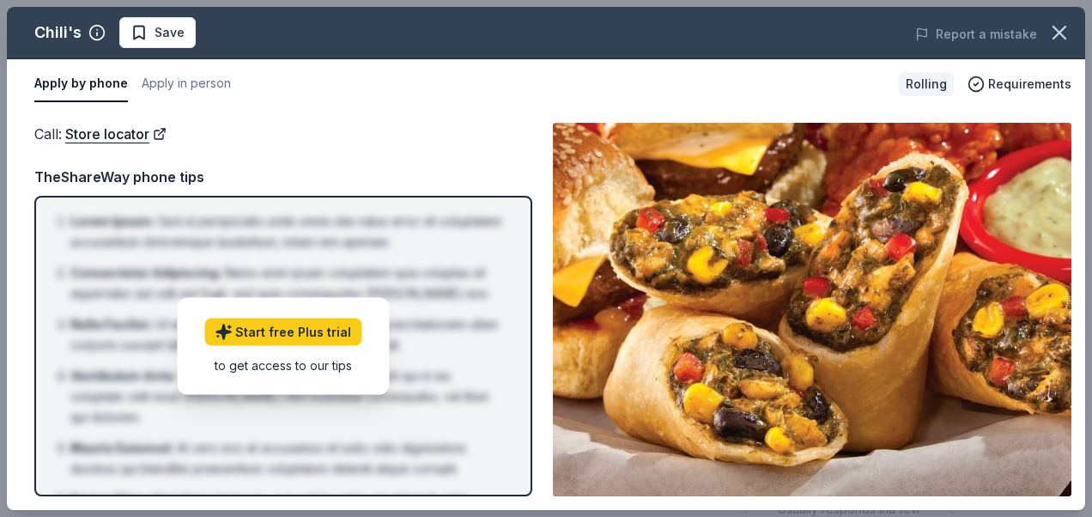
click at [435, 149] on div "Call : Store locator TheShareWay phone tips Lorem Ipsum : Sed ut perspiciatis u…" at bounding box center [283, 309] width 498 height 373
click at [300, 378] on div "Start free Plus trial to get access to our tips" at bounding box center [283, 345] width 212 height 97
click at [462, 408] on ol "Lorem Ipsum : Sed ut perspiciatis unde omnis iste natus error sit voluptatem ac…" at bounding box center [283, 370] width 467 height 319
click at [546, 426] on div "Call : Store locator Call : Store locator TheShareWay phone tips Lorem Ipsum : …" at bounding box center [546, 309] width 1078 height 401
click at [435, 162] on div "Call : Store locator TheShareWay phone tips Lorem Ipsum : Sed ut perspiciatis u…" at bounding box center [283, 309] width 498 height 373
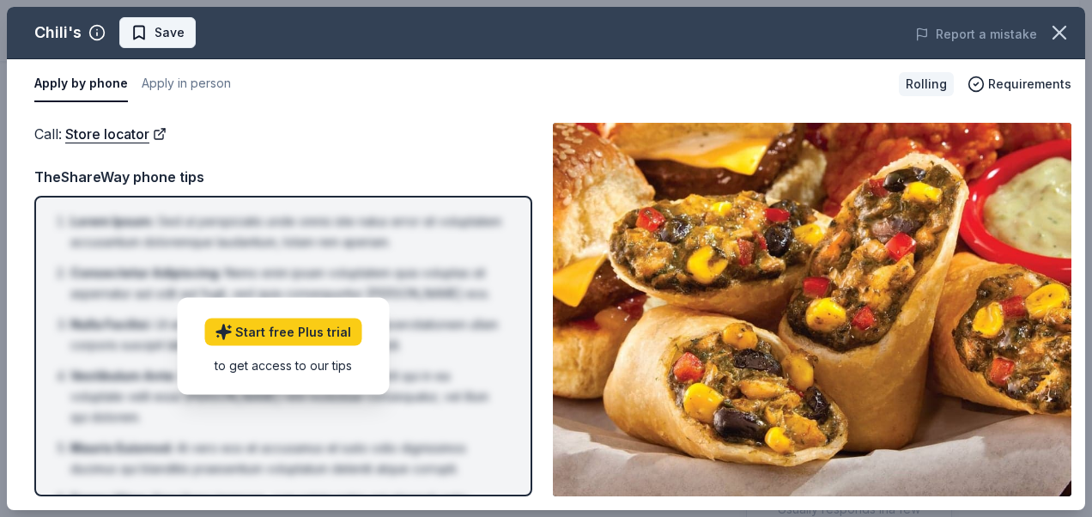
click at [151, 27] on span "Save" at bounding box center [157, 32] width 54 height 21
click at [493, 129] on div "Call : Store locator" at bounding box center [283, 134] width 498 height 22
click at [1061, 33] on icon "button" at bounding box center [1059, 33] width 24 height 24
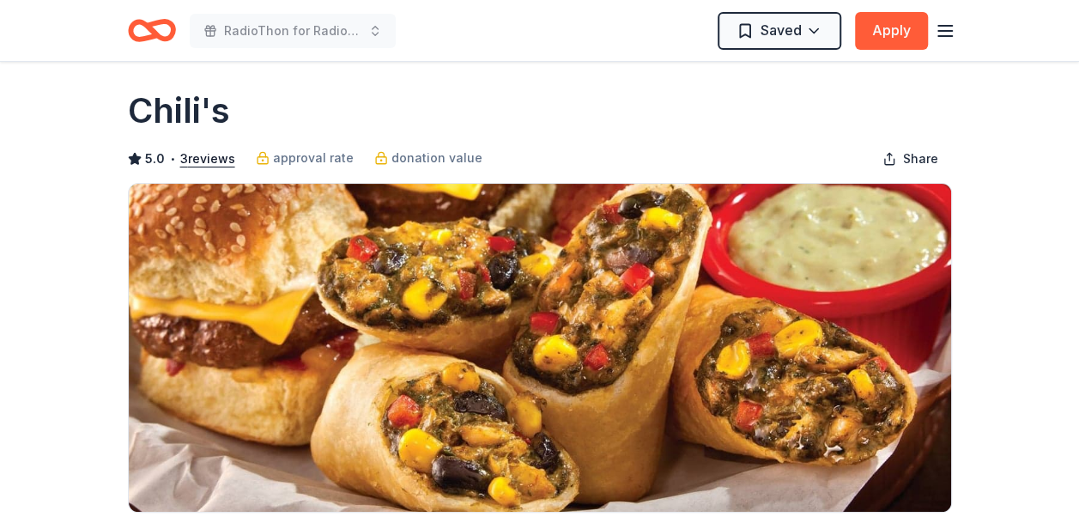
scroll to position [0, 0]
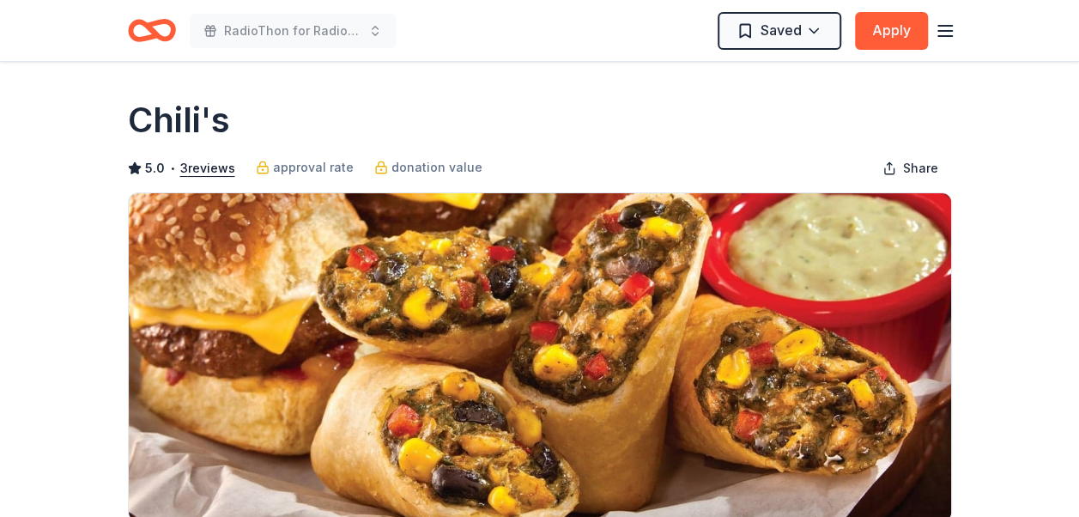
click at [941, 27] on icon "button" at bounding box center [945, 31] width 21 height 21
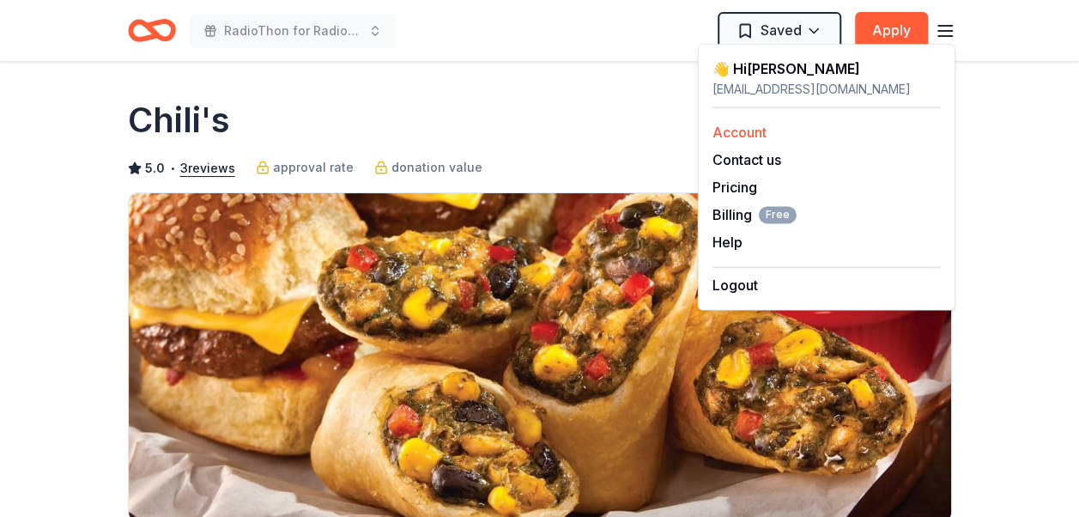
click at [759, 132] on link "Account" at bounding box center [739, 132] width 54 height 17
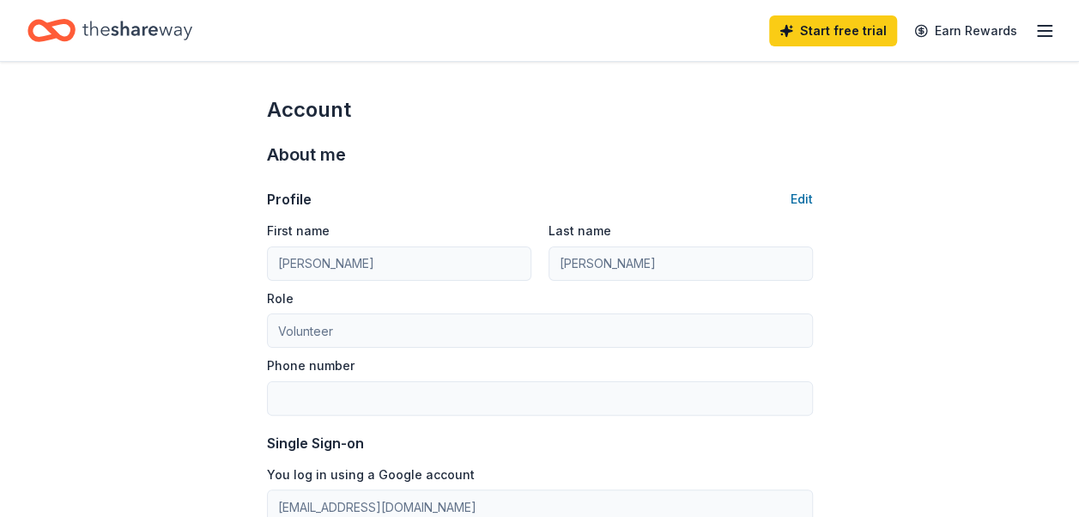
drag, startPoint x: 871, startPoint y: 157, endPoint x: 869, endPoint y: 184, distance: 26.7
click at [1045, 29] on icon "button" at bounding box center [1044, 31] width 21 height 21
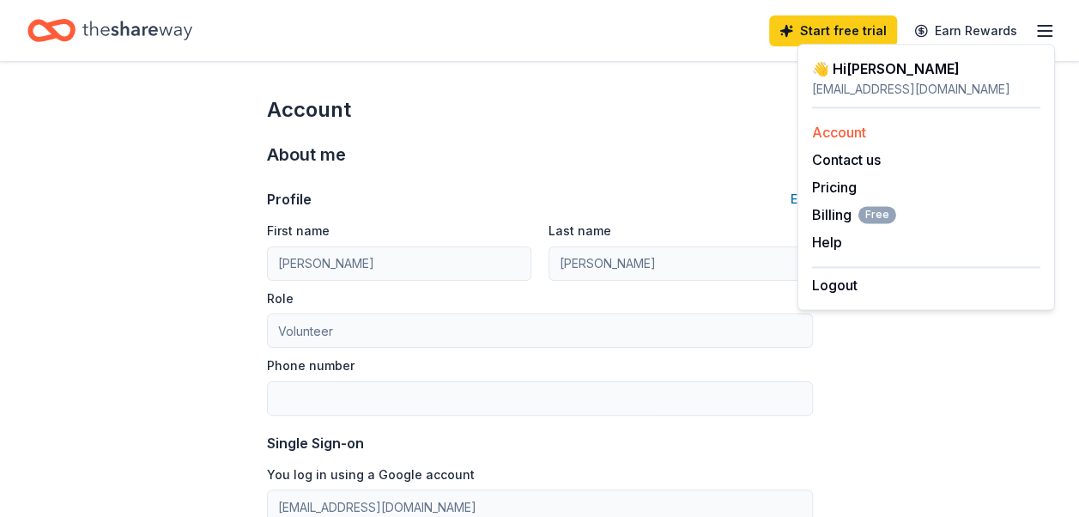
click at [857, 136] on link "Account" at bounding box center [839, 132] width 54 height 17
click at [829, 215] on span "Billing Free" at bounding box center [854, 214] width 84 height 21
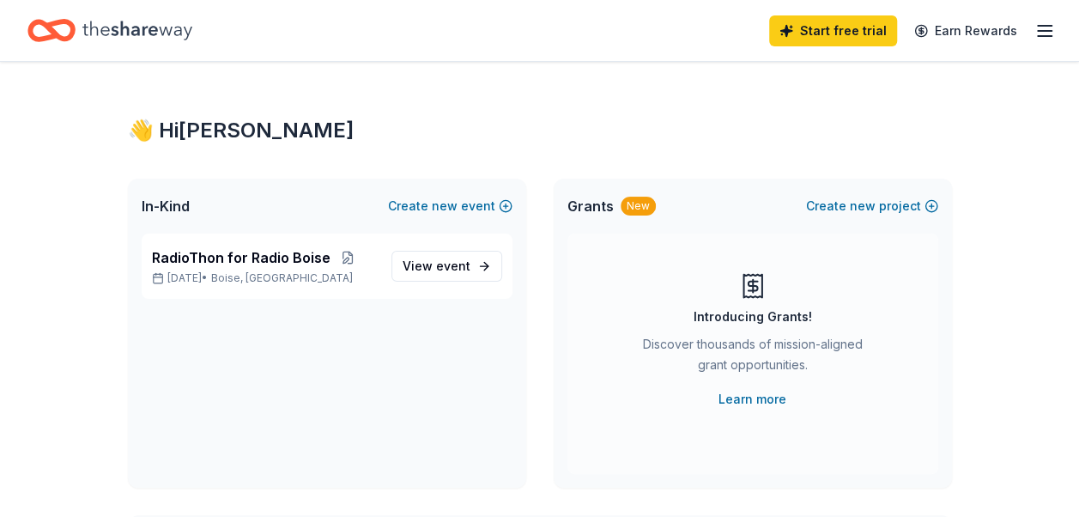
click at [1044, 31] on line "button" at bounding box center [1045, 31] width 14 height 0
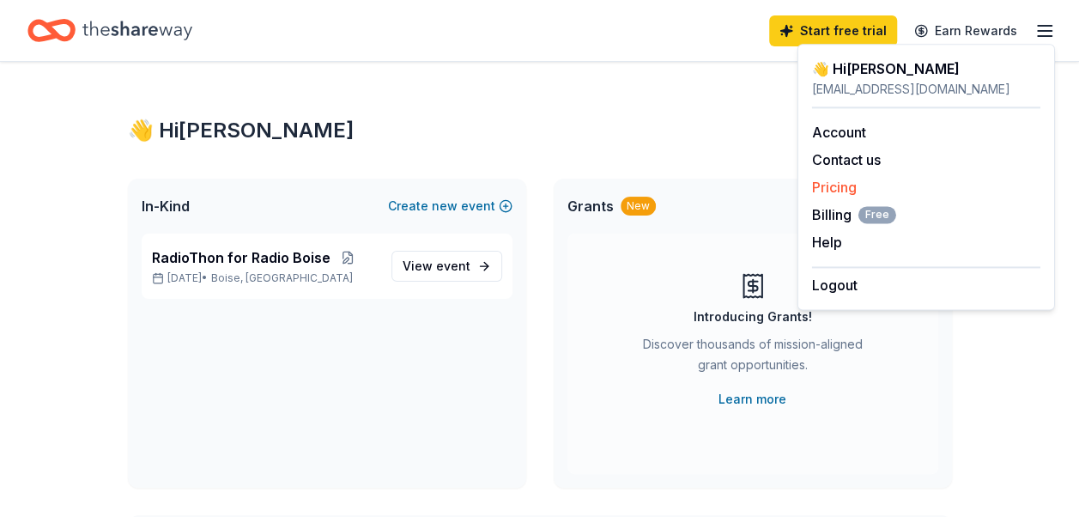
click at [834, 180] on link "Pricing" at bounding box center [834, 187] width 45 height 17
click at [832, 215] on span "Billing Free" at bounding box center [854, 214] width 84 height 21
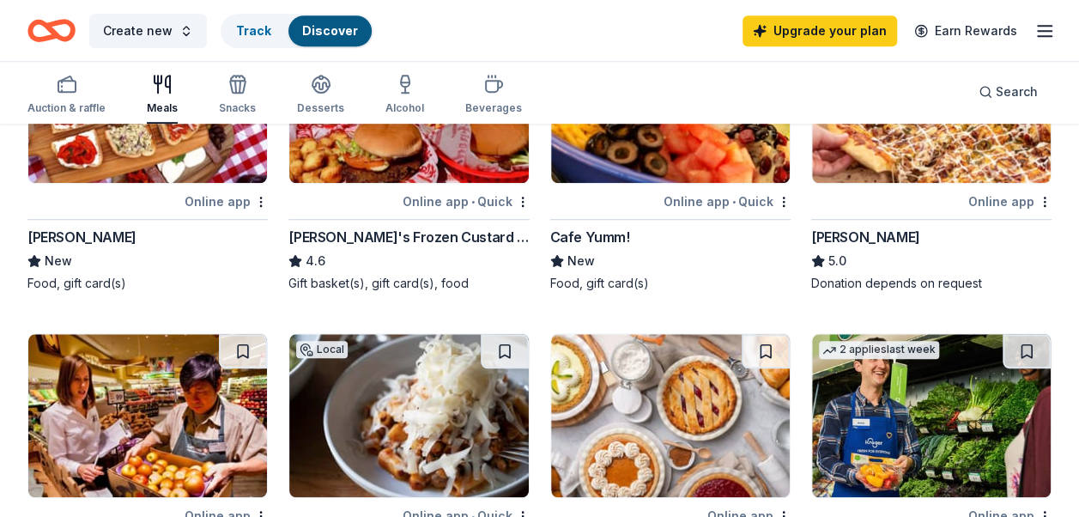
scroll to position [551, 0]
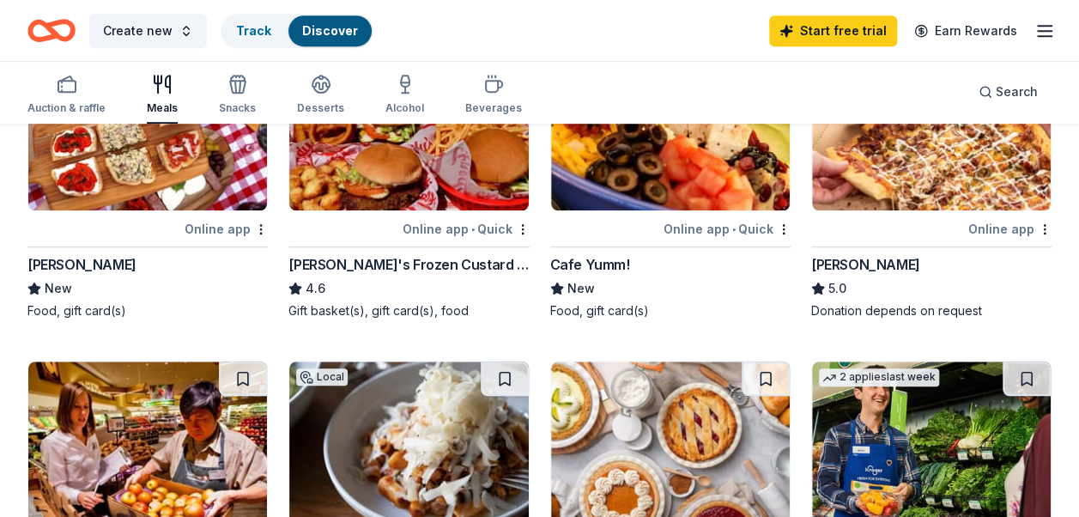
click at [675, 190] on img at bounding box center [670, 128] width 239 height 163
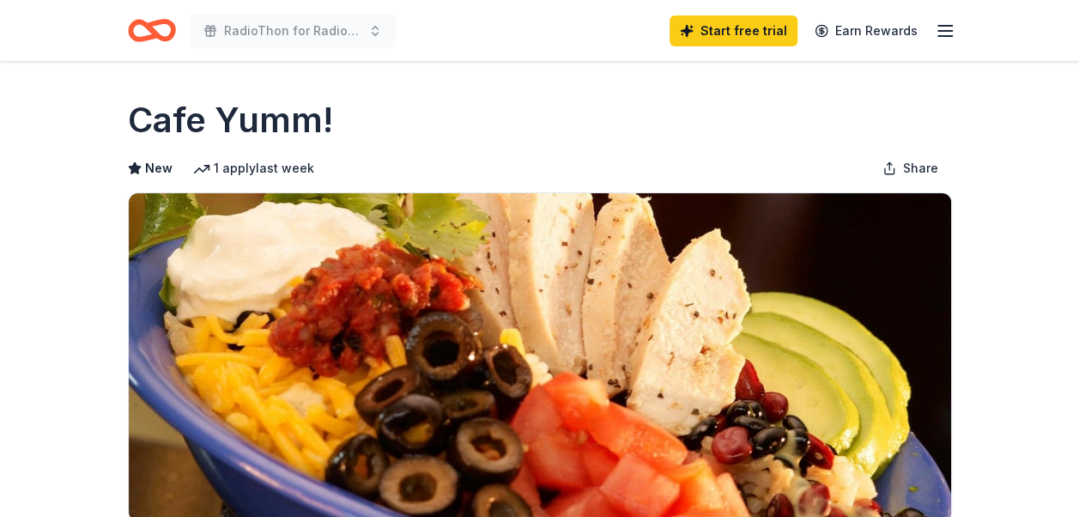
click at [920, 297] on img at bounding box center [540, 357] width 822 height 328
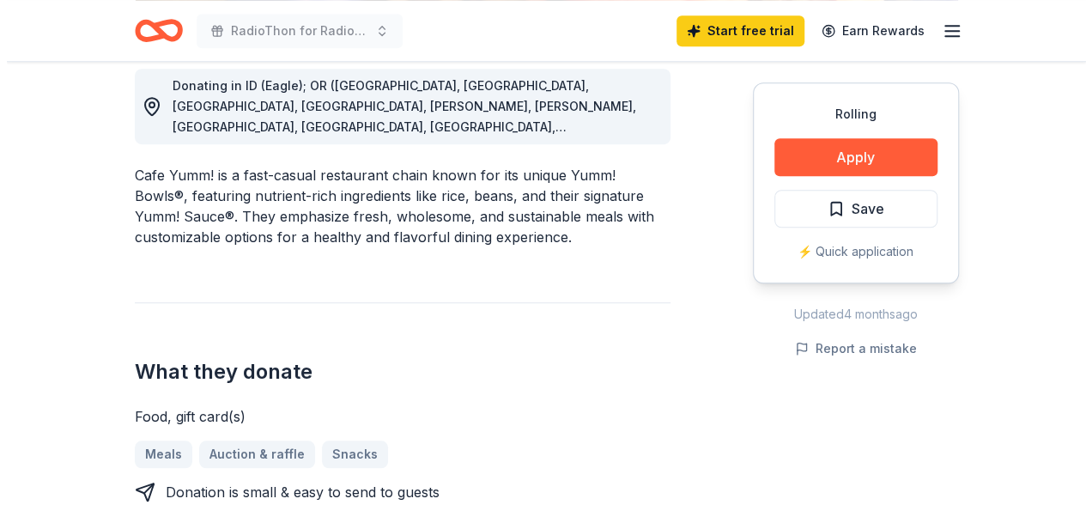
scroll to position [515, 0]
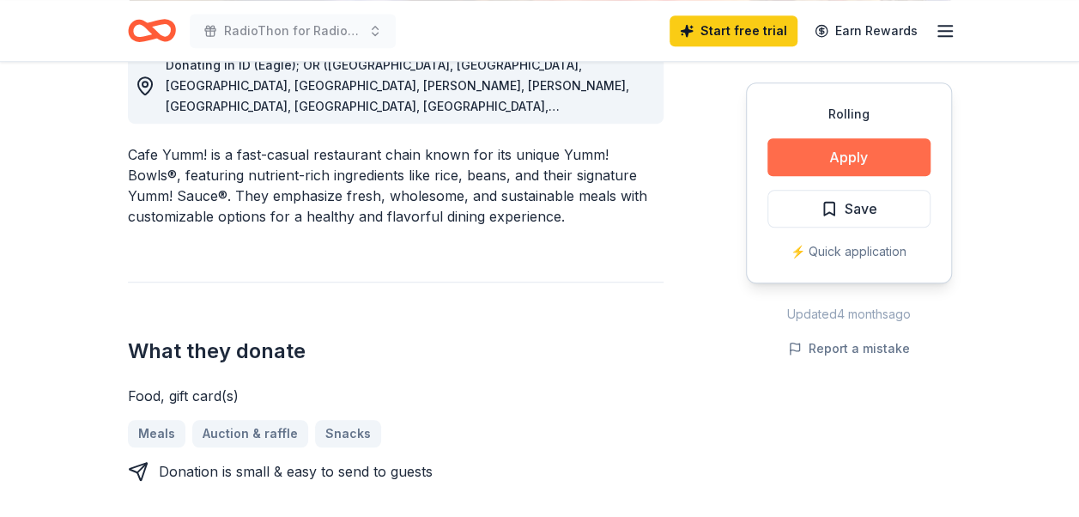
click at [859, 154] on button "Apply" at bounding box center [848, 157] width 163 height 38
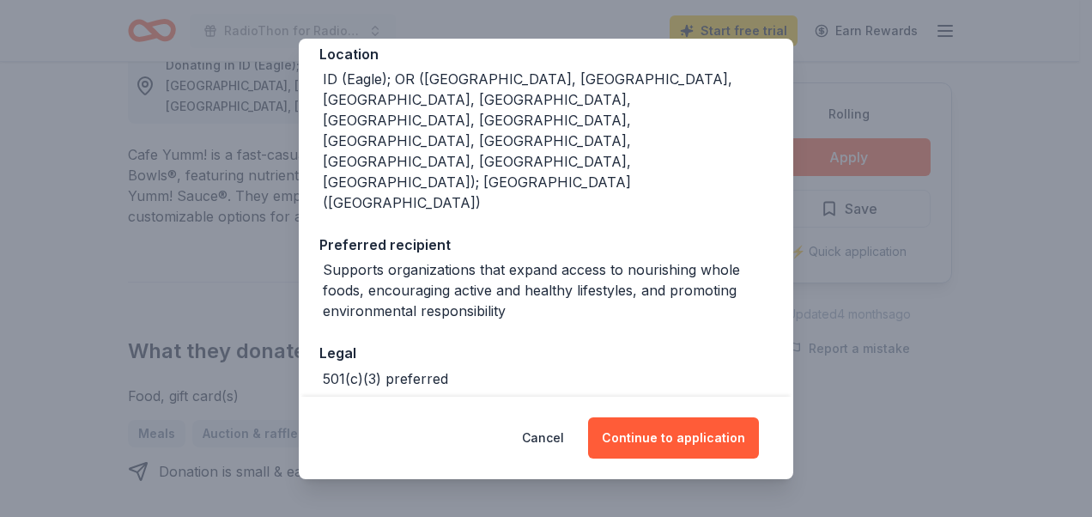
scroll to position [118, 0]
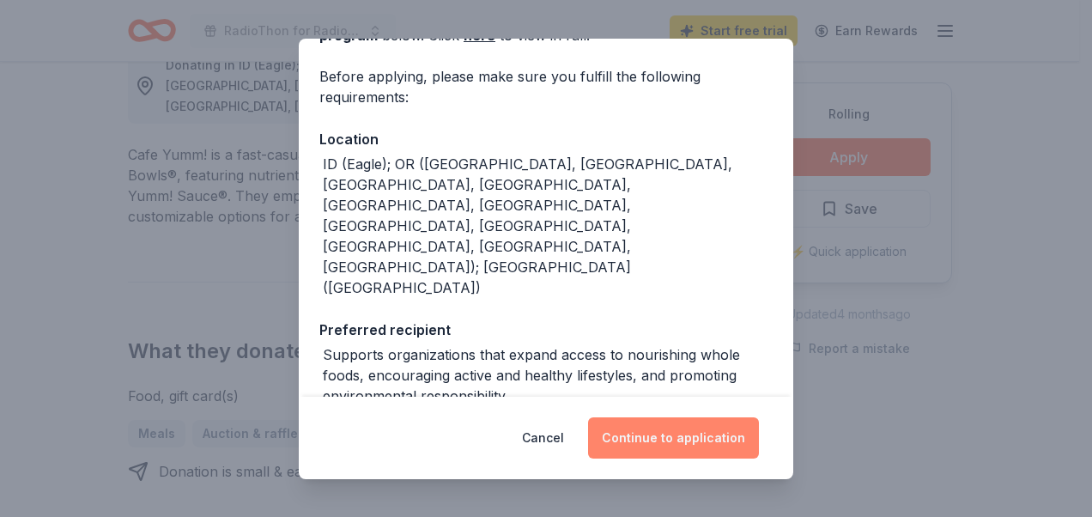
click at [652, 433] on button "Continue to application" at bounding box center [673, 437] width 171 height 41
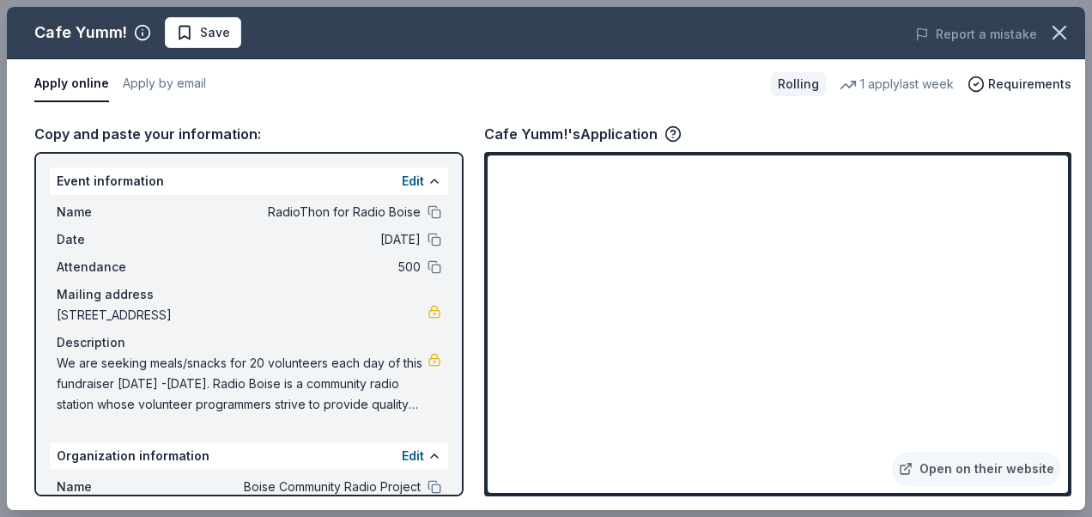
click at [714, 113] on div "Copy and paste your information: Event information Edit Name RadioThon for Radi…" at bounding box center [546, 309] width 1078 height 401
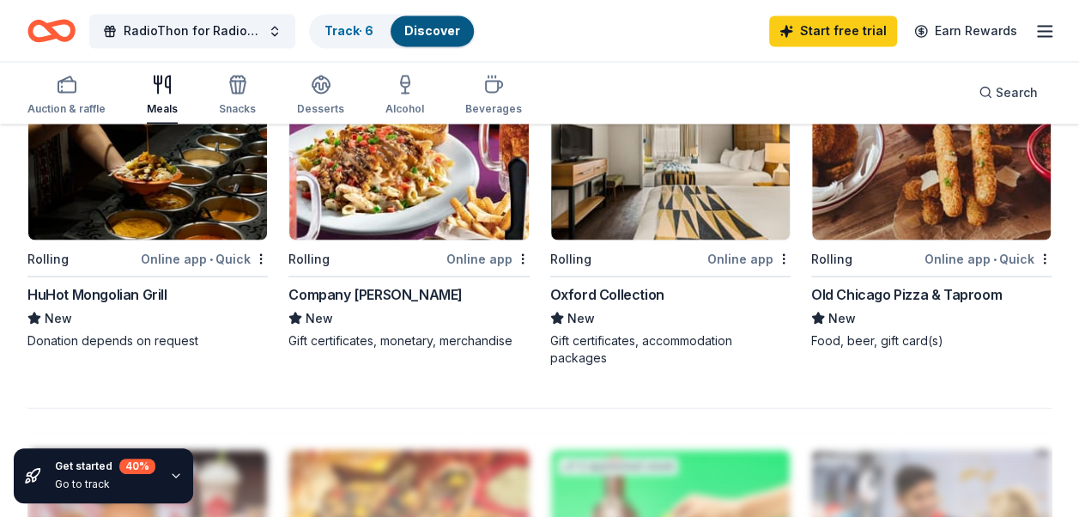
scroll to position [1545, 0]
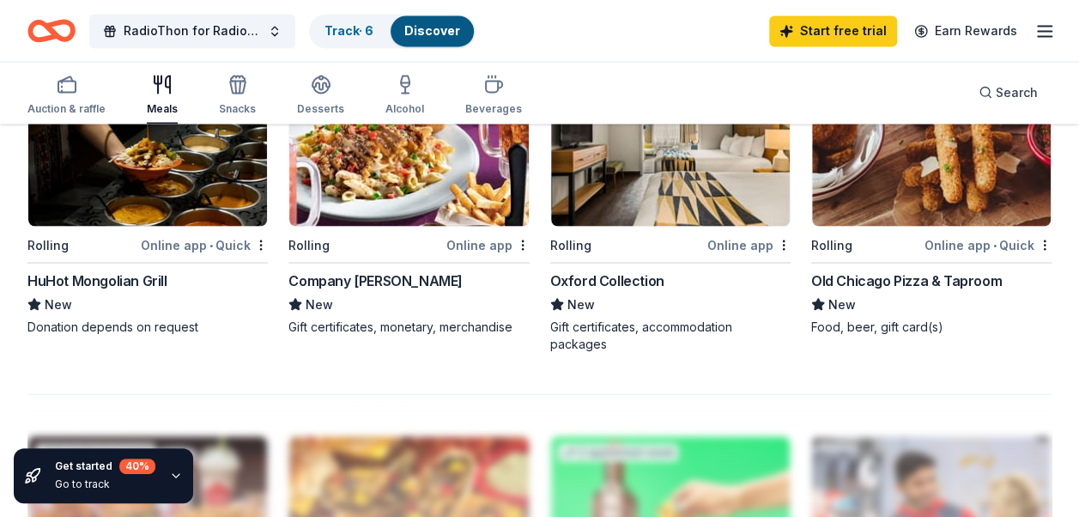
click at [915, 278] on div "Old Chicago Pizza & Taproom" at bounding box center [906, 280] width 191 height 21
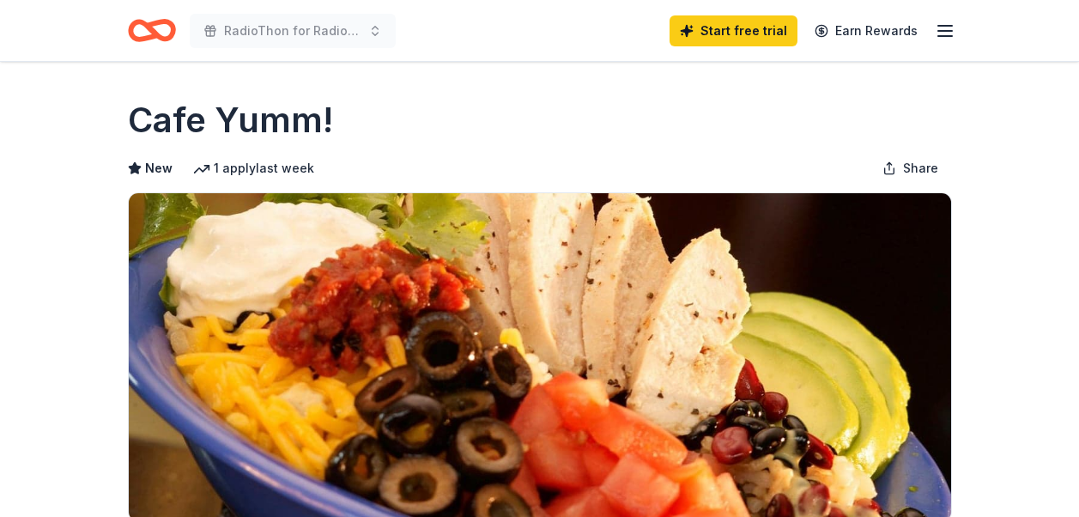
scroll to position [515, 0]
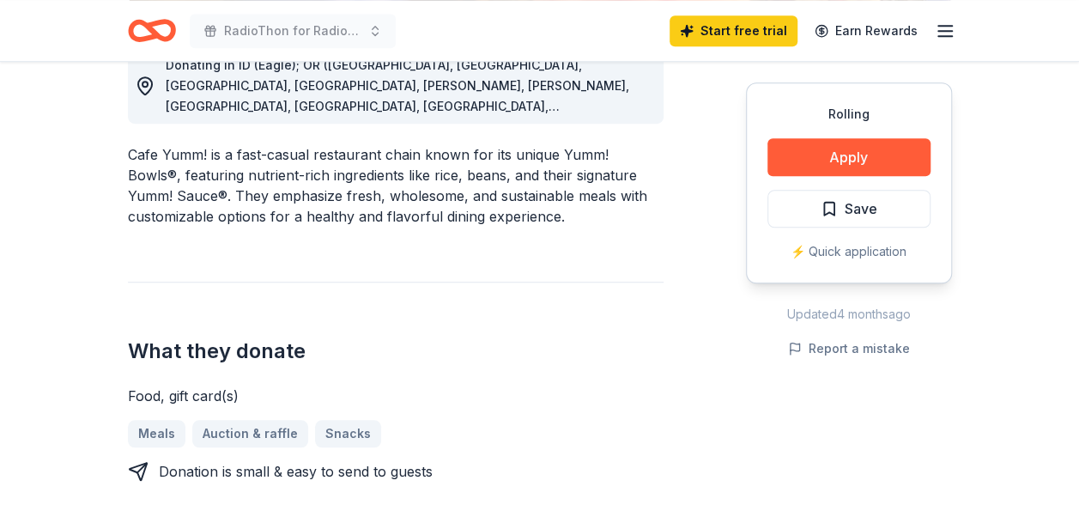
click at [699, 228] on div "Donating in ID (Eagle); [GEOGRAPHIC_DATA] ([GEOGRAPHIC_DATA], [GEOGRAPHIC_DATA]…" at bounding box center [540, 501] width 824 height 988
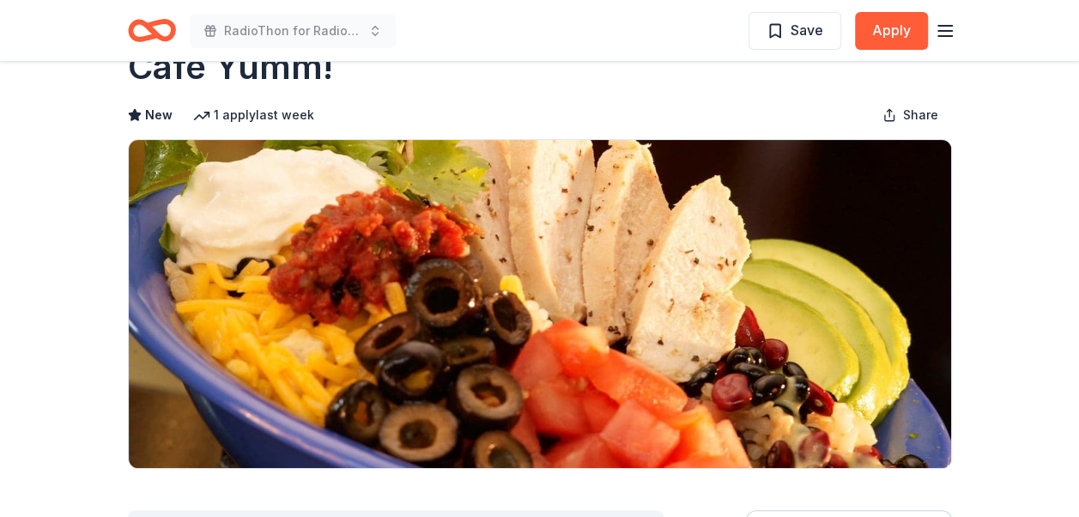
scroll to position [0, 0]
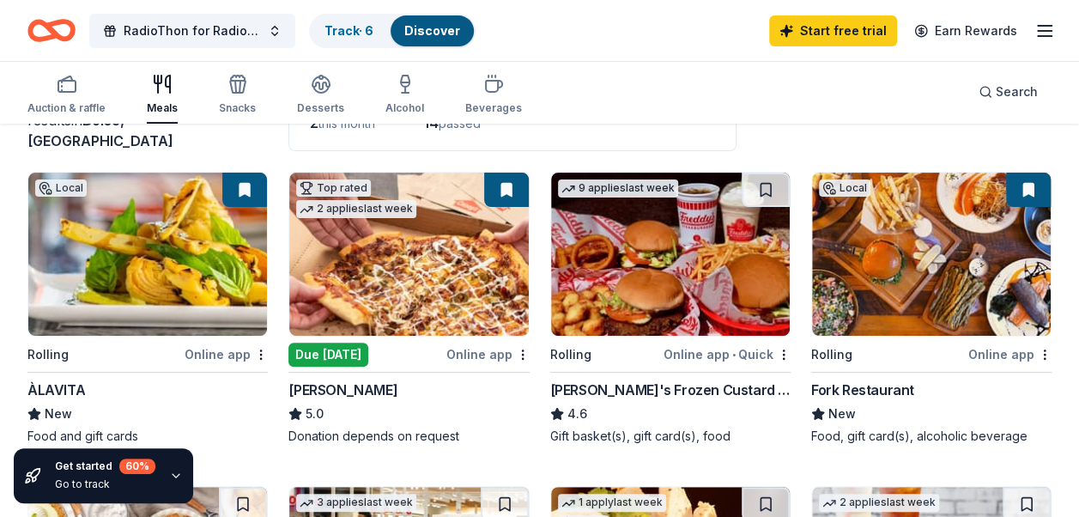
scroll to position [172, 0]
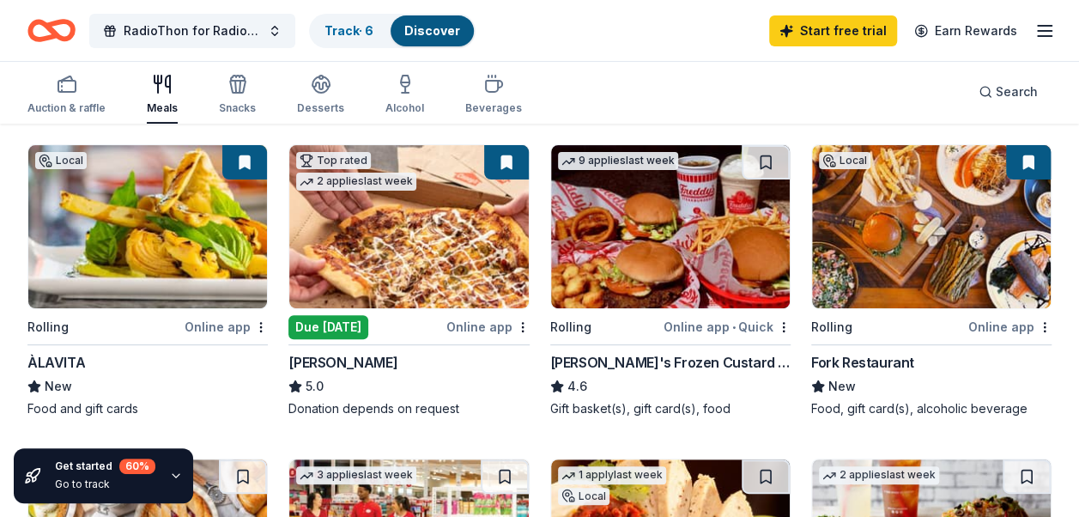
click at [928, 264] on img at bounding box center [931, 226] width 239 height 163
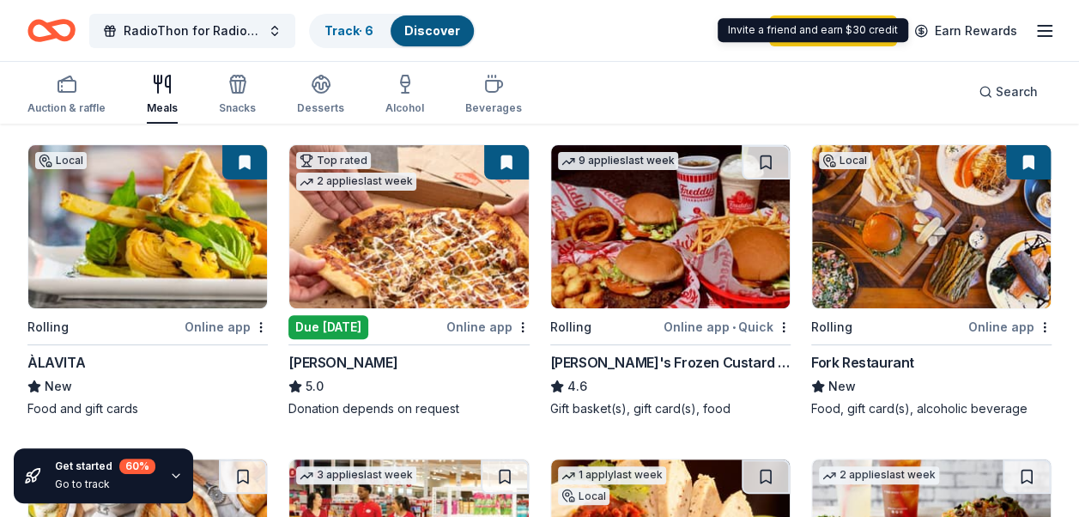
click at [1043, 27] on icon "button" at bounding box center [1044, 31] width 21 height 21
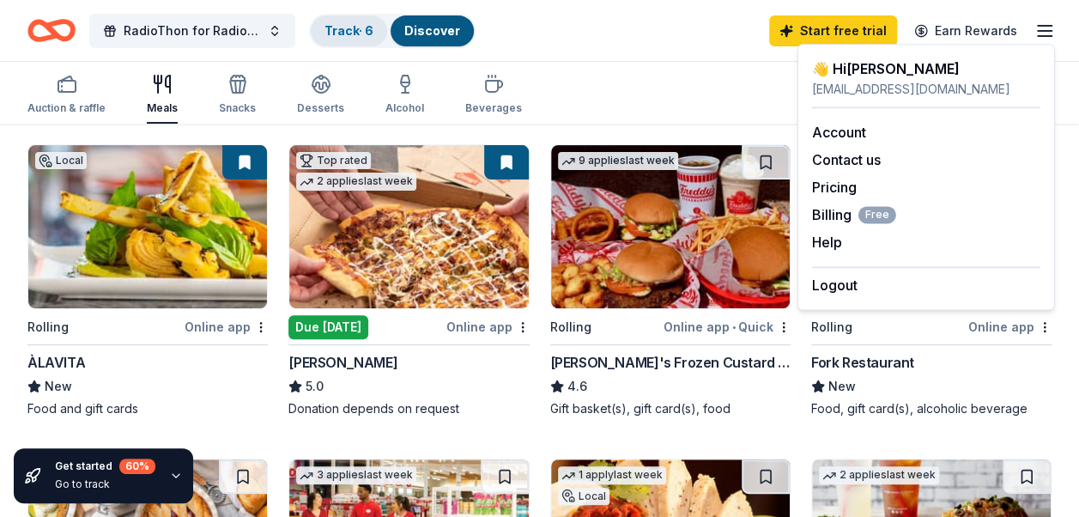
click at [340, 27] on link "Track · 6" at bounding box center [348, 30] width 49 height 15
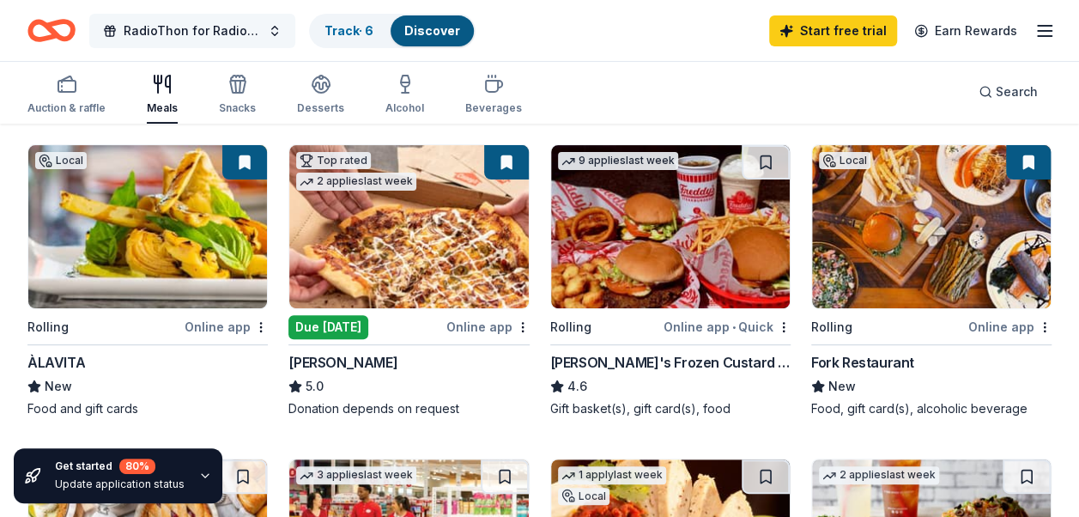
click at [204, 31] on span "RadioThon for Radio Boise" at bounding box center [192, 31] width 137 height 21
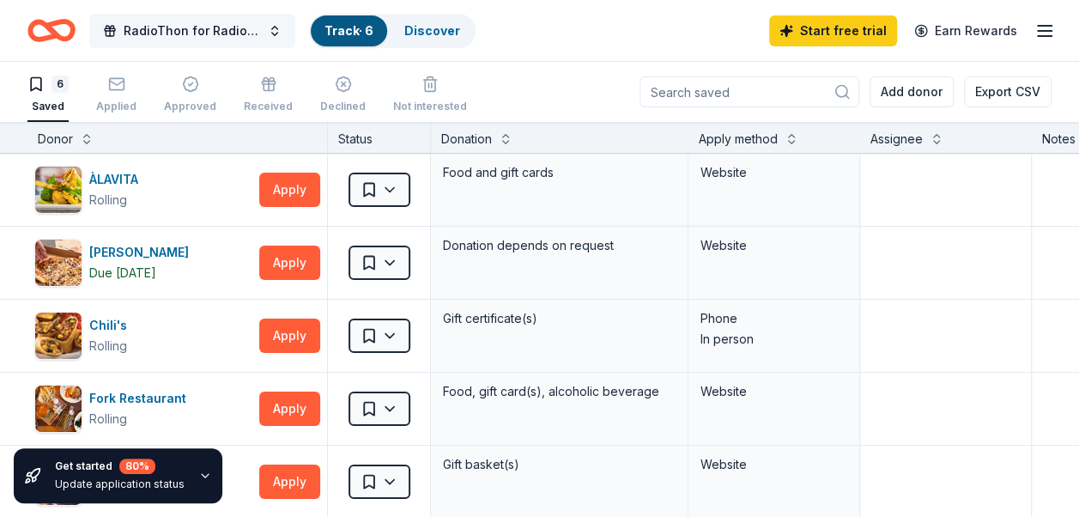
click at [276, 27] on button "RadioThon for Radio Boise" at bounding box center [192, 31] width 206 height 34
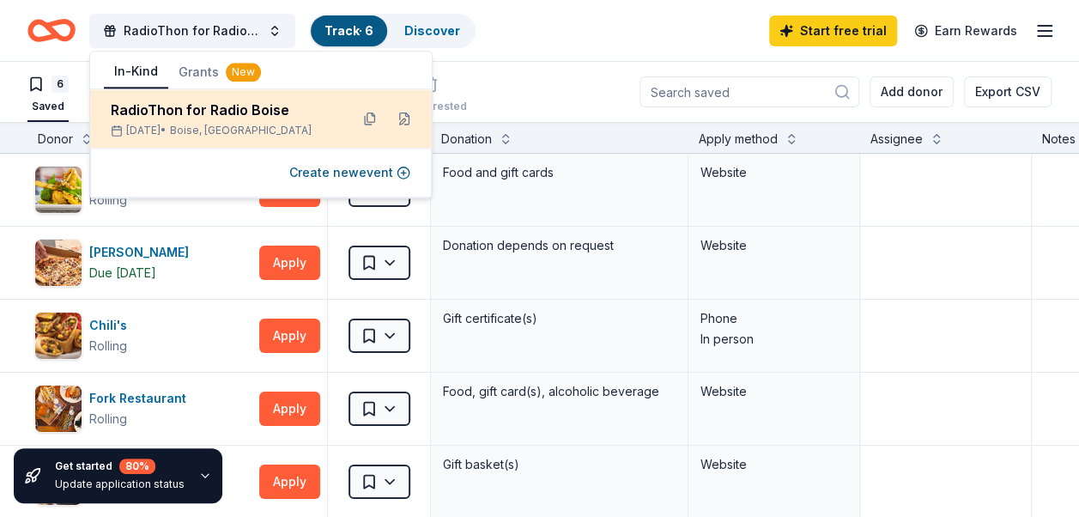
click at [271, 102] on div "RadioThon for Radio Boise" at bounding box center [223, 110] width 225 height 21
click at [260, 110] on div "RadioThon for Radio Boise" at bounding box center [223, 110] width 225 height 21
click at [366, 120] on button at bounding box center [369, 118] width 27 height 27
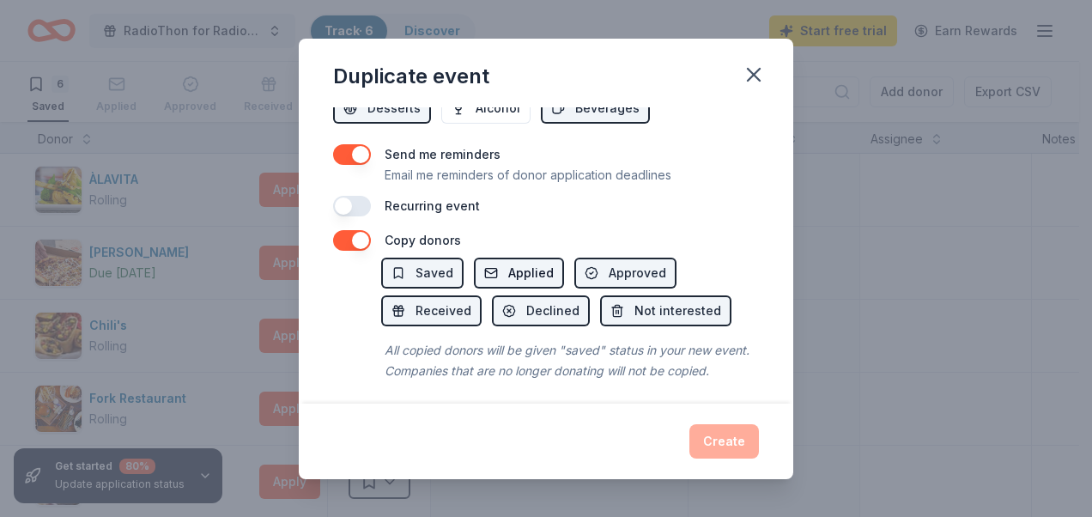
scroll to position [711, 0]
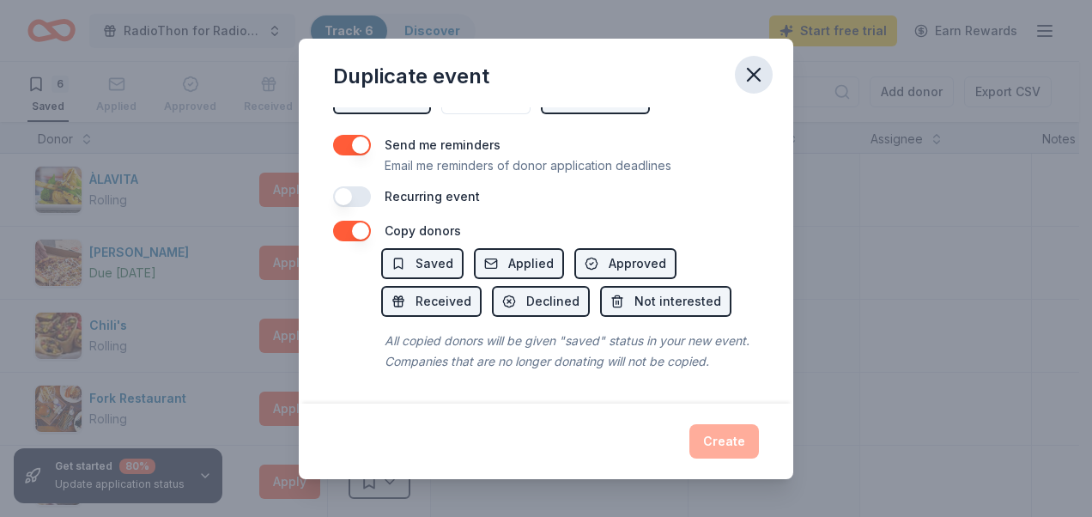
click at [754, 70] on icon "button" at bounding box center [754, 75] width 24 height 24
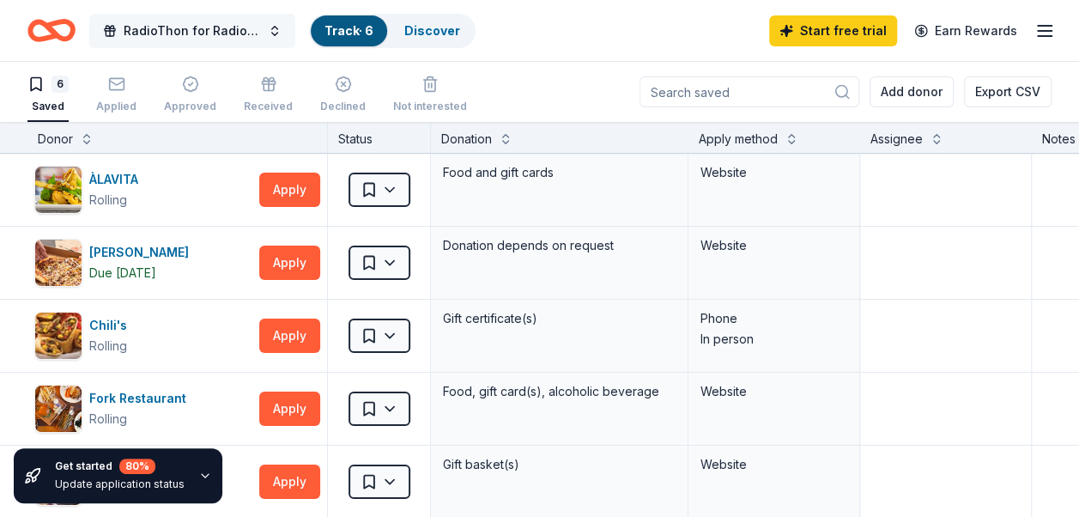
click at [276, 22] on button "RadioThon for Radio Boise" at bounding box center [192, 31] width 206 height 34
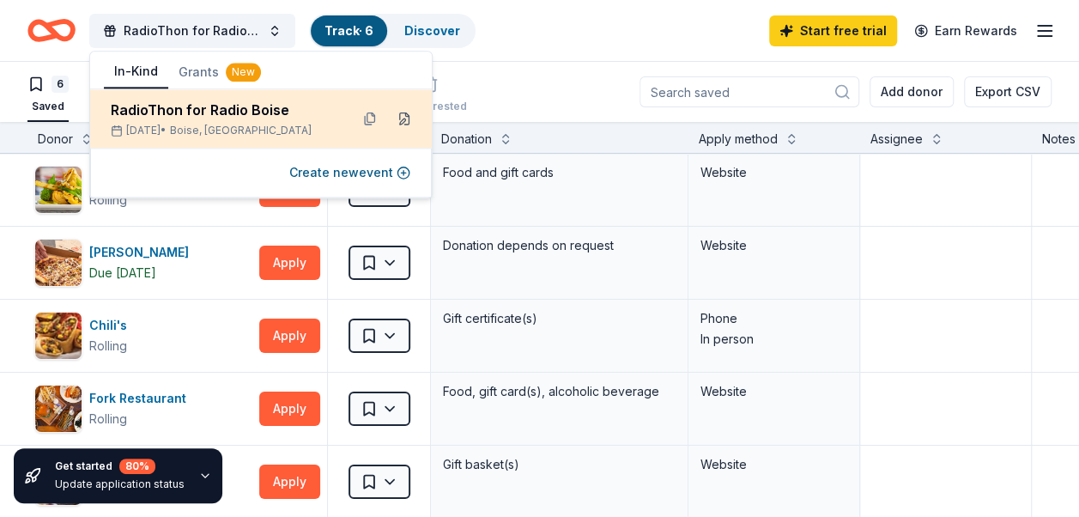
click at [400, 120] on button at bounding box center [404, 118] width 27 height 27
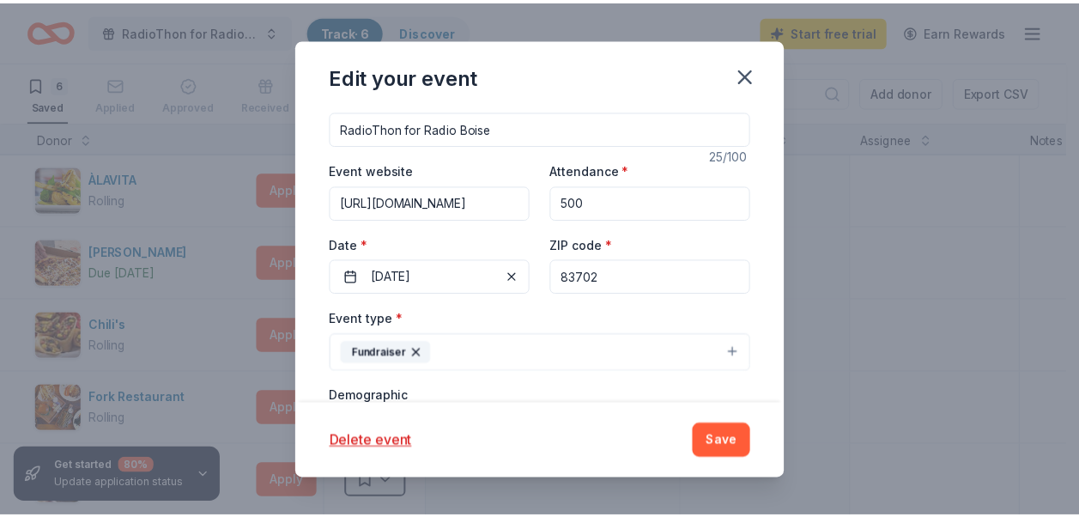
scroll to position [0, 0]
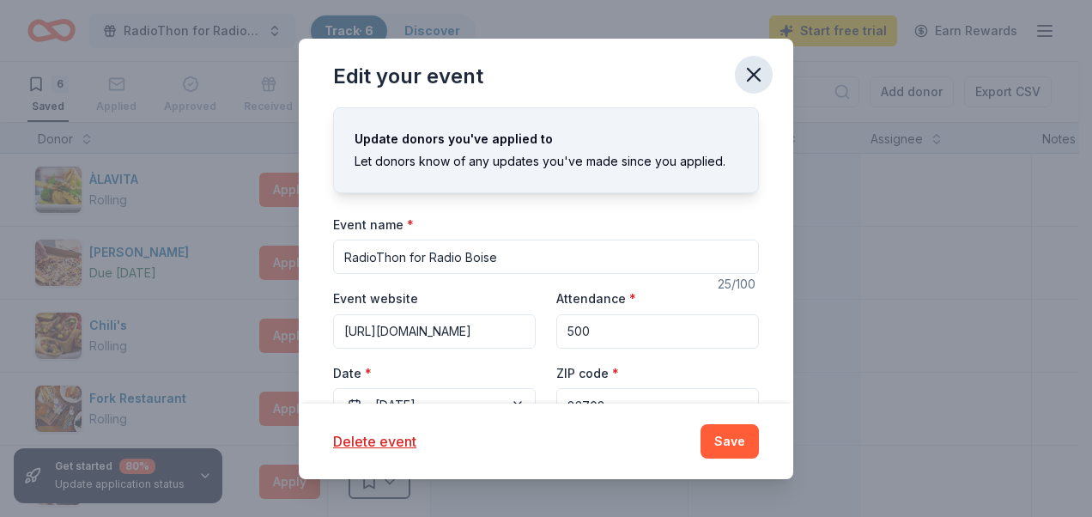
click at [752, 75] on icon "button" at bounding box center [754, 75] width 12 height 12
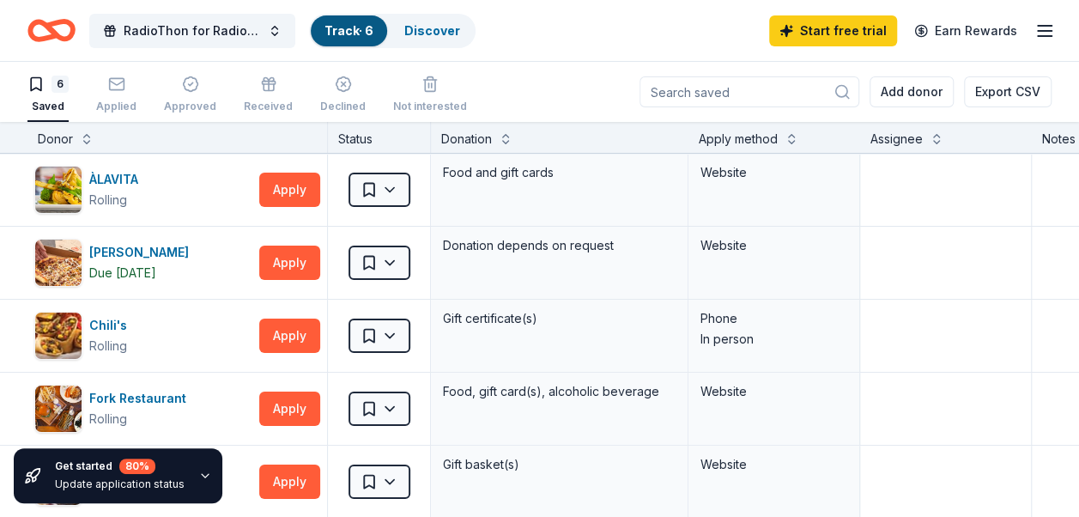
click at [757, 43] on div "RadioThon for Radio Boise Track · 6 Discover Start free trial Earn Rewards" at bounding box center [539, 30] width 1024 height 40
click at [117, 39] on button "RadioThon for Radio Boise" at bounding box center [192, 31] width 206 height 34
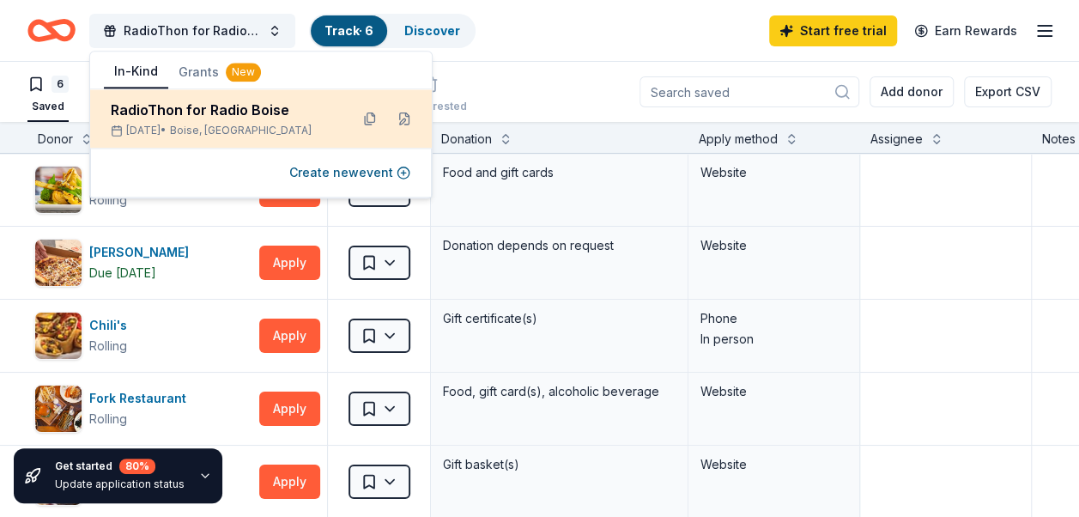
click at [138, 108] on div "RadioThon for Radio Boise" at bounding box center [223, 110] width 225 height 21
click at [130, 131] on div "Oct 08, 2025 • Boise, ID" at bounding box center [223, 131] width 225 height 14
drag, startPoint x: 130, startPoint y: 131, endPoint x: 116, endPoint y: 131, distance: 14.6
click at [116, 131] on icon at bounding box center [117, 130] width 12 height 12
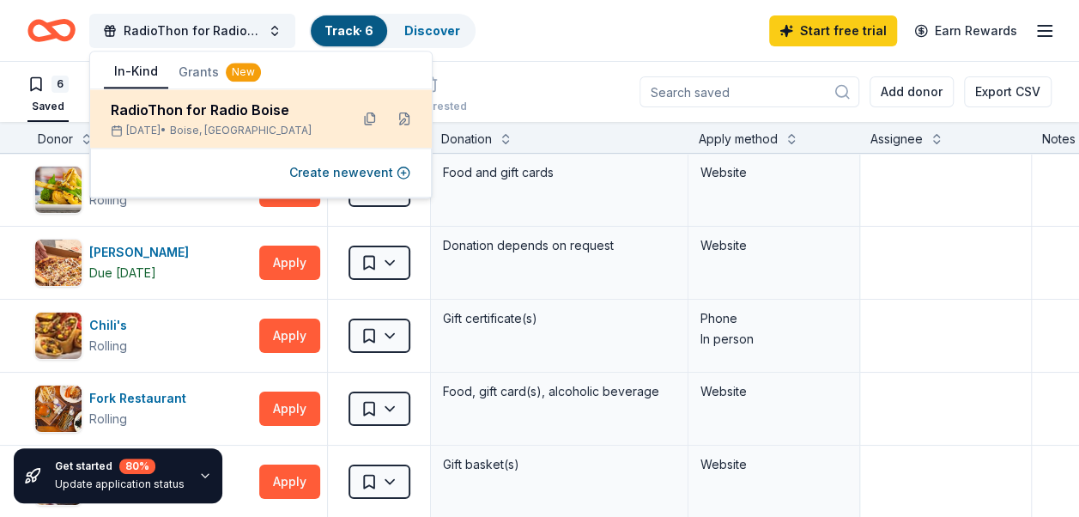
click at [125, 112] on div "RadioThon for Radio Boise" at bounding box center [223, 110] width 225 height 21
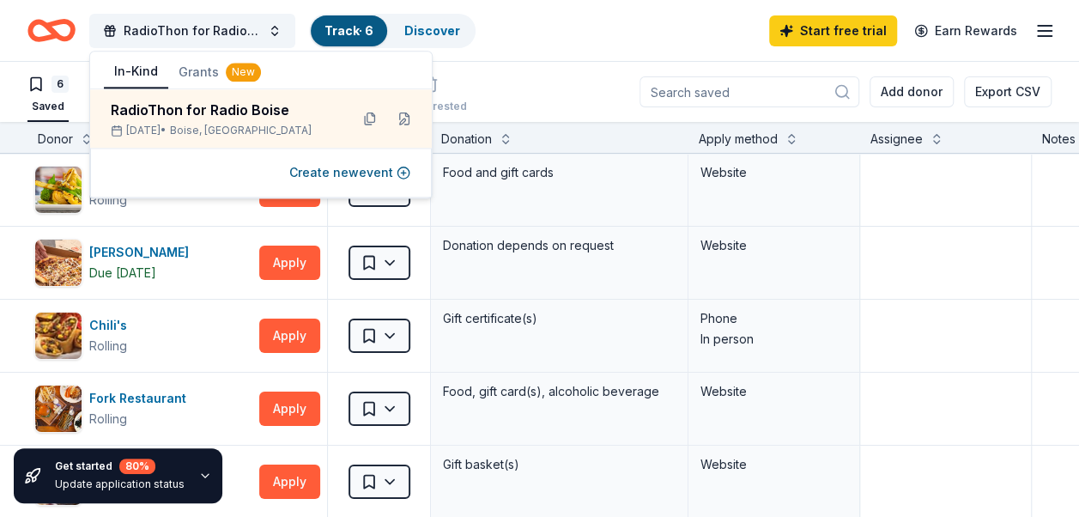
click at [50, 39] on icon "Home" at bounding box center [51, 30] width 48 height 40
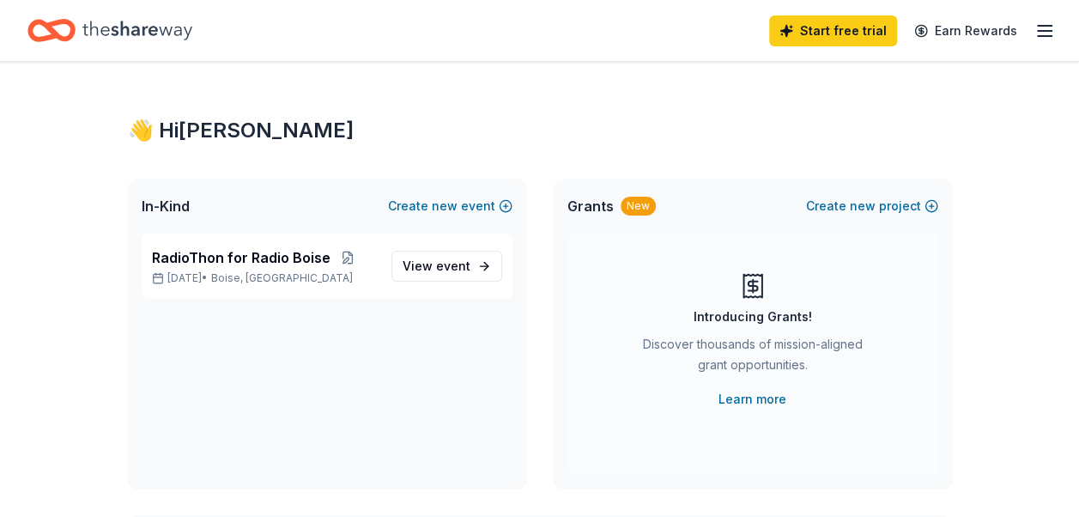
click at [1062, 17] on div "Start free trial Earn Rewards" at bounding box center [539, 30] width 1079 height 61
click at [1051, 19] on div "Start free trial Earn Rewards" at bounding box center [912, 30] width 286 height 40
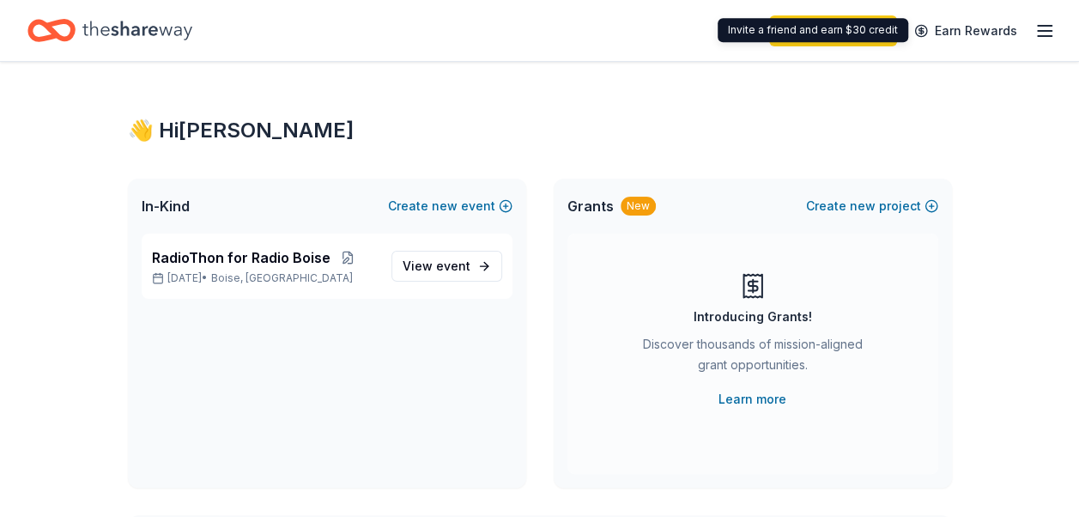
click at [1022, 33] on link "Earn Rewards" at bounding box center [966, 30] width 124 height 31
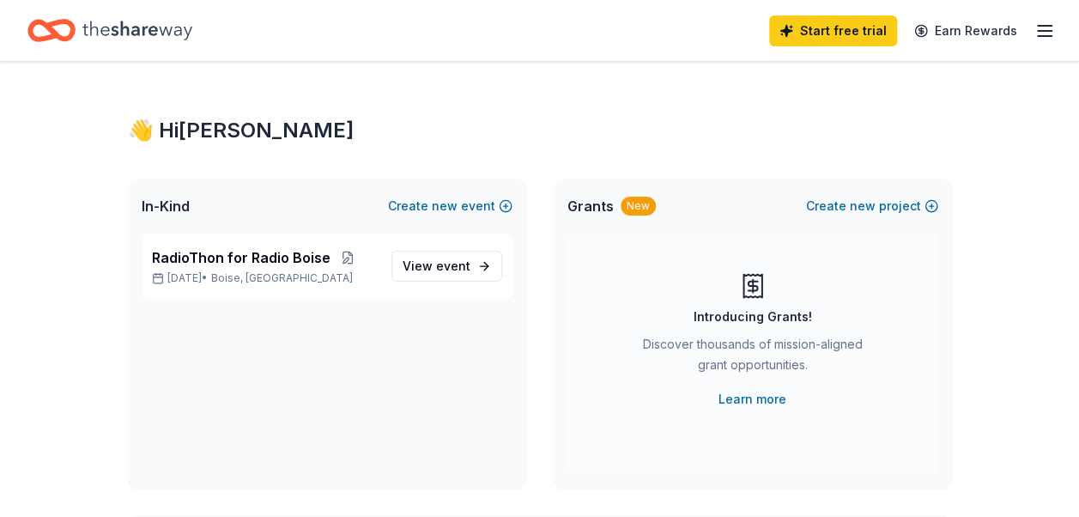
click at [1044, 33] on icon "button" at bounding box center [1044, 31] width 21 height 21
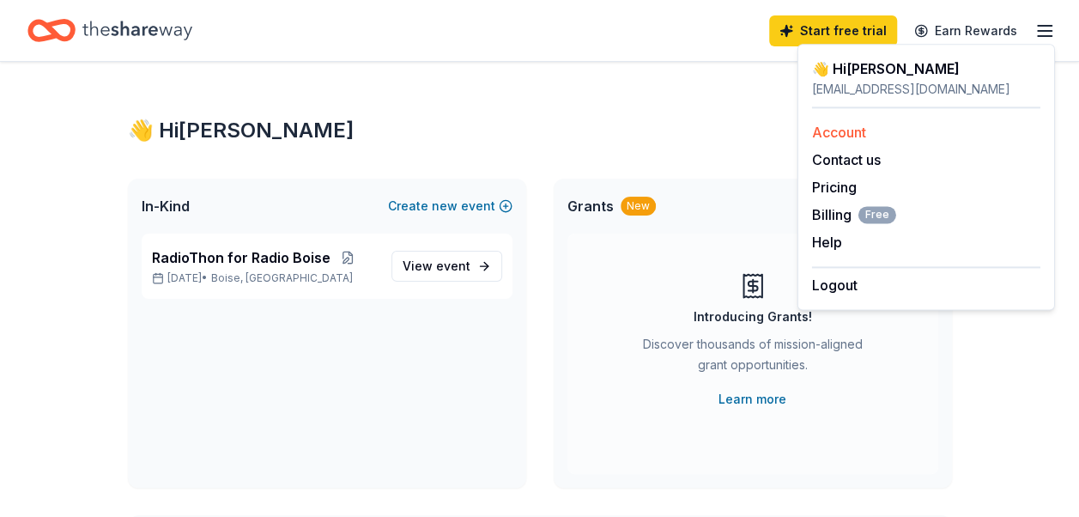
click at [834, 136] on link "Account" at bounding box center [839, 132] width 54 height 17
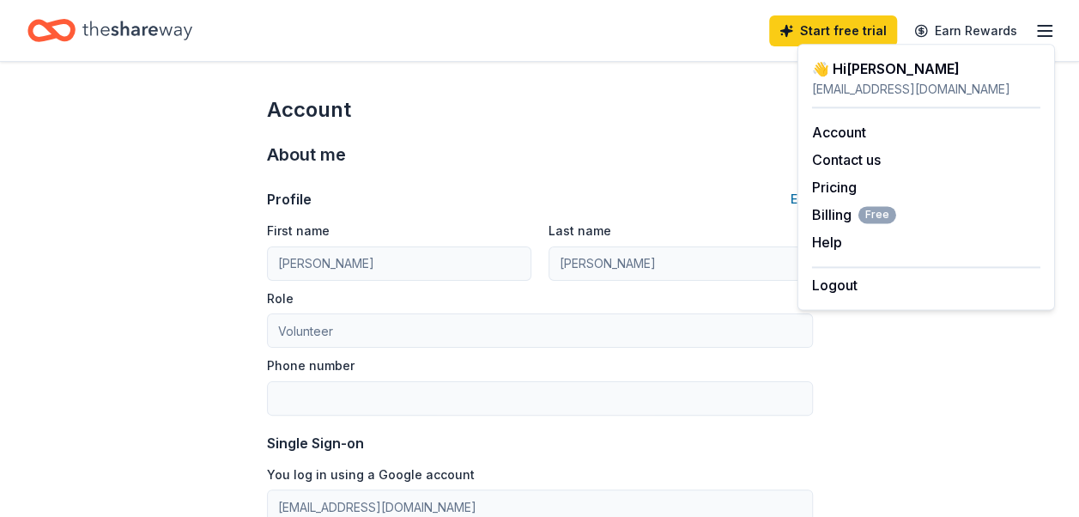
scroll to position [343, 0]
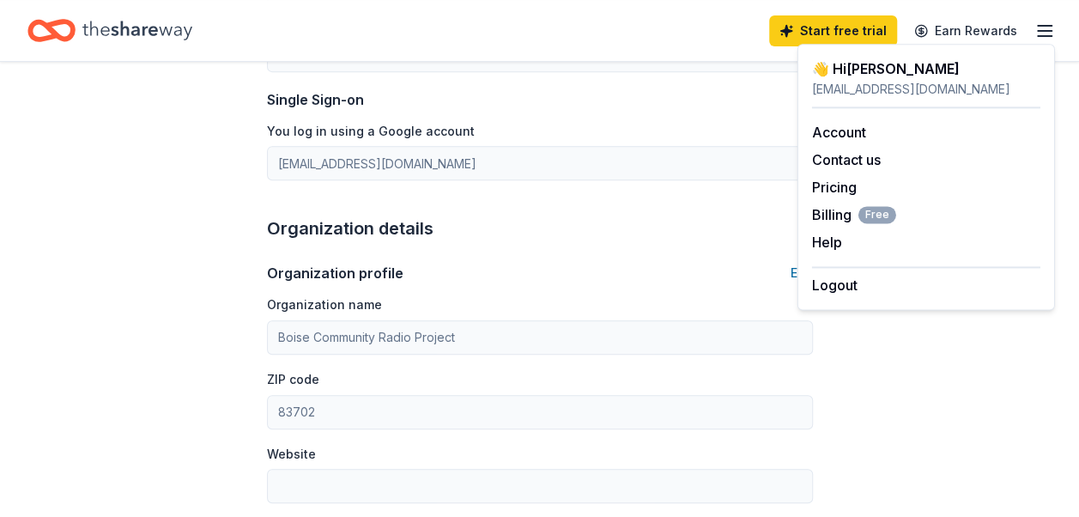
click at [180, 240] on div "Account About me Profile Edit First name Krista Last name Allcott Role Voluntee…" at bounding box center [539, 457] width 1079 height 1478
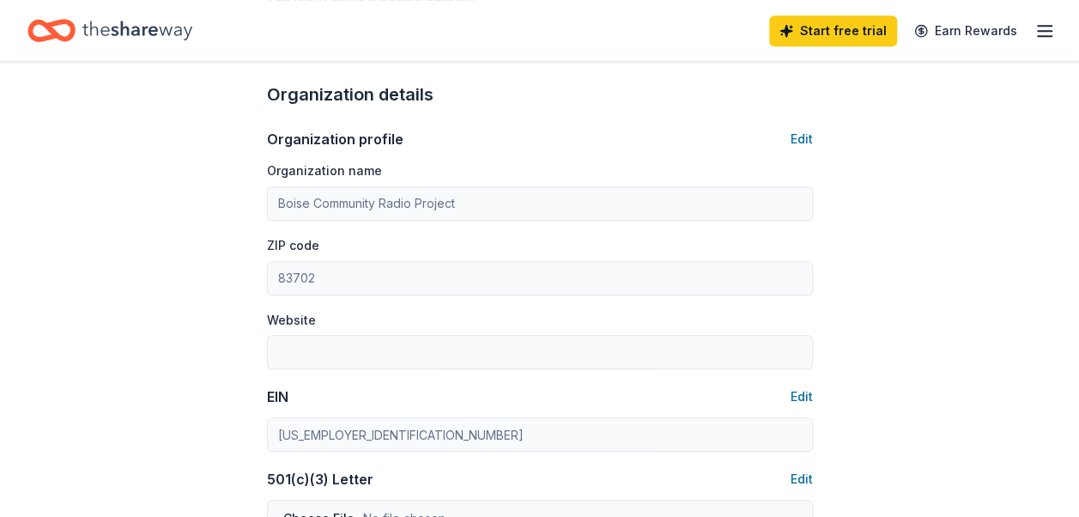
scroll to position [515, 0]
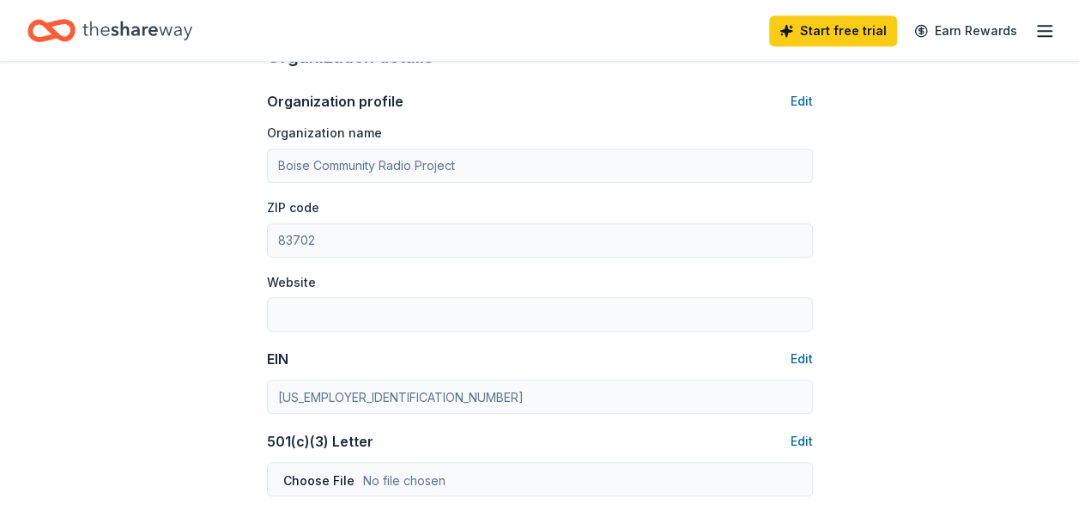
click at [260, 163] on div "Account About me Profile Edit First name Krista Last name Allcott Role Voluntee…" at bounding box center [539, 286] width 601 height 1478
click at [255, 398] on div "Account About me Profile Edit First name Krista Last name Allcott Role Voluntee…" at bounding box center [539, 286] width 601 height 1478
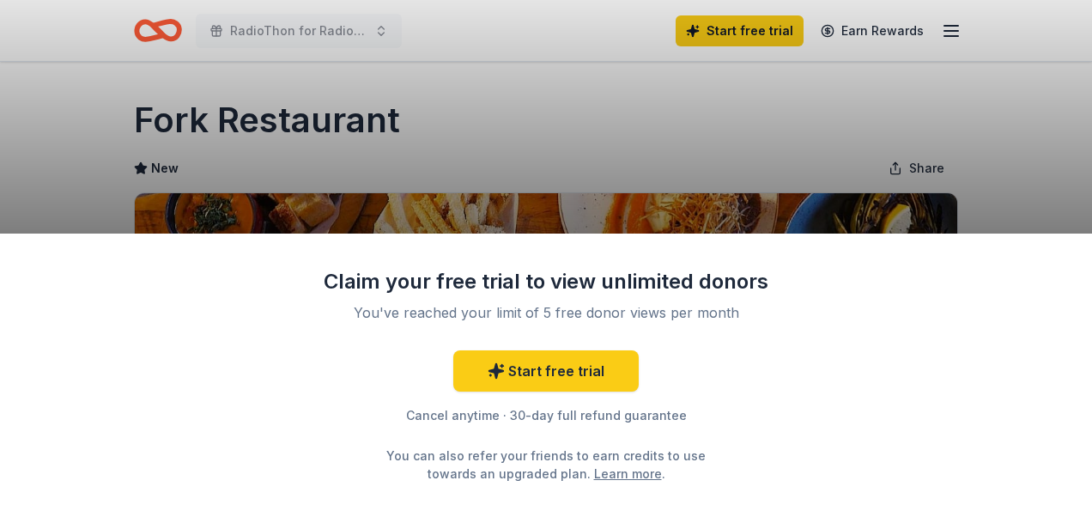
click at [664, 166] on div "Claim your free trial to view unlimited donors You've reached your limit of 5 f…" at bounding box center [546, 258] width 1092 height 517
click at [617, 112] on div "Claim your free trial to view unlimited donors You've reached your limit of 5 f…" at bounding box center [546, 258] width 1092 height 517
